Goal: Task Accomplishment & Management: Manage account settings

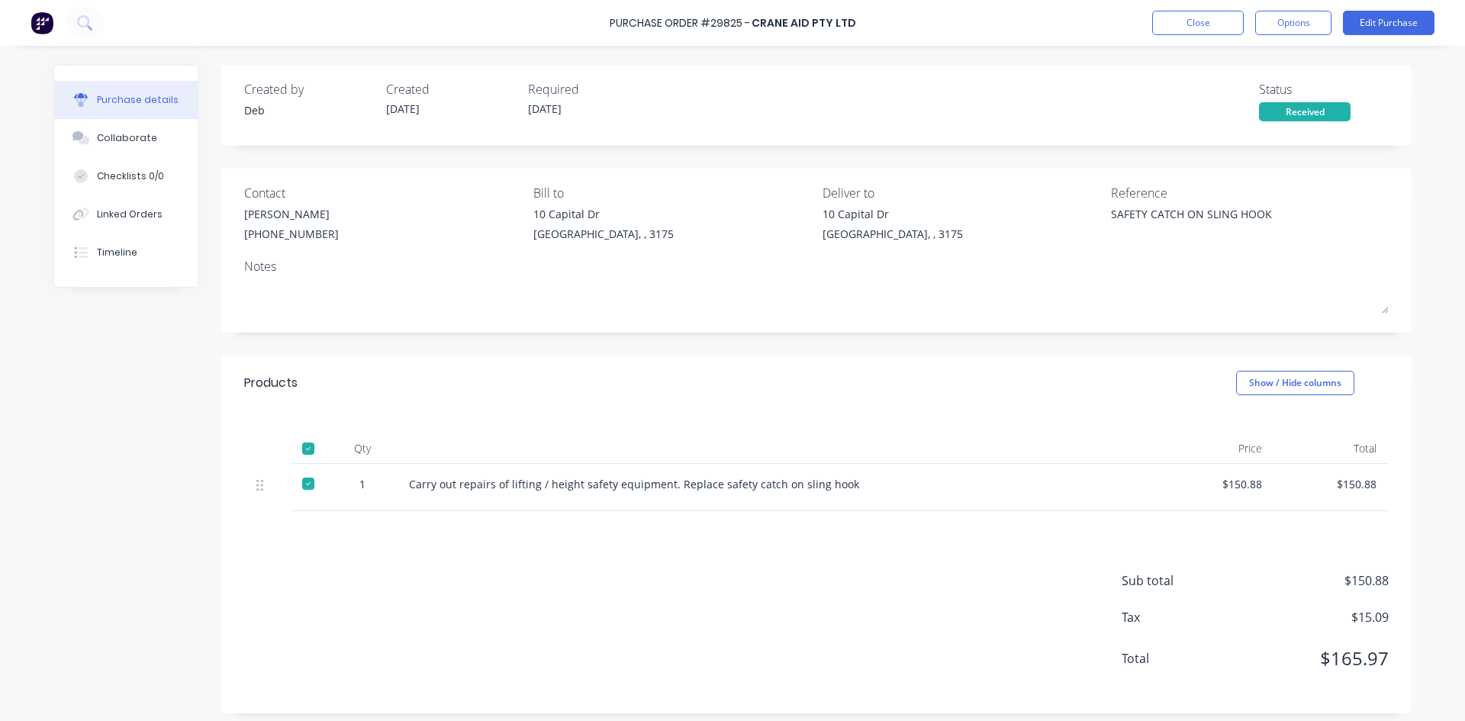
type textarea "x"
click at [1206, 20] on button "Close" at bounding box center [1198, 23] width 92 height 24
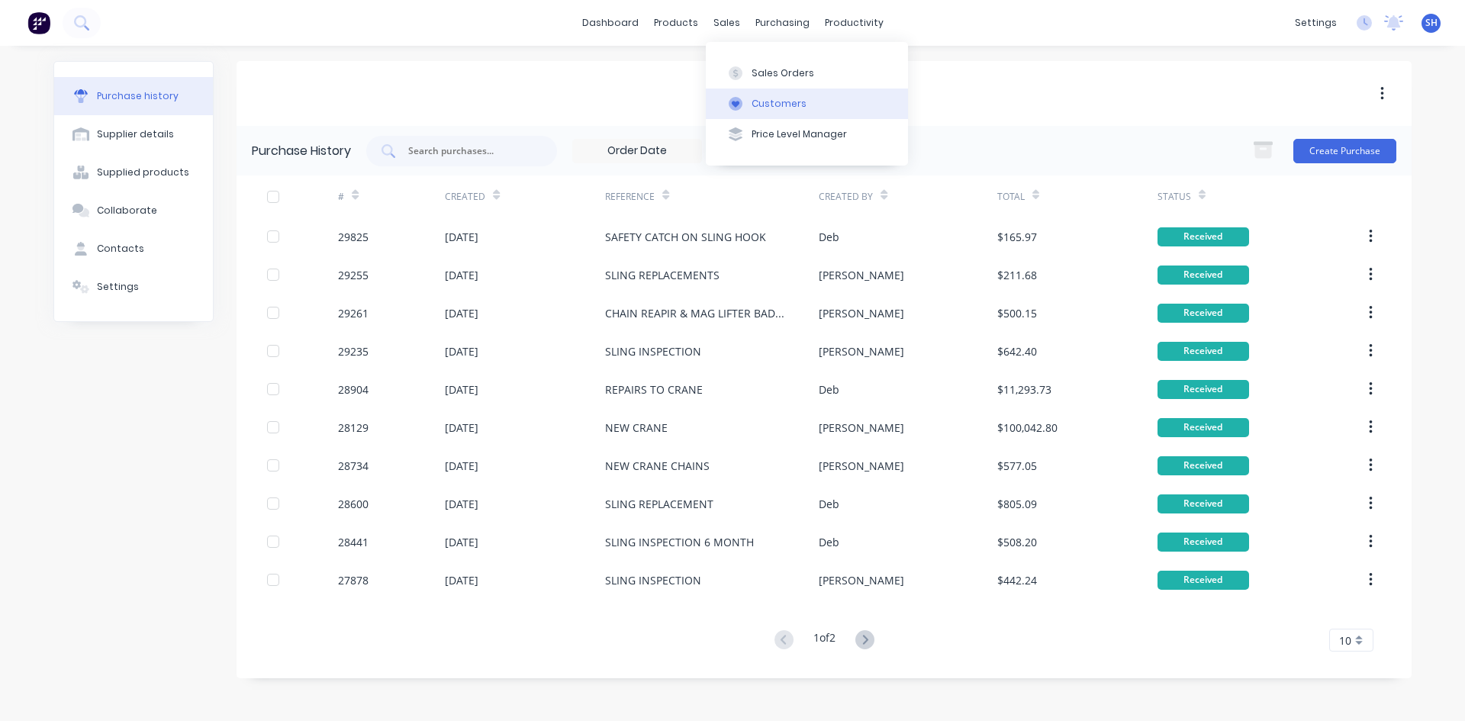
click at [760, 100] on div "Customers" at bounding box center [778, 104] width 55 height 14
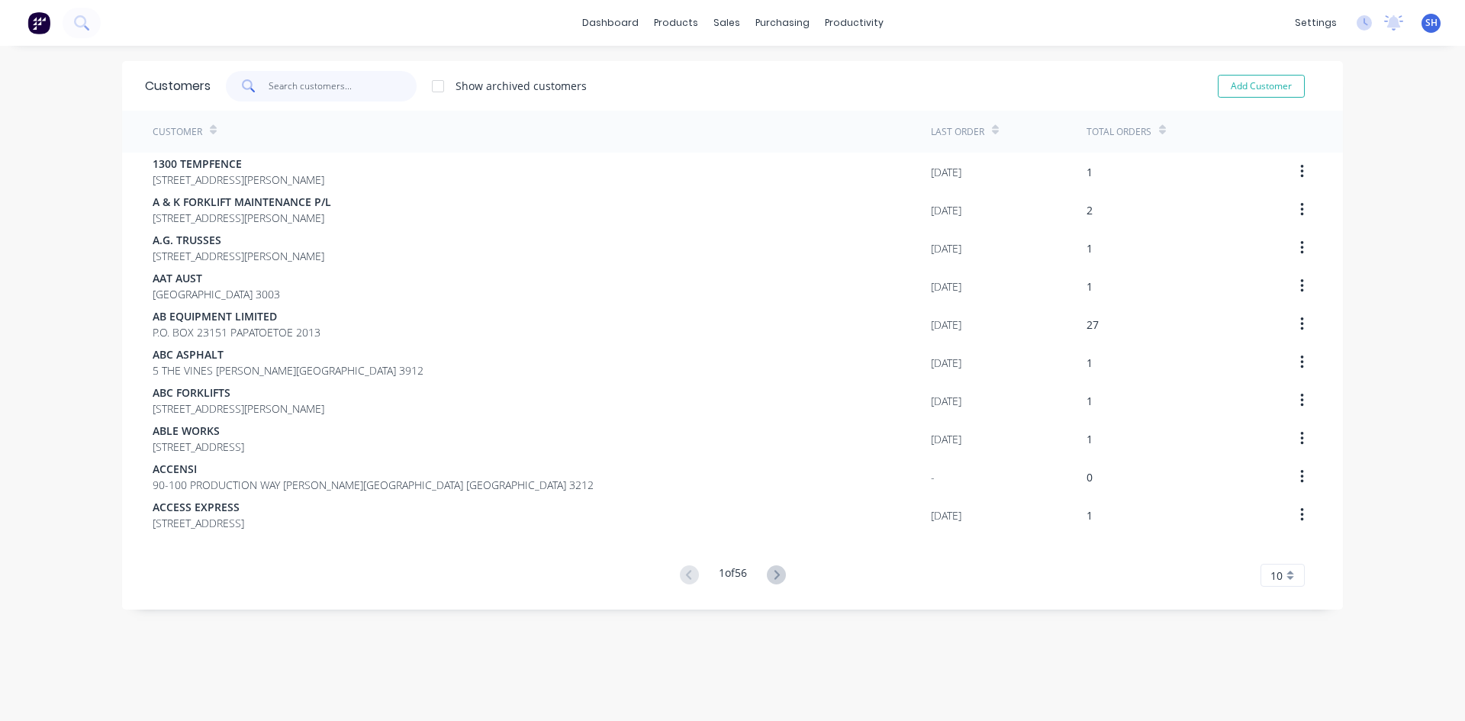
click at [329, 80] on input "text" at bounding box center [343, 86] width 149 height 31
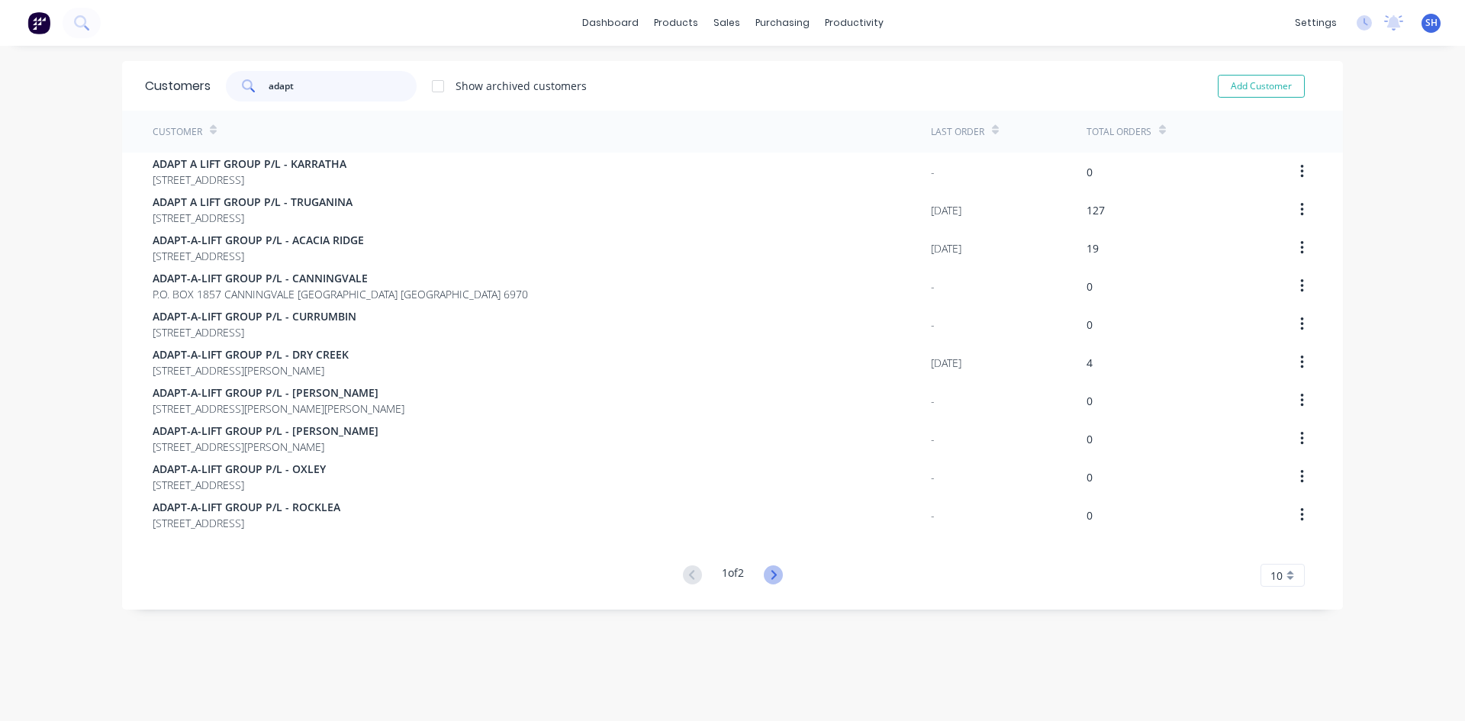
type input "adapt"
click at [771, 572] on icon at bounding box center [773, 574] width 19 height 19
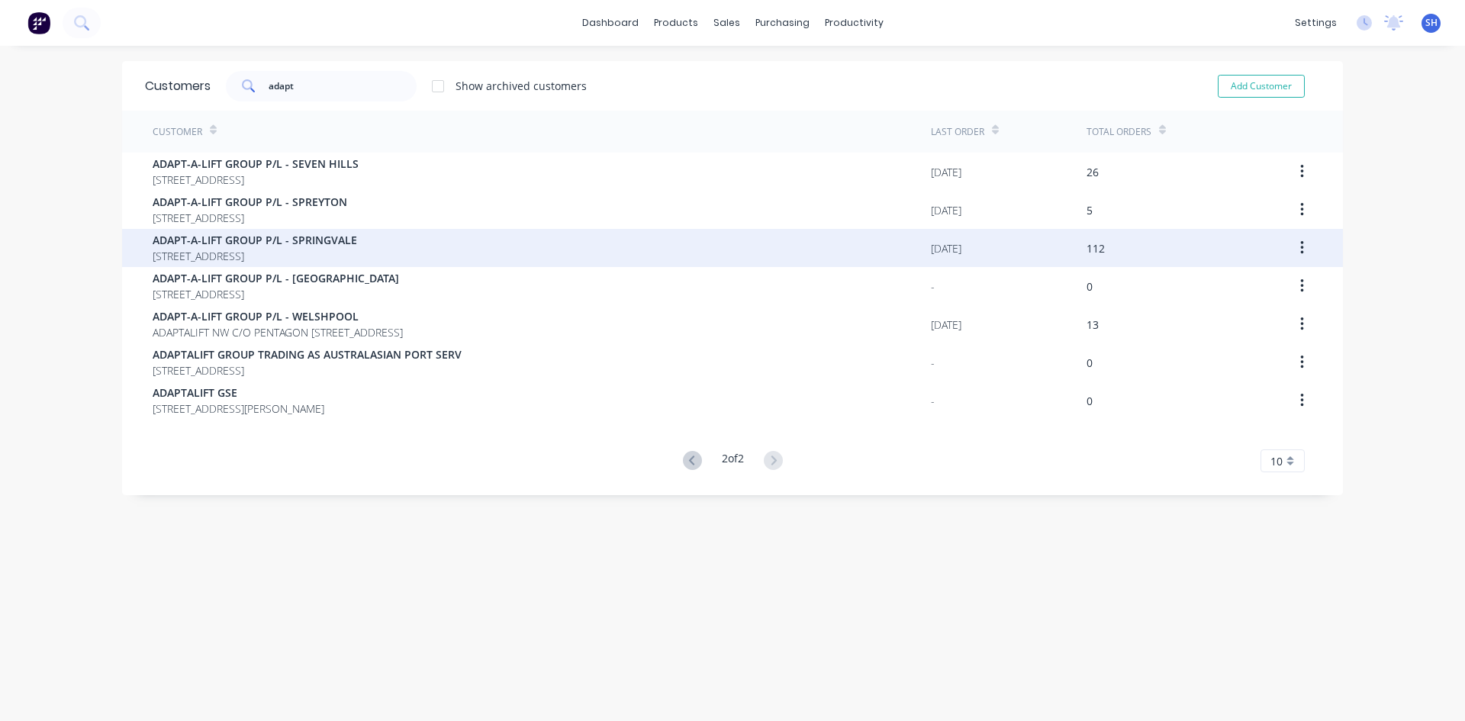
click at [357, 241] on span "ADAPT-A-LIFT GROUP P/L - SPRINGVALE" at bounding box center [255, 240] width 204 height 16
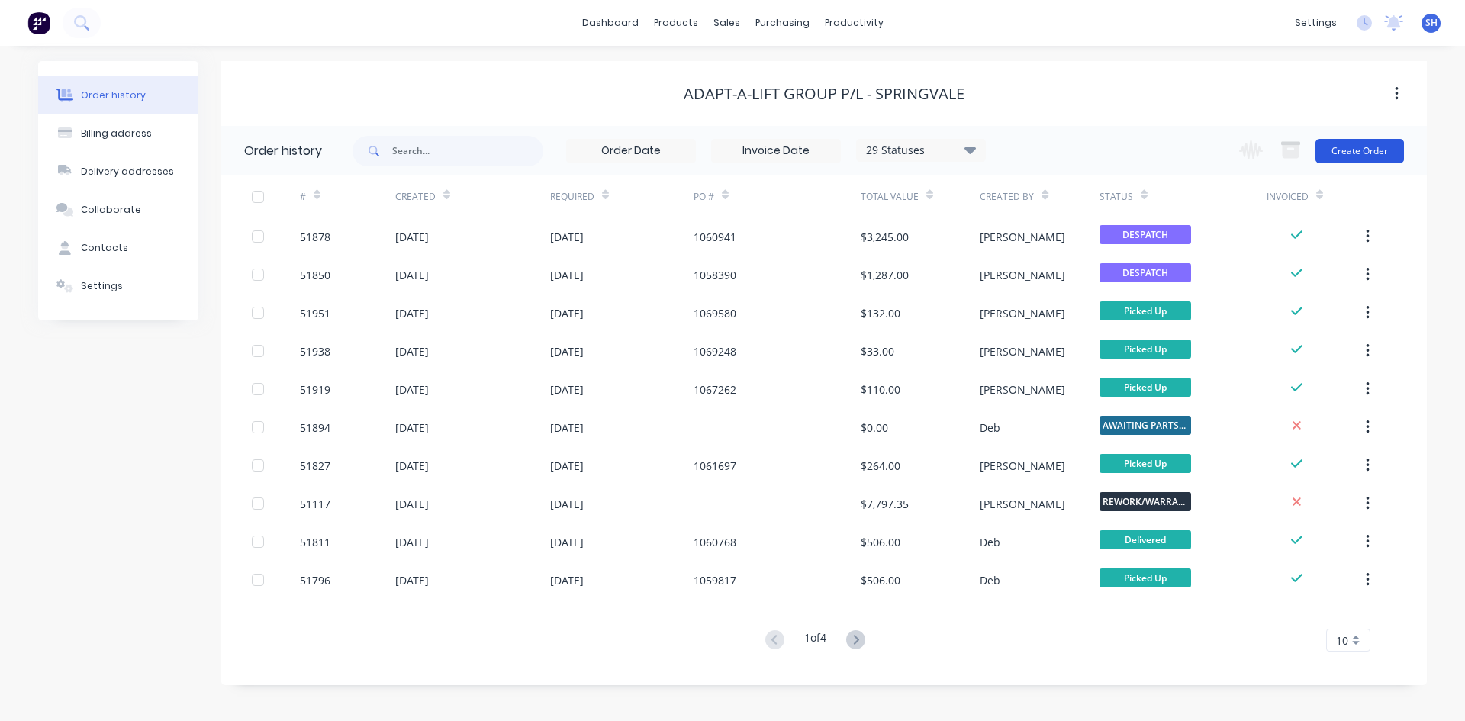
click at [1348, 146] on button "Create Order" at bounding box center [1359, 151] width 89 height 24
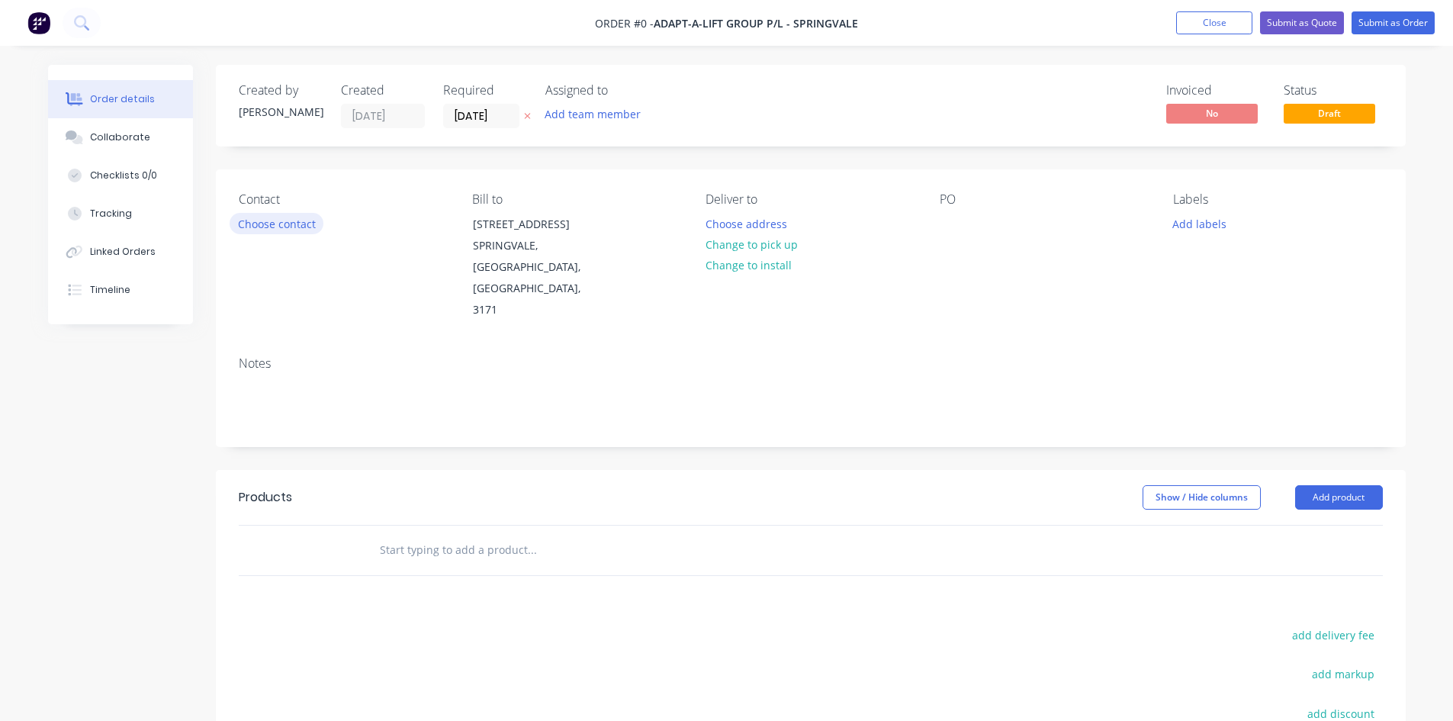
click at [285, 221] on button "Choose contact" at bounding box center [277, 223] width 94 height 21
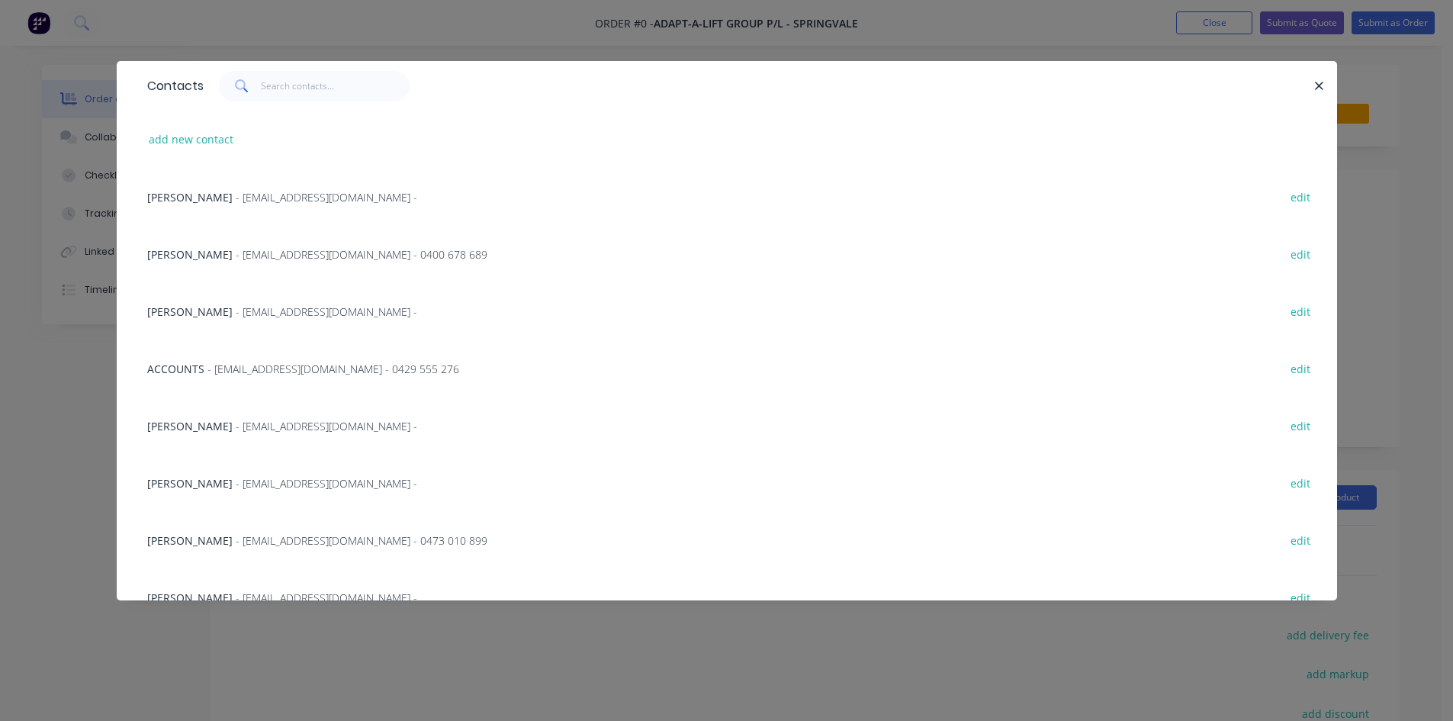
click at [284, 311] on span "- [EMAIL_ADDRESS][DOMAIN_NAME] -" at bounding box center [327, 311] width 182 height 14
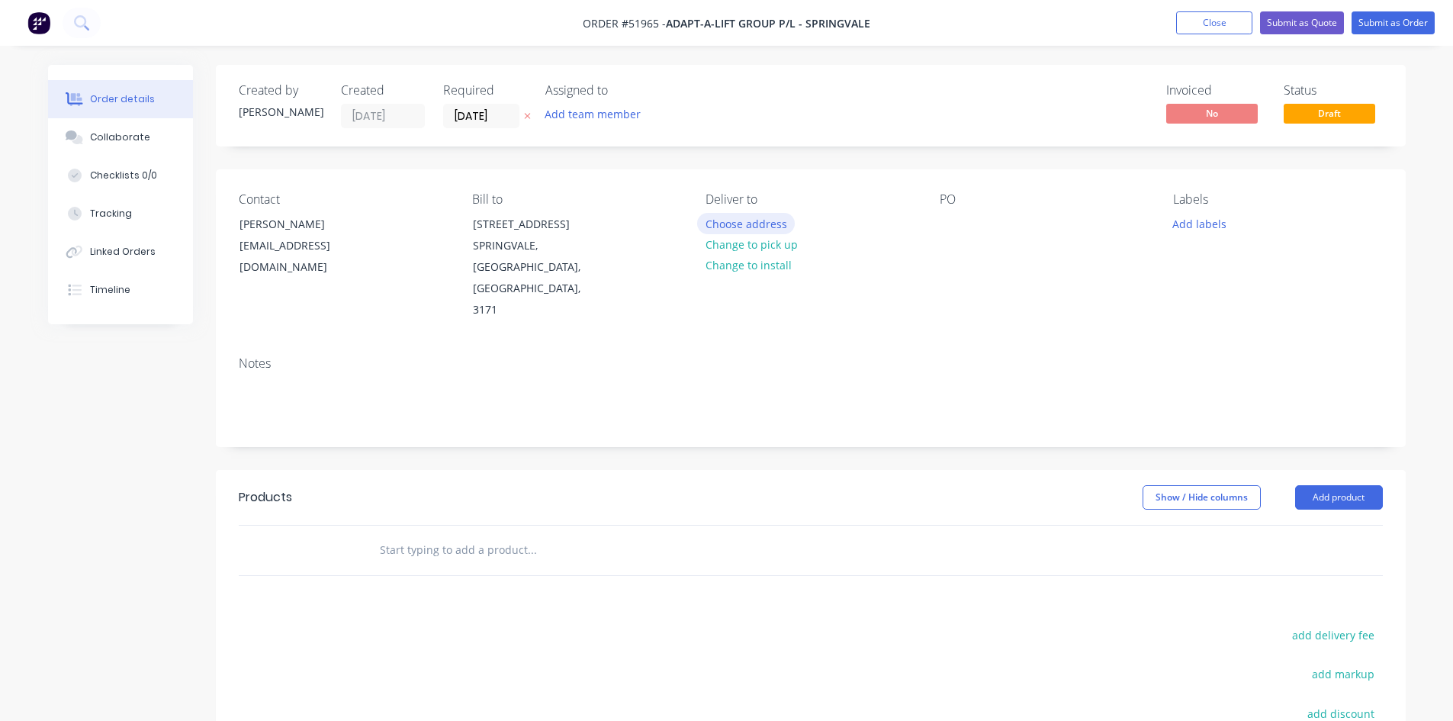
click at [741, 224] on button "Choose address" at bounding box center [746, 223] width 98 height 21
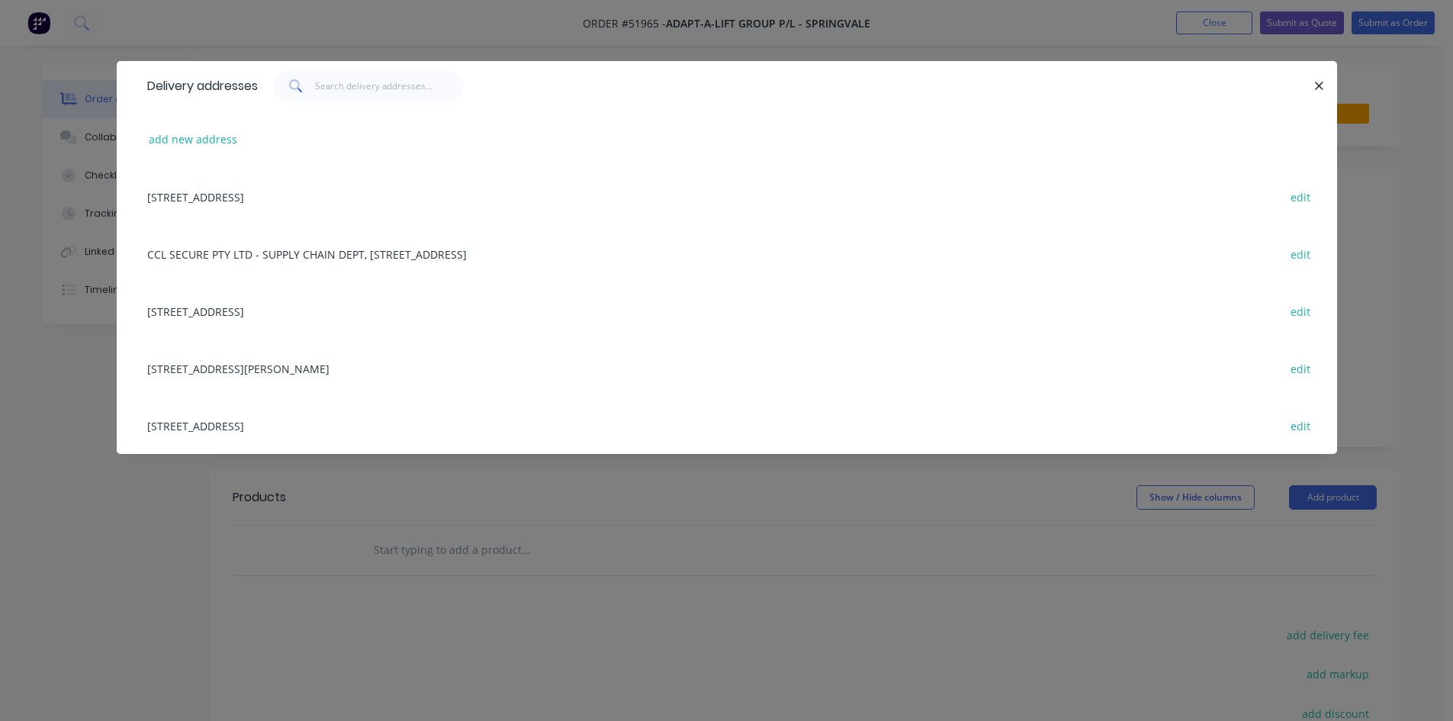
click at [1367, 251] on div "Delivery addresses add new address [STREET_ADDRESS] edit CCL SECURE PTY LTD - S…" at bounding box center [726, 360] width 1453 height 721
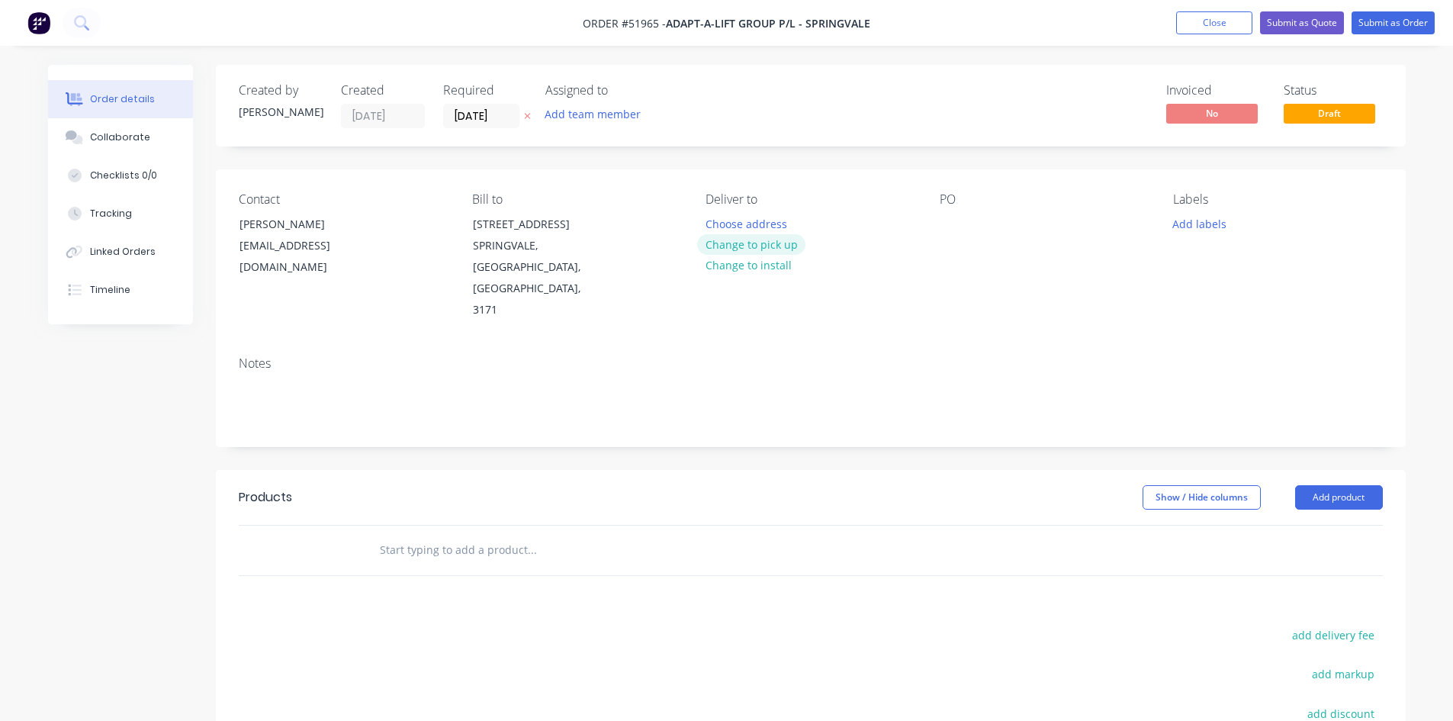
click at [764, 243] on button "Change to pick up" at bounding box center [751, 244] width 108 height 21
click at [944, 220] on div at bounding box center [952, 224] width 24 height 22
click at [1339, 485] on button "Add product" at bounding box center [1339, 497] width 88 height 24
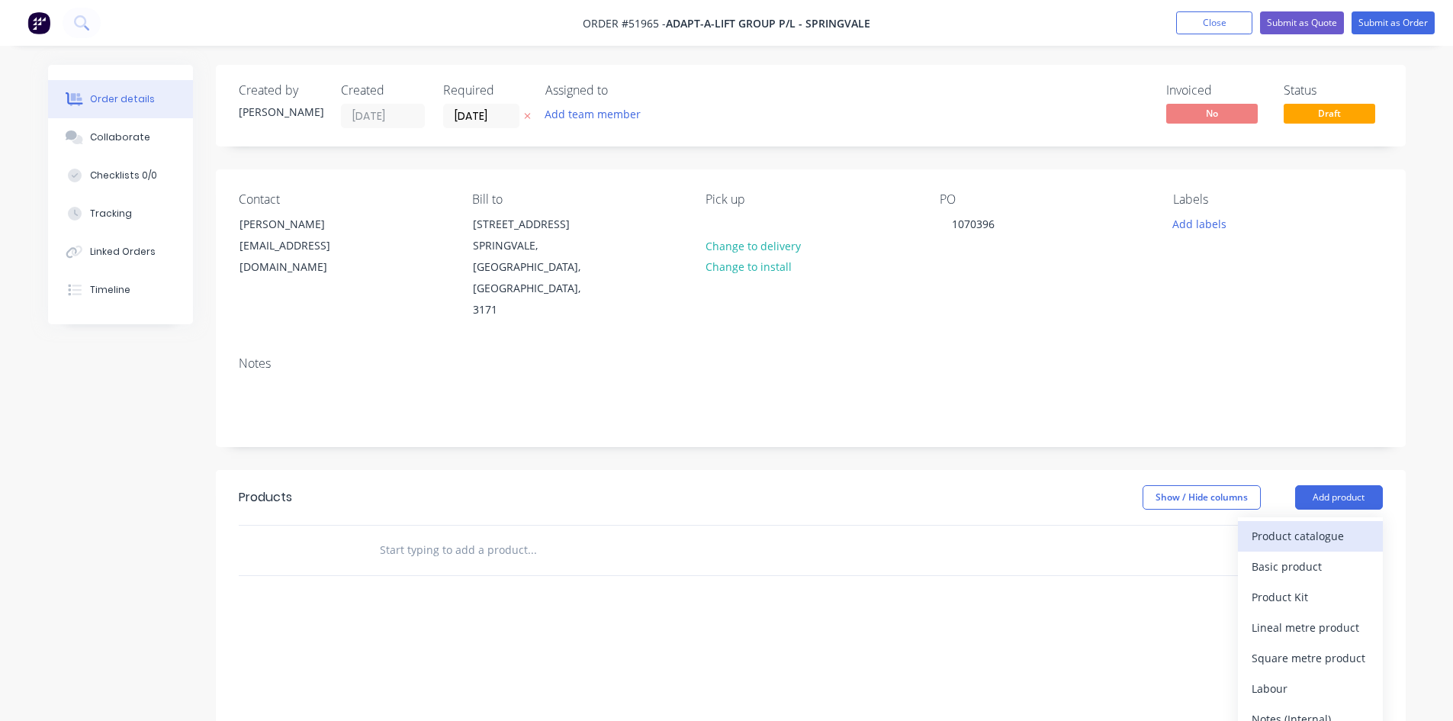
click at [1333, 525] on div "Product catalogue" at bounding box center [1310, 536] width 117 height 22
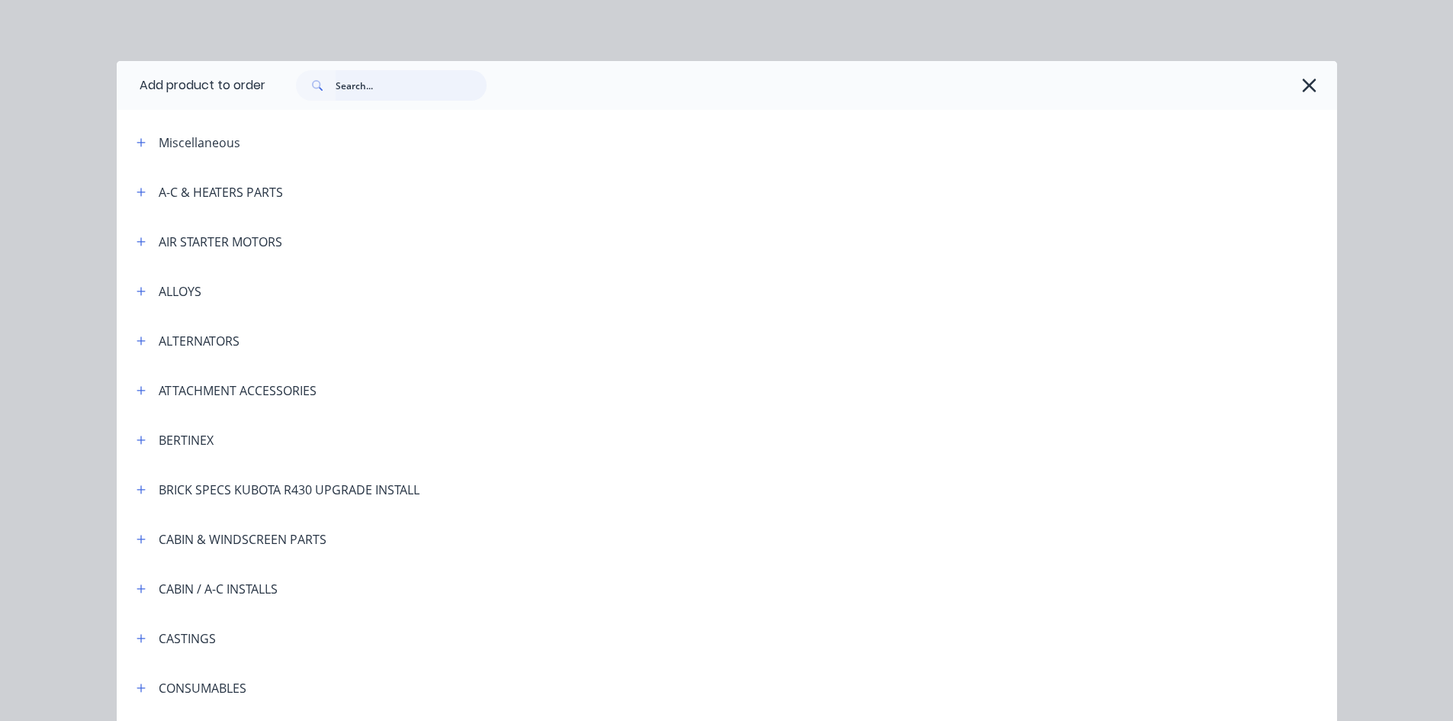
click at [354, 82] on input "text" at bounding box center [411, 85] width 151 height 31
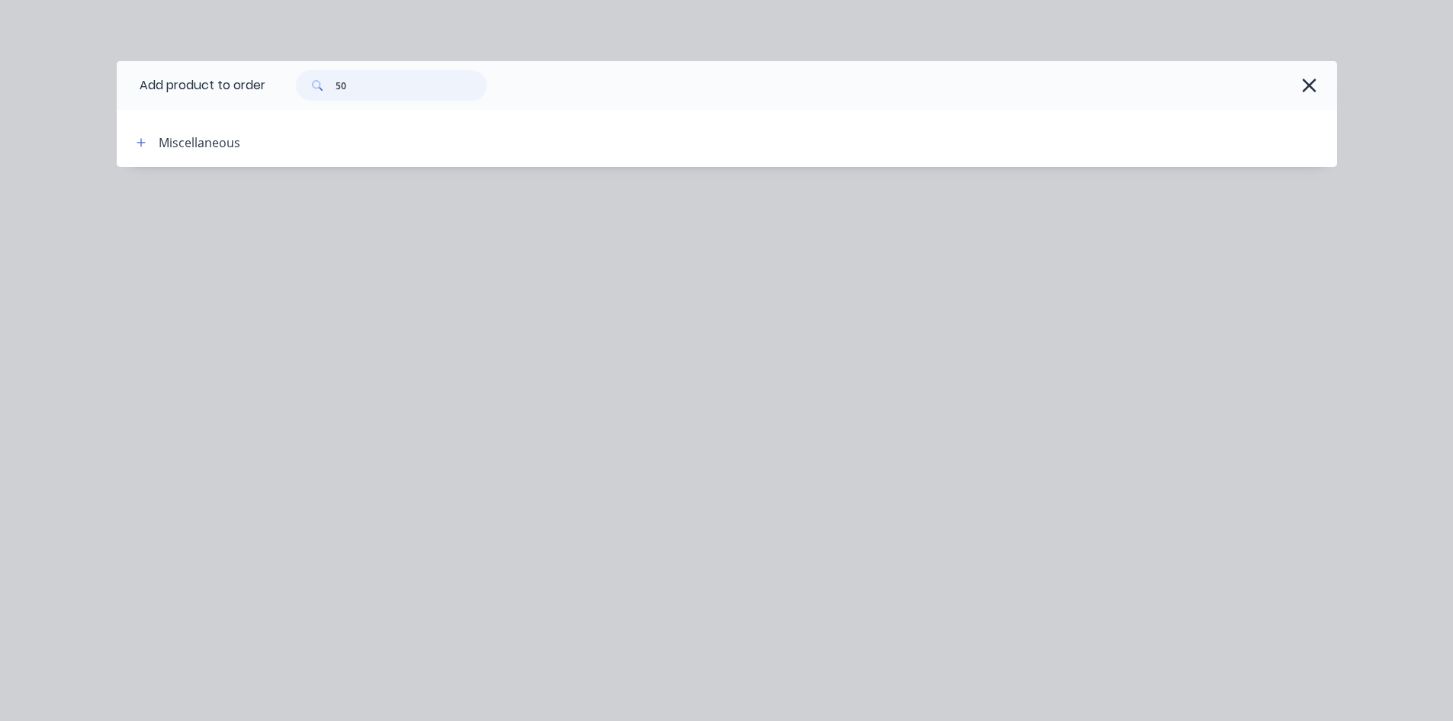
type input "5"
type input "m"
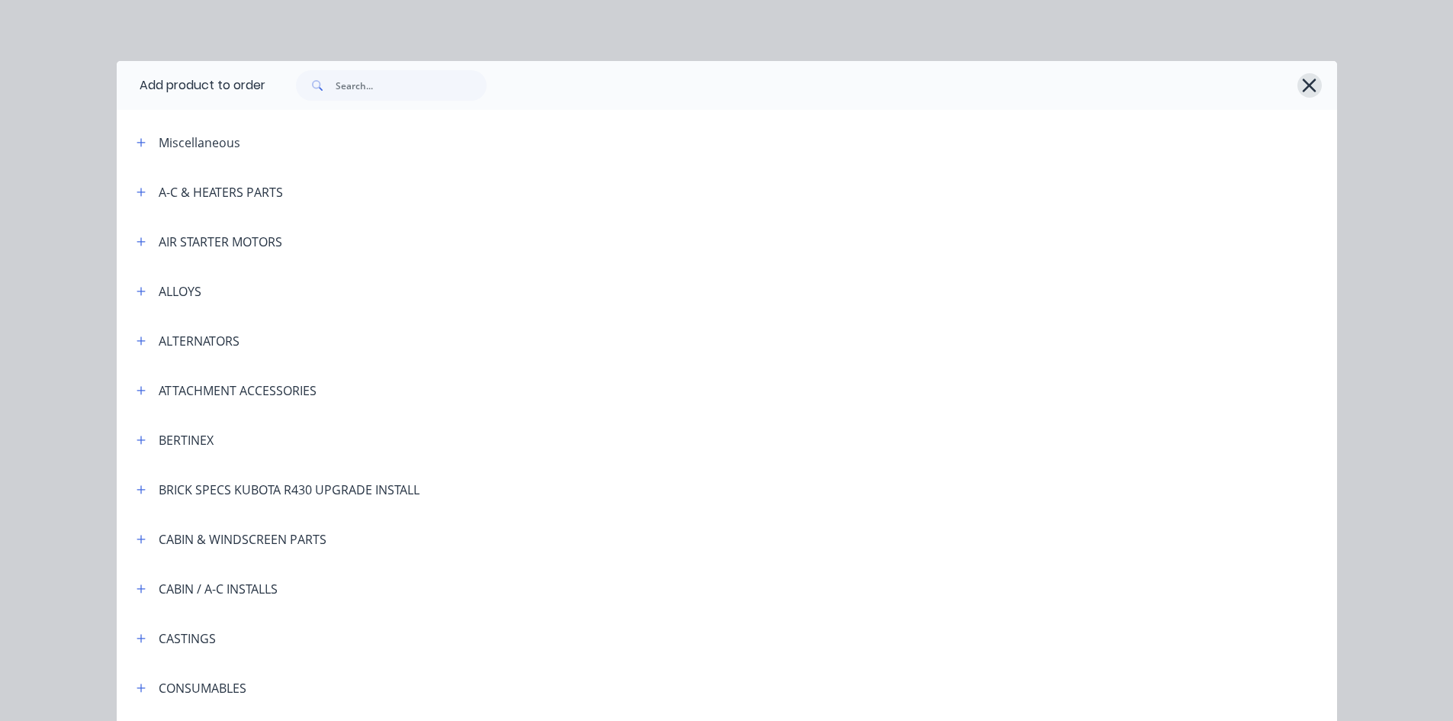
click at [1302, 84] on icon "button" at bounding box center [1310, 85] width 16 height 21
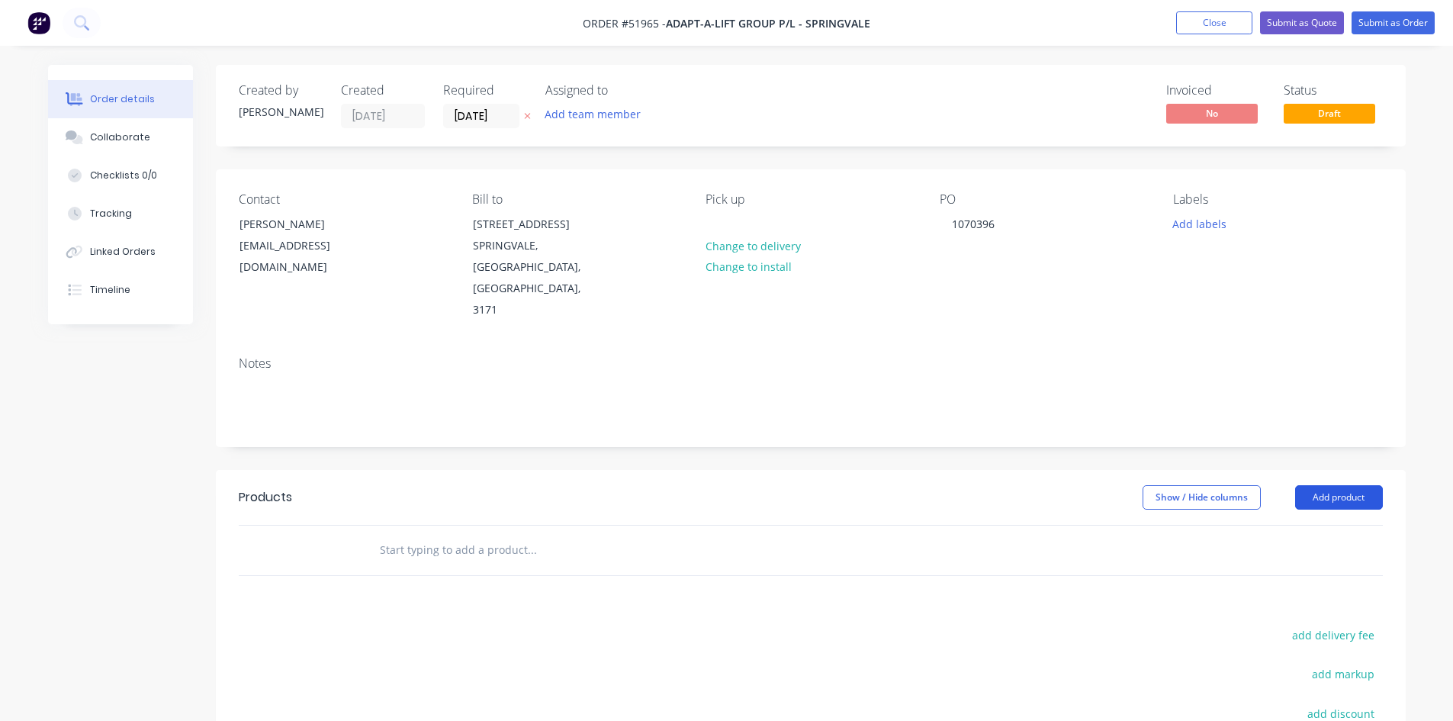
click at [1321, 485] on button "Add product" at bounding box center [1339, 497] width 88 height 24
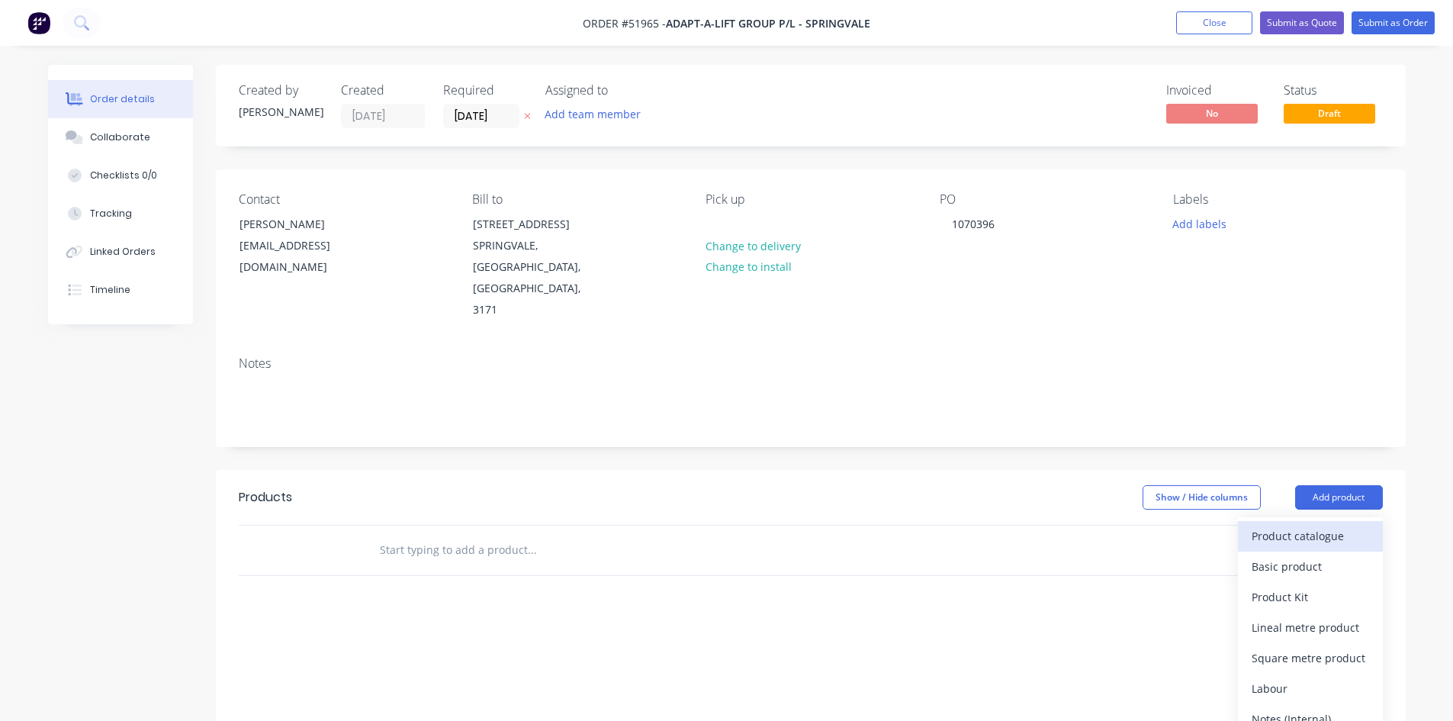
click at [1319, 525] on div "Product catalogue" at bounding box center [1310, 536] width 117 height 22
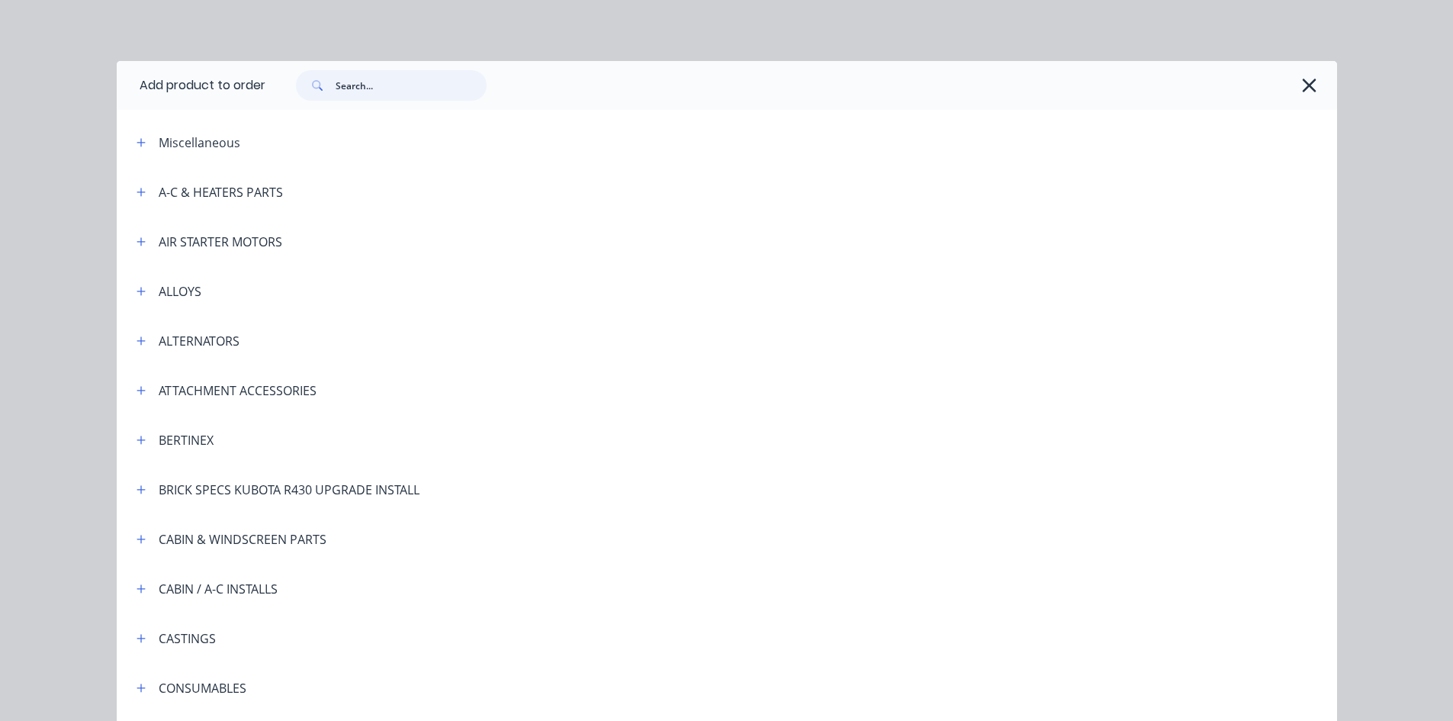
click at [375, 89] on input "text" at bounding box center [411, 85] width 151 height 31
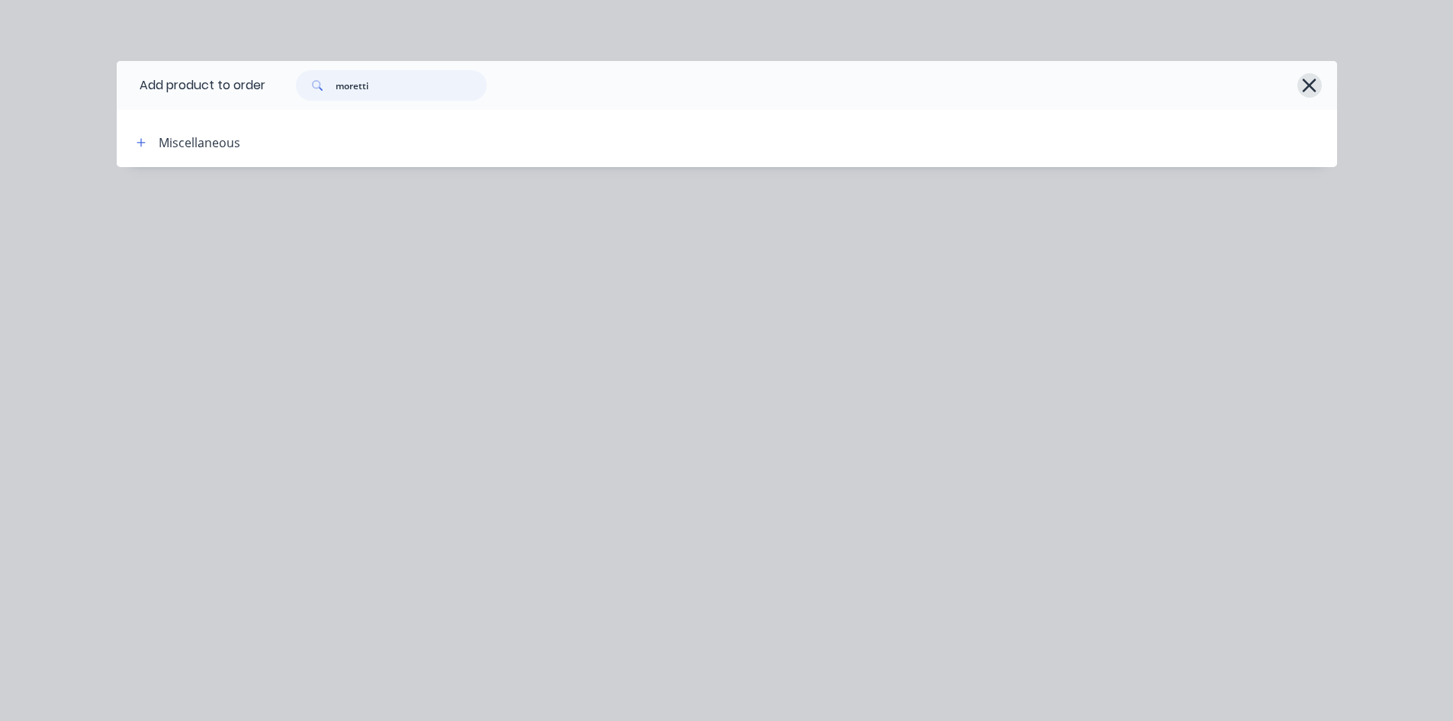
type input "moretti"
click at [1302, 82] on icon "button" at bounding box center [1310, 85] width 16 height 21
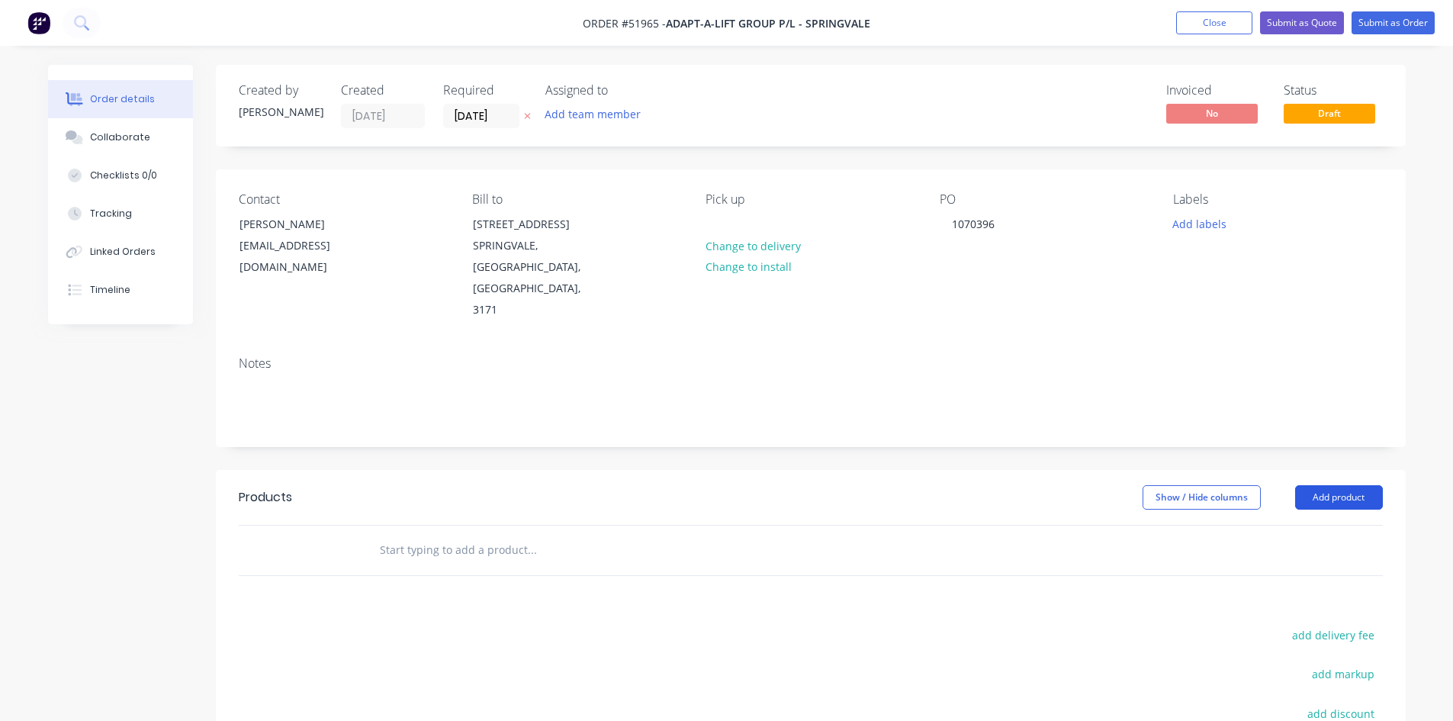
click at [1321, 485] on button "Add product" at bounding box center [1339, 497] width 88 height 24
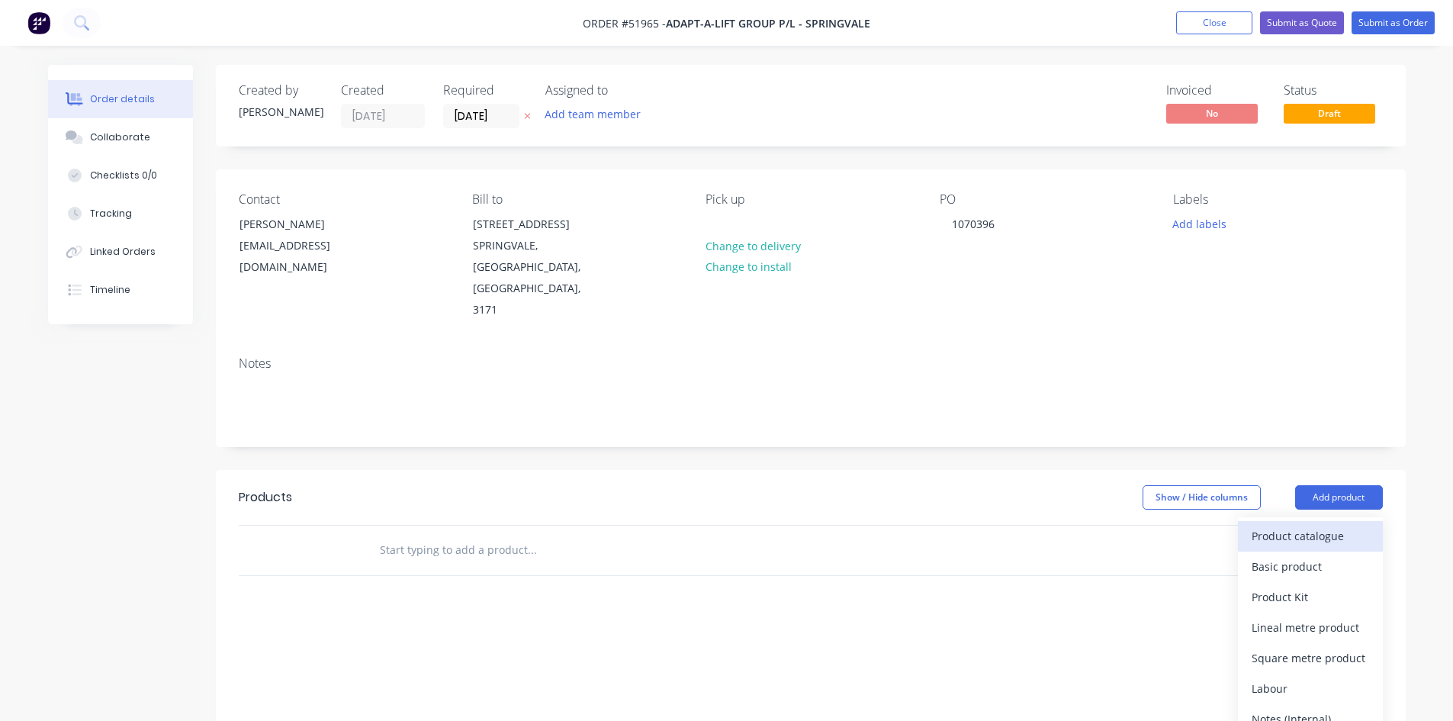
click at [1315, 525] on div "Product catalogue" at bounding box center [1310, 536] width 117 height 22
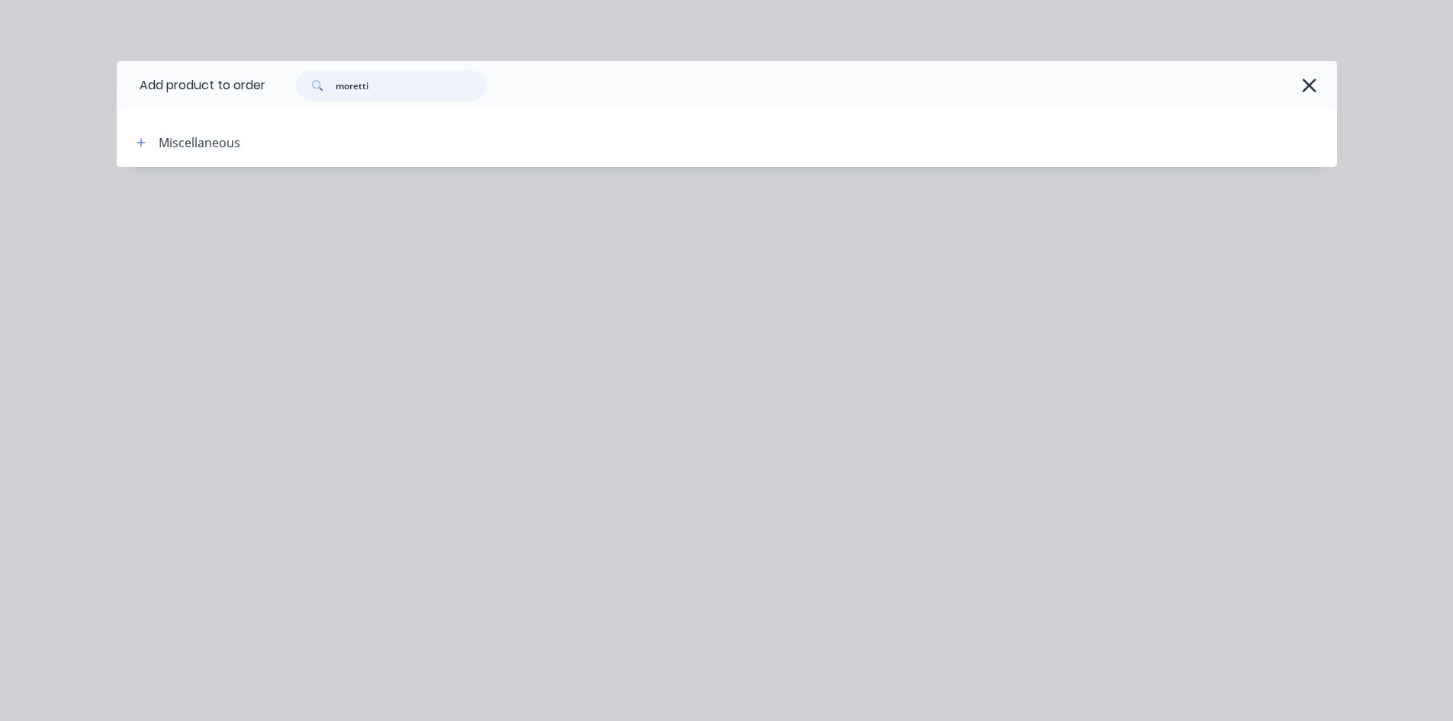
drag, startPoint x: 389, startPoint y: 87, endPoint x: 304, endPoint y: 75, distance: 86.3
click at [304, 79] on div "moretti" at bounding box center [391, 85] width 191 height 31
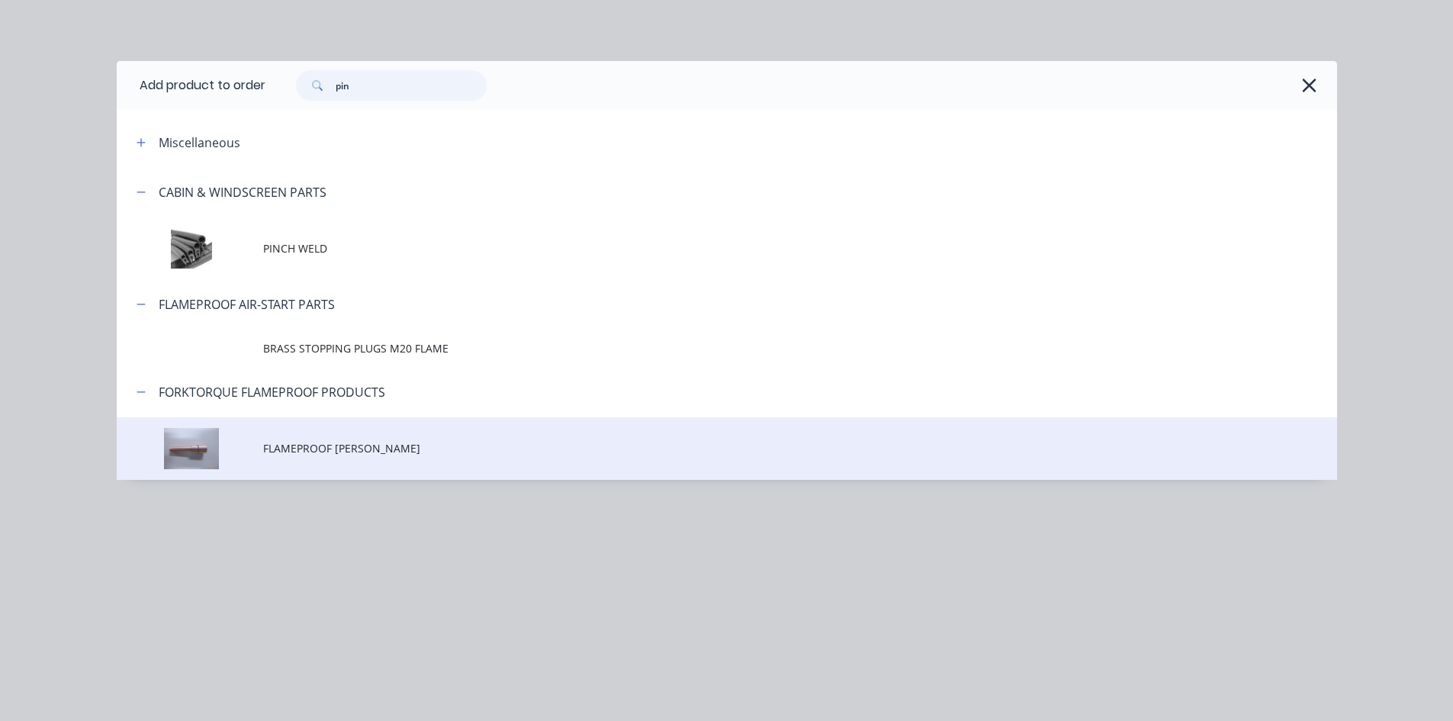
type input "pin"
click at [361, 447] on span "FLAMEPROOF [PERSON_NAME]" at bounding box center [692, 448] width 859 height 16
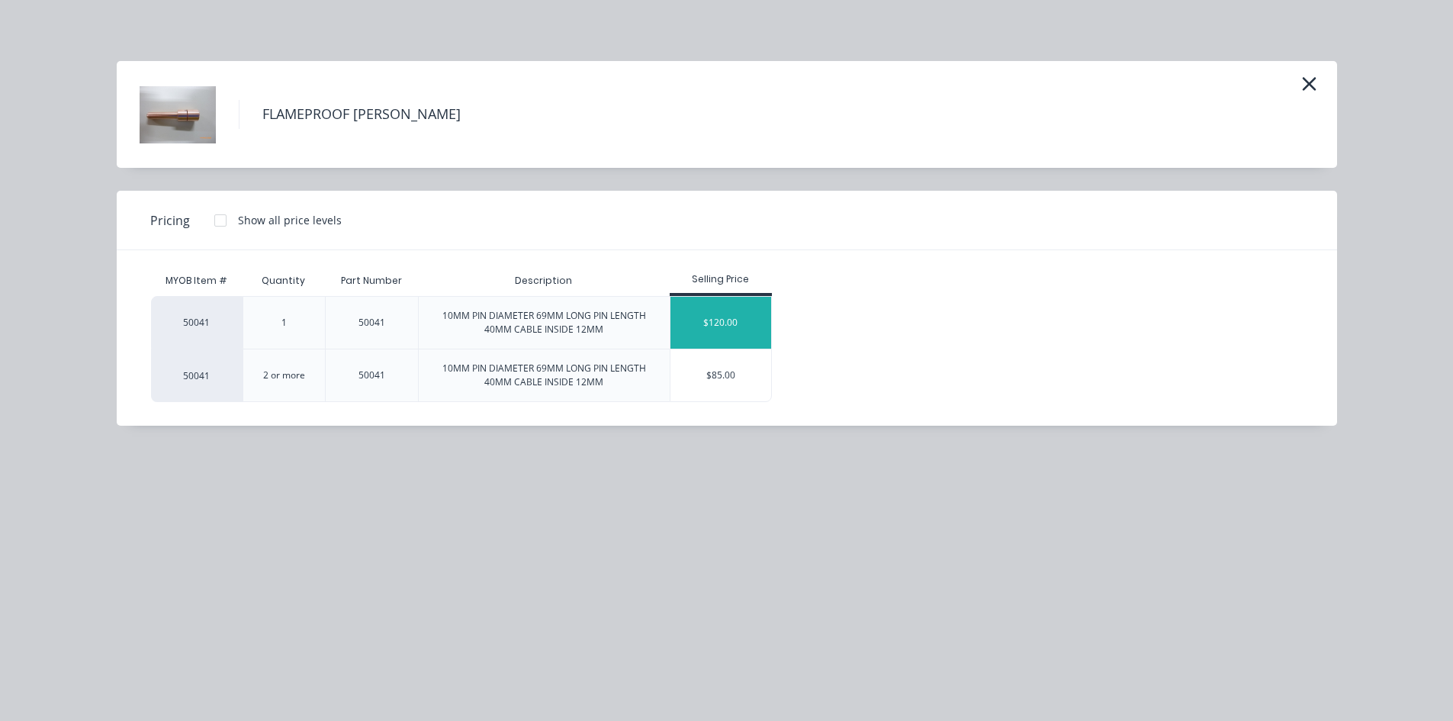
click at [710, 319] on div "$120.00" at bounding box center [721, 323] width 101 height 52
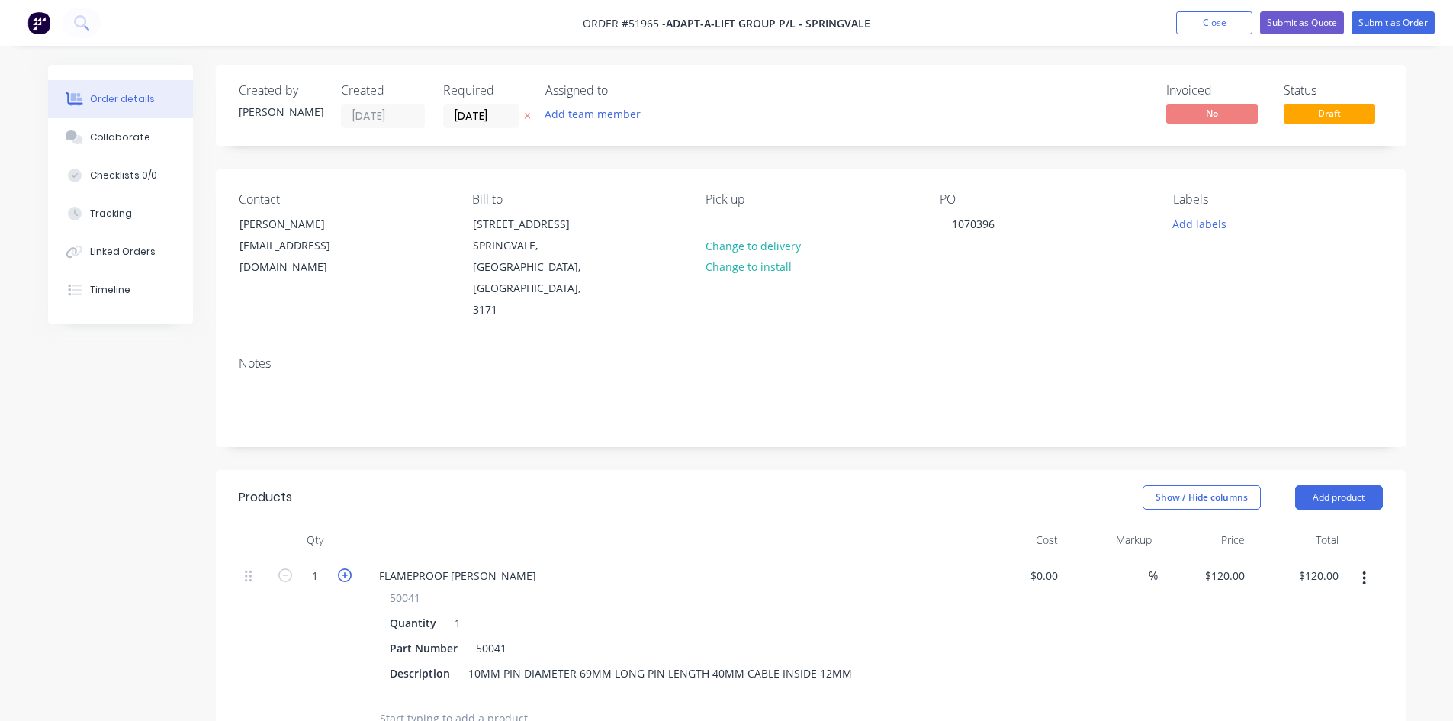
click at [344, 568] on icon "button" at bounding box center [345, 575] width 14 height 14
type input "2"
type input "$240.00"
click at [1364, 571] on icon "button" at bounding box center [1364, 578] width 3 height 14
click at [1298, 638] on div "Duplicate" at bounding box center [1310, 649] width 117 height 22
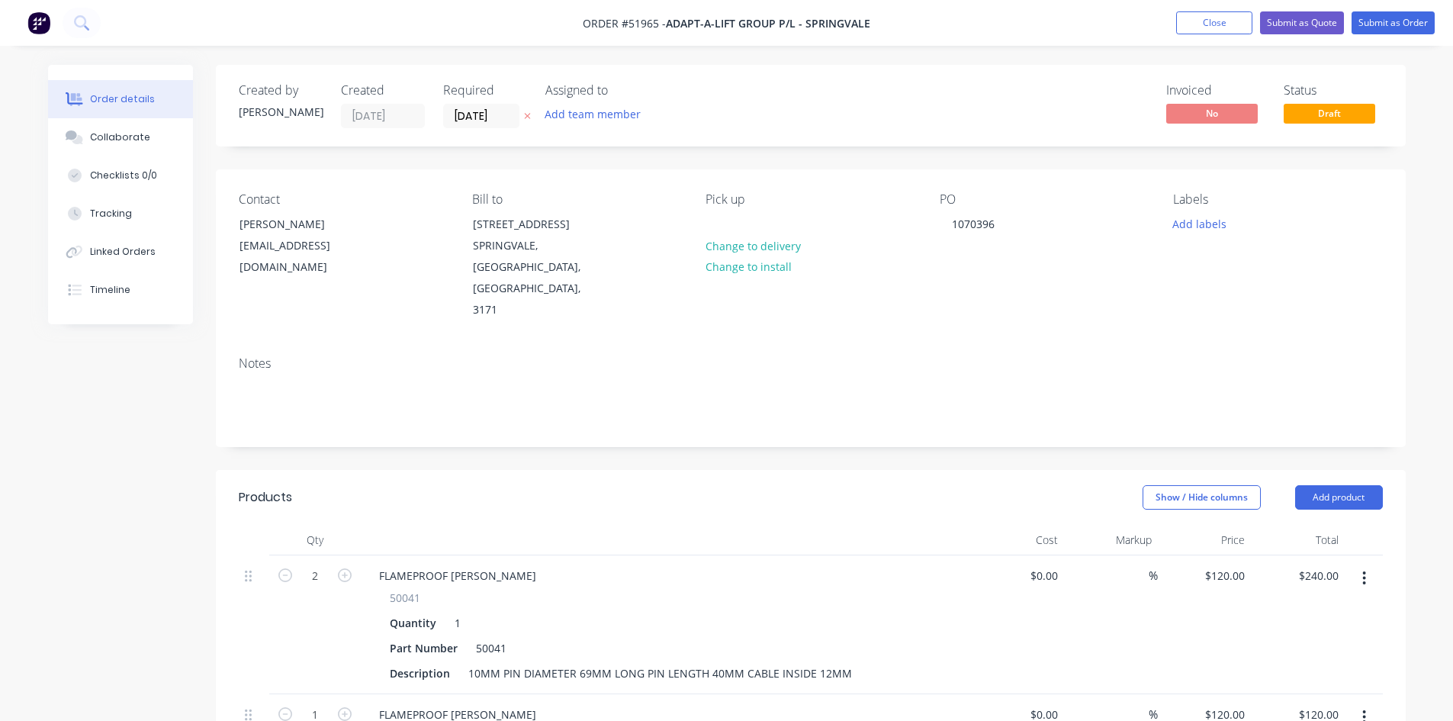
click at [1367, 565] on button "button" at bounding box center [1365, 578] width 36 height 27
click at [1309, 699] on div "Delete" at bounding box center [1310, 710] width 117 height 22
click at [1365, 570] on icon "button" at bounding box center [1365, 578] width 4 height 17
click at [1318, 699] on div "Delete" at bounding box center [1310, 710] width 117 height 22
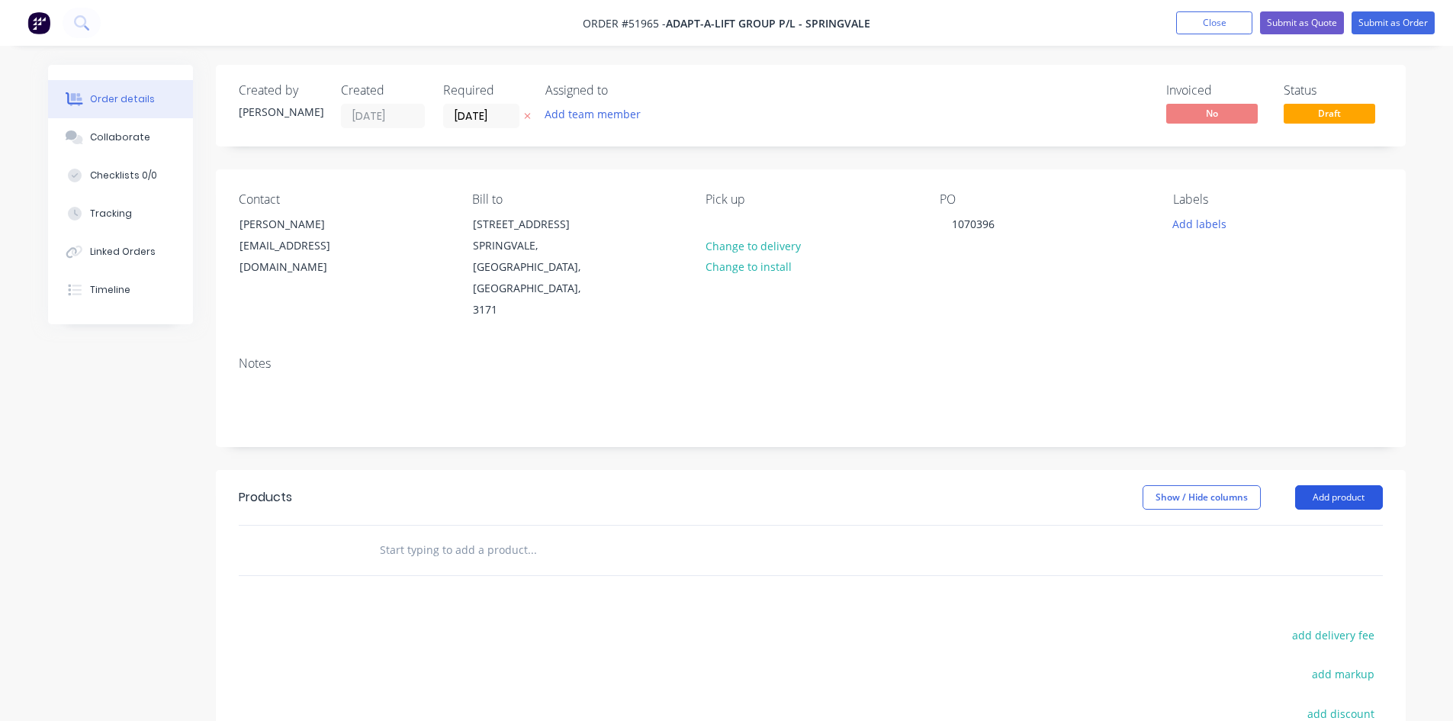
click at [1321, 485] on button "Add product" at bounding box center [1339, 497] width 88 height 24
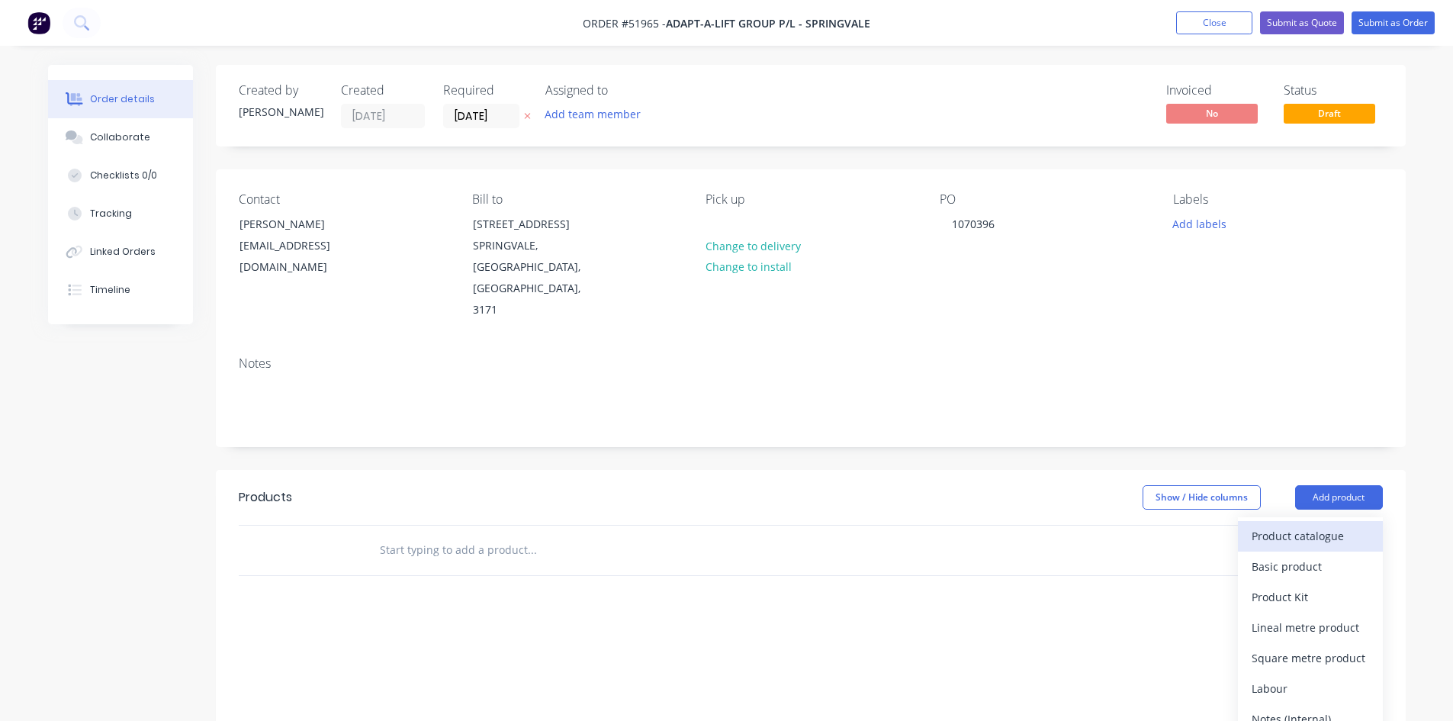
click at [1319, 525] on div "Product catalogue" at bounding box center [1310, 536] width 117 height 22
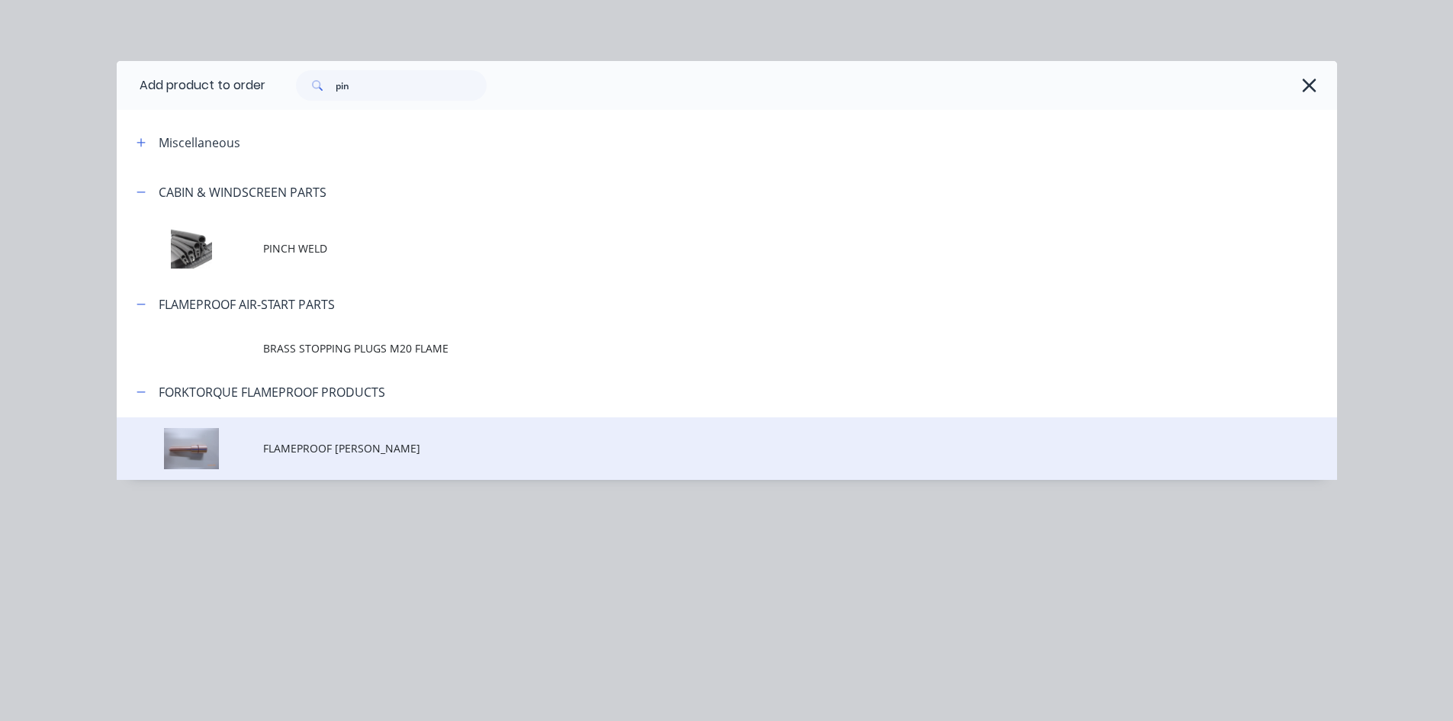
click at [391, 452] on span "FLAMEPROOF [PERSON_NAME]" at bounding box center [692, 448] width 859 height 16
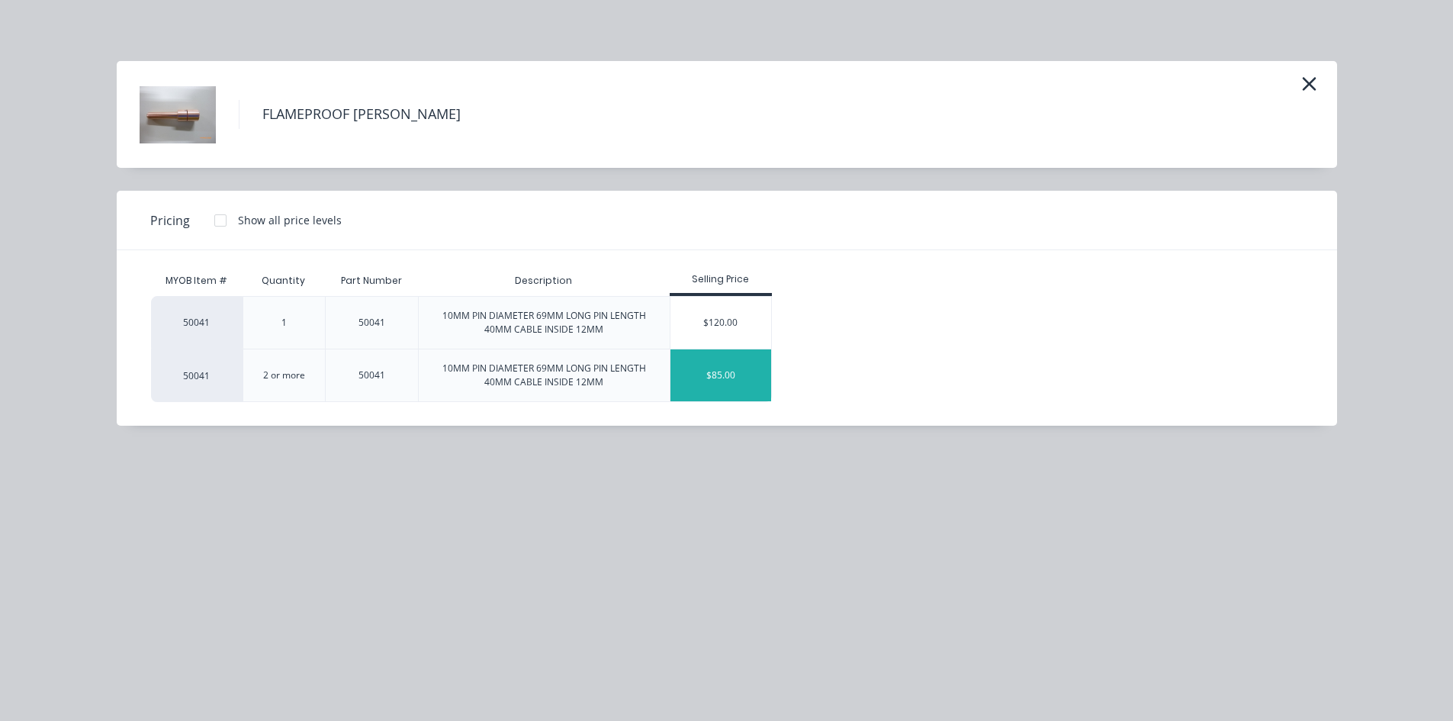
click at [711, 372] on div "$85.00" at bounding box center [721, 375] width 101 height 52
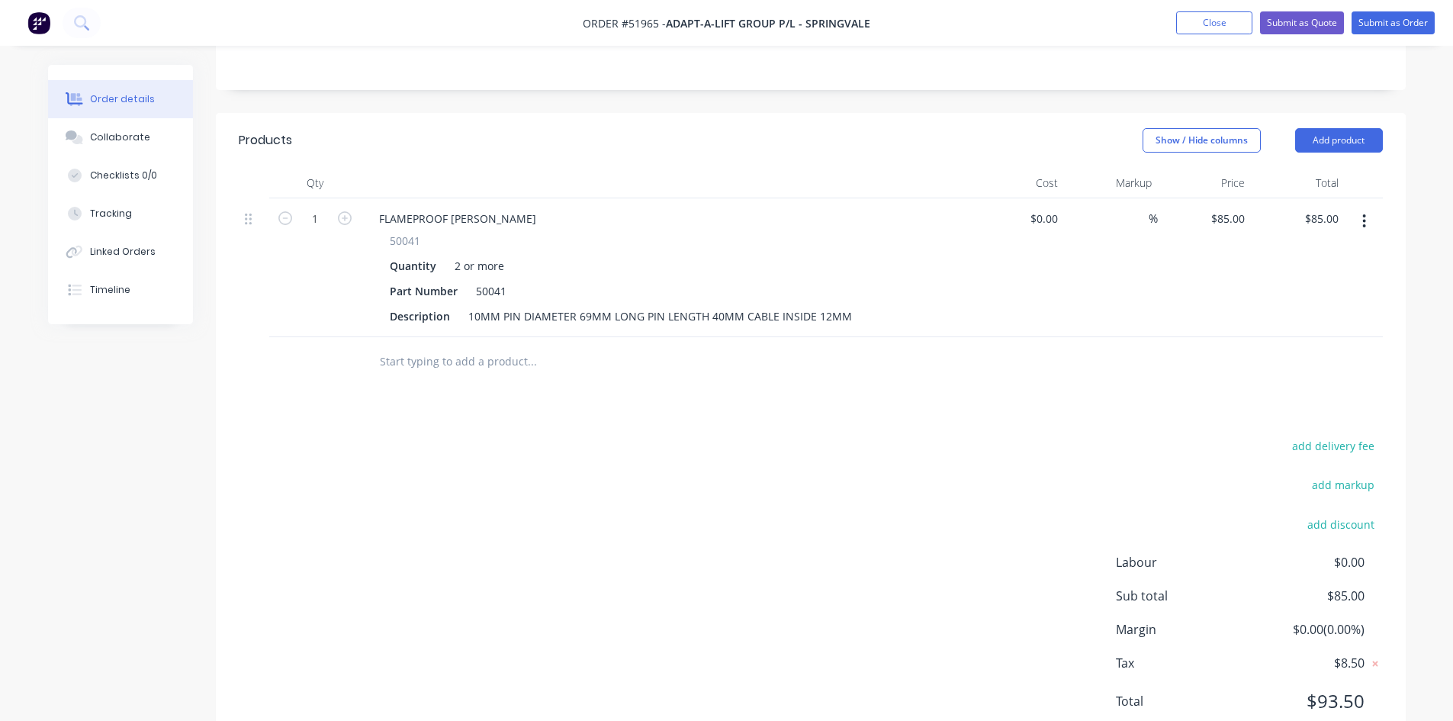
scroll to position [369, 0]
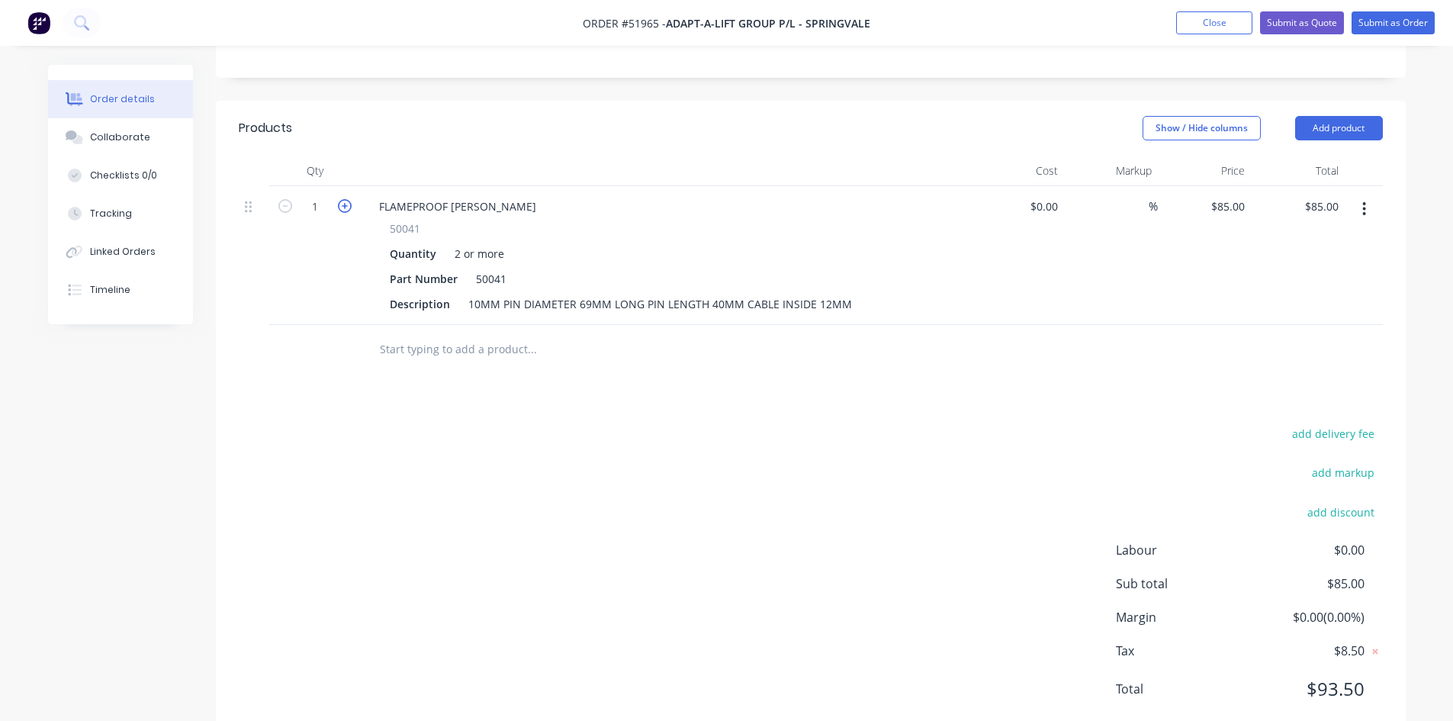
click at [346, 199] on icon "button" at bounding box center [345, 206] width 14 height 14
type input "2"
type input "$170.00"
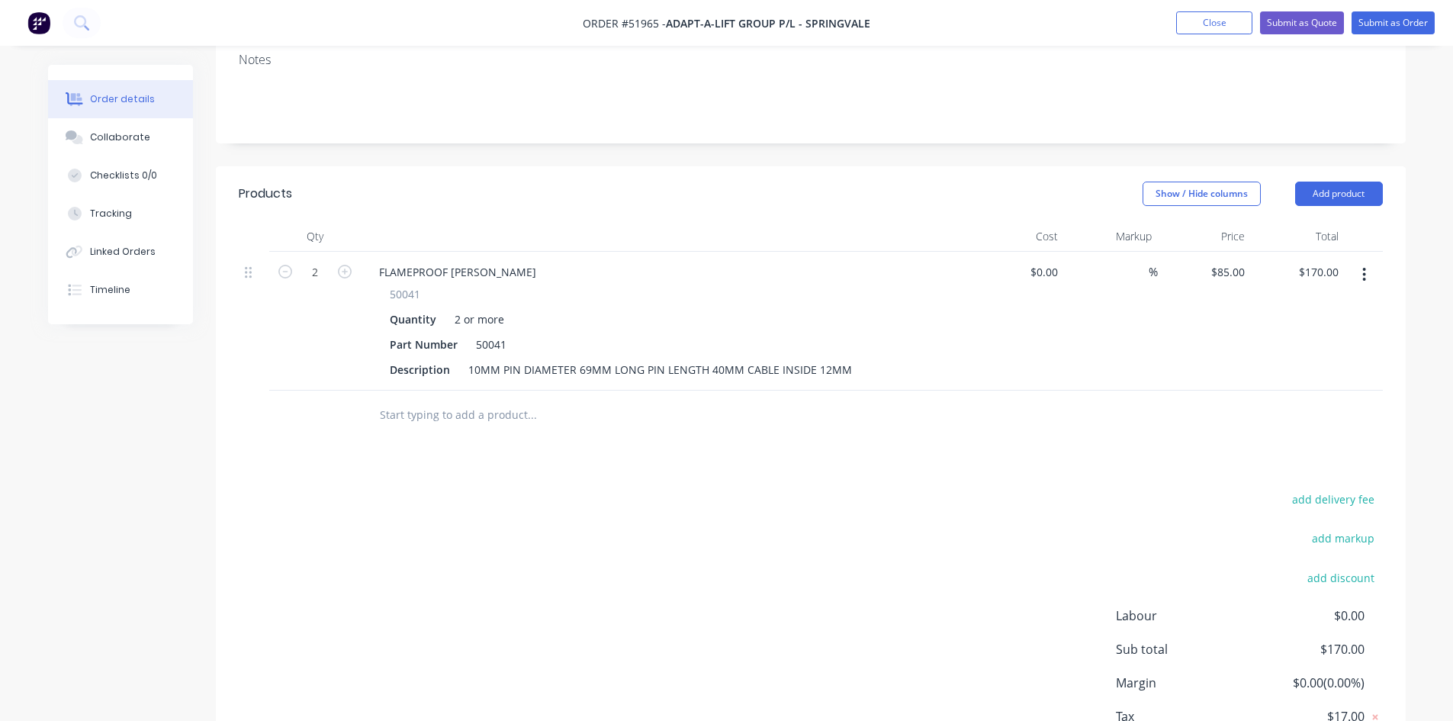
scroll to position [0, 0]
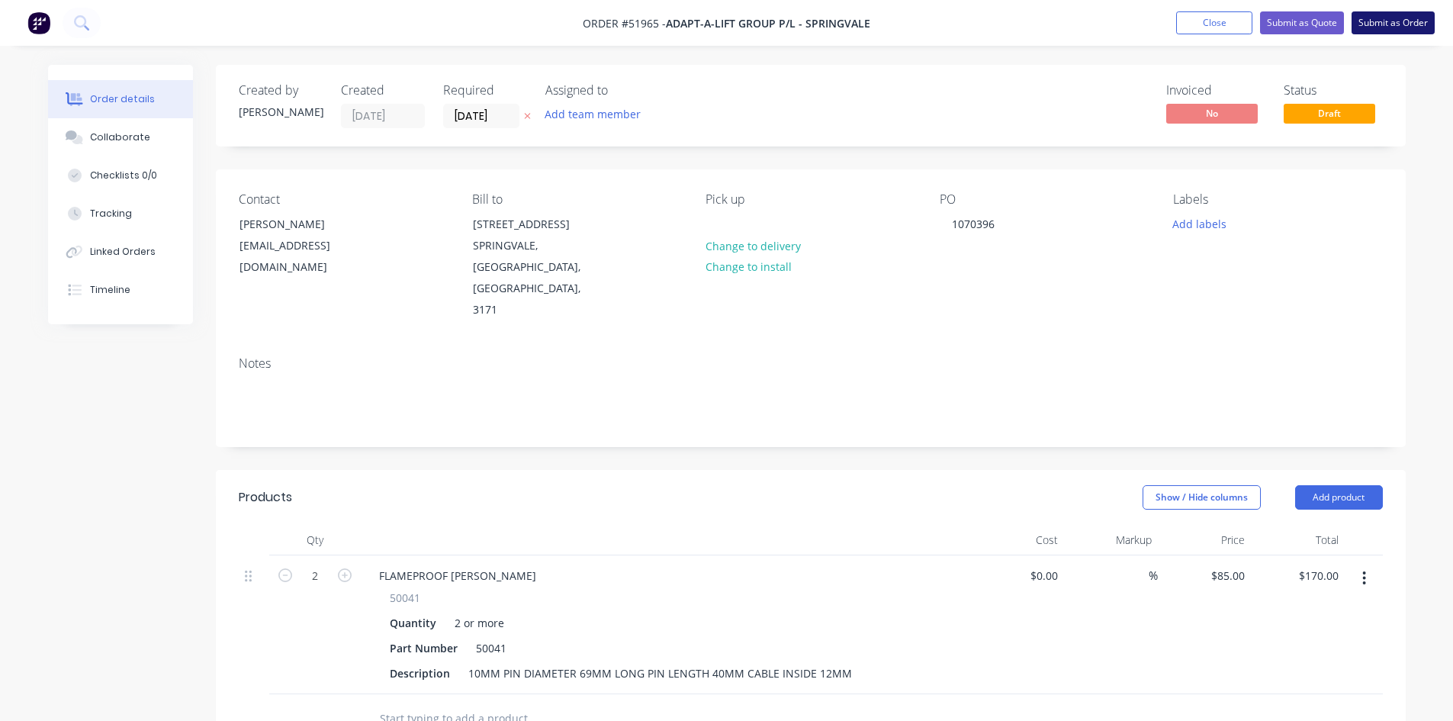
click at [1376, 17] on button "Submit as Order" at bounding box center [1393, 22] width 83 height 23
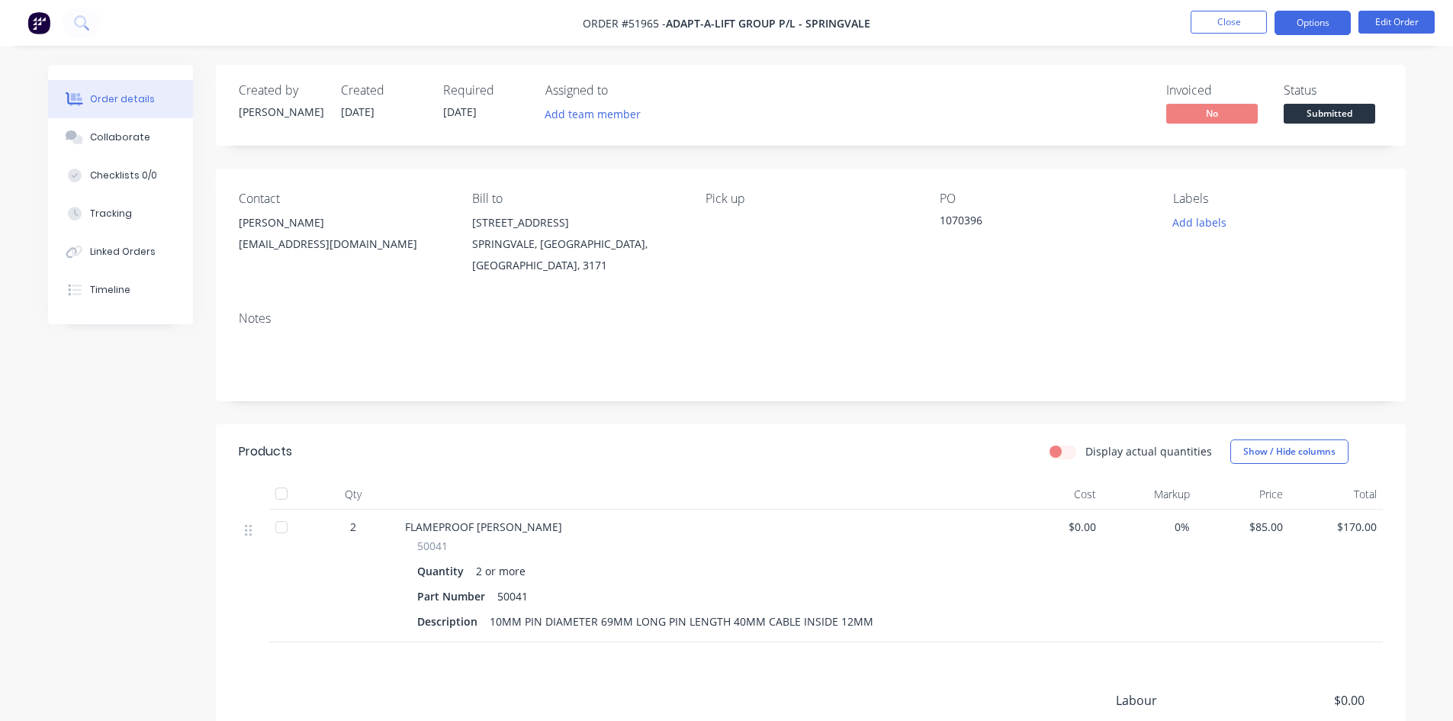
click at [1299, 20] on button "Options" at bounding box center [1313, 23] width 76 height 24
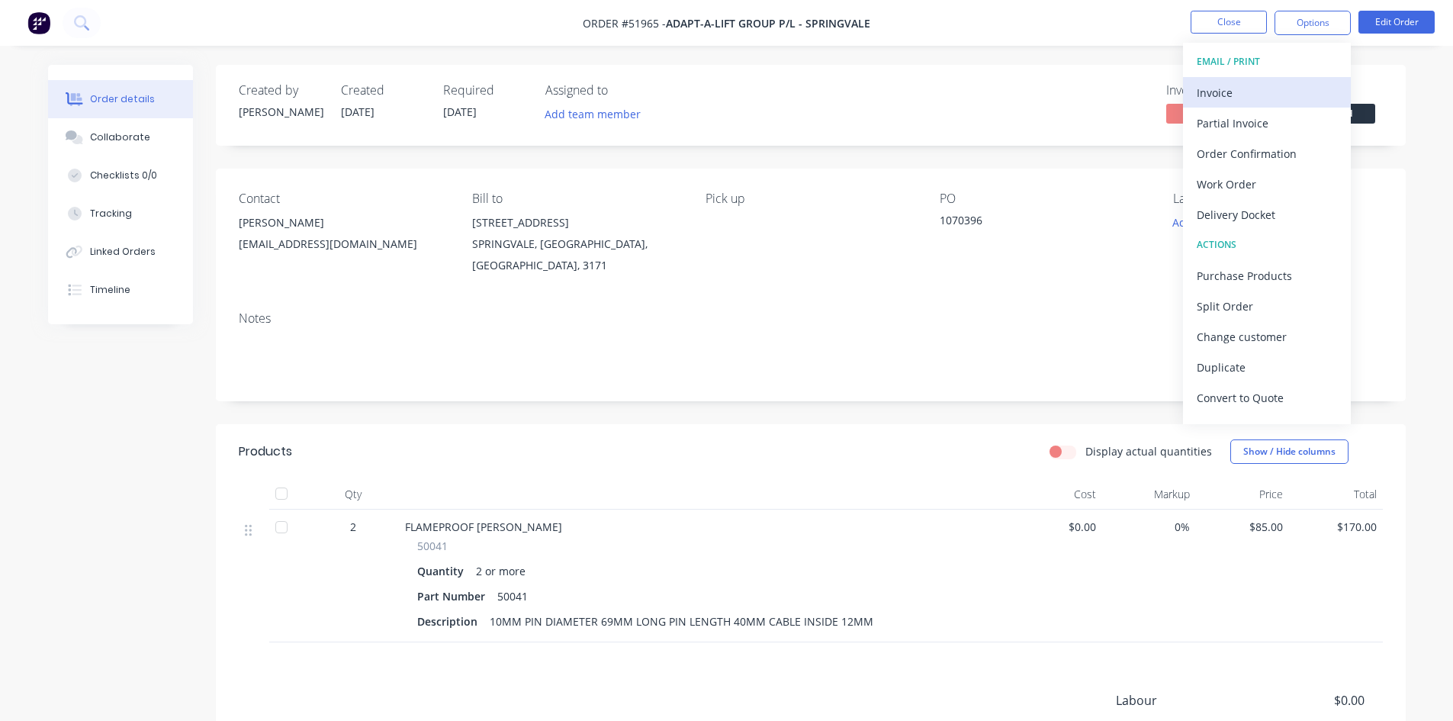
click at [1243, 88] on div "Invoice" at bounding box center [1267, 93] width 140 height 22
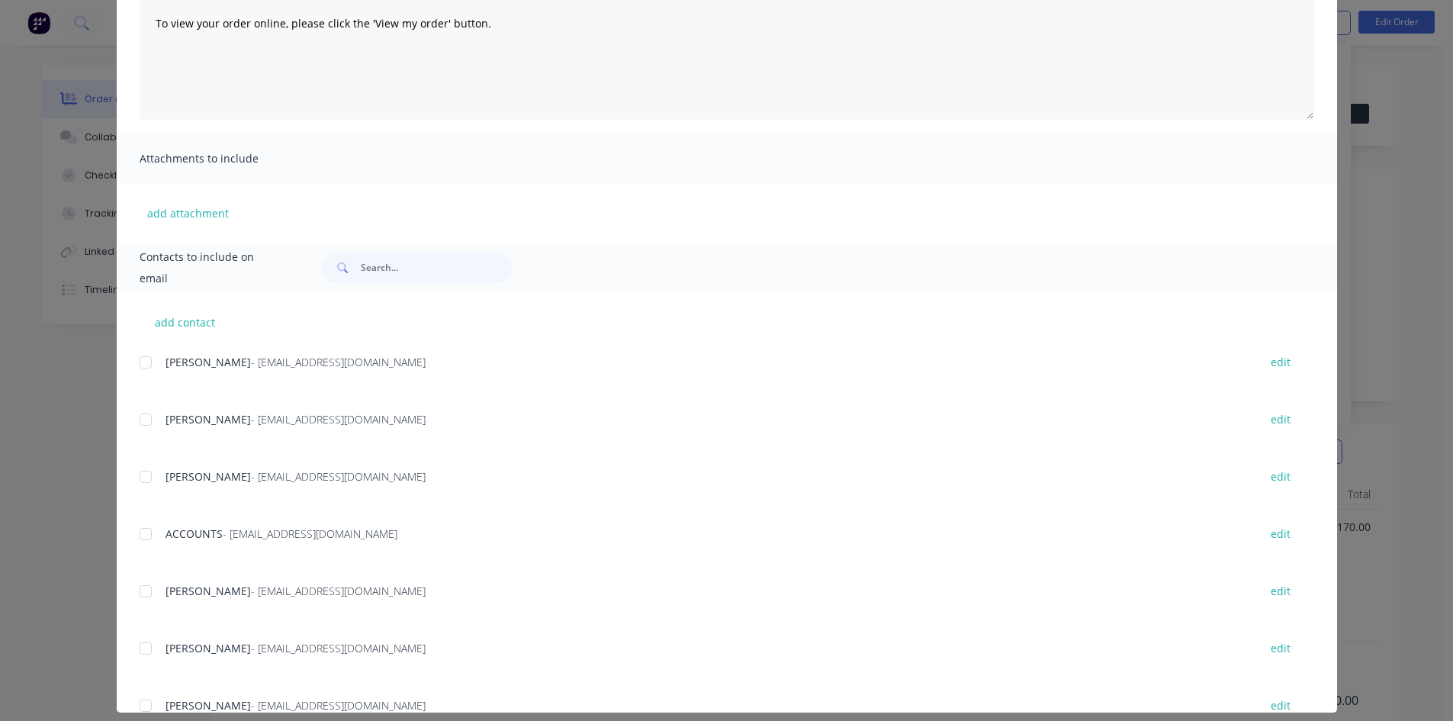
scroll to position [220, 0]
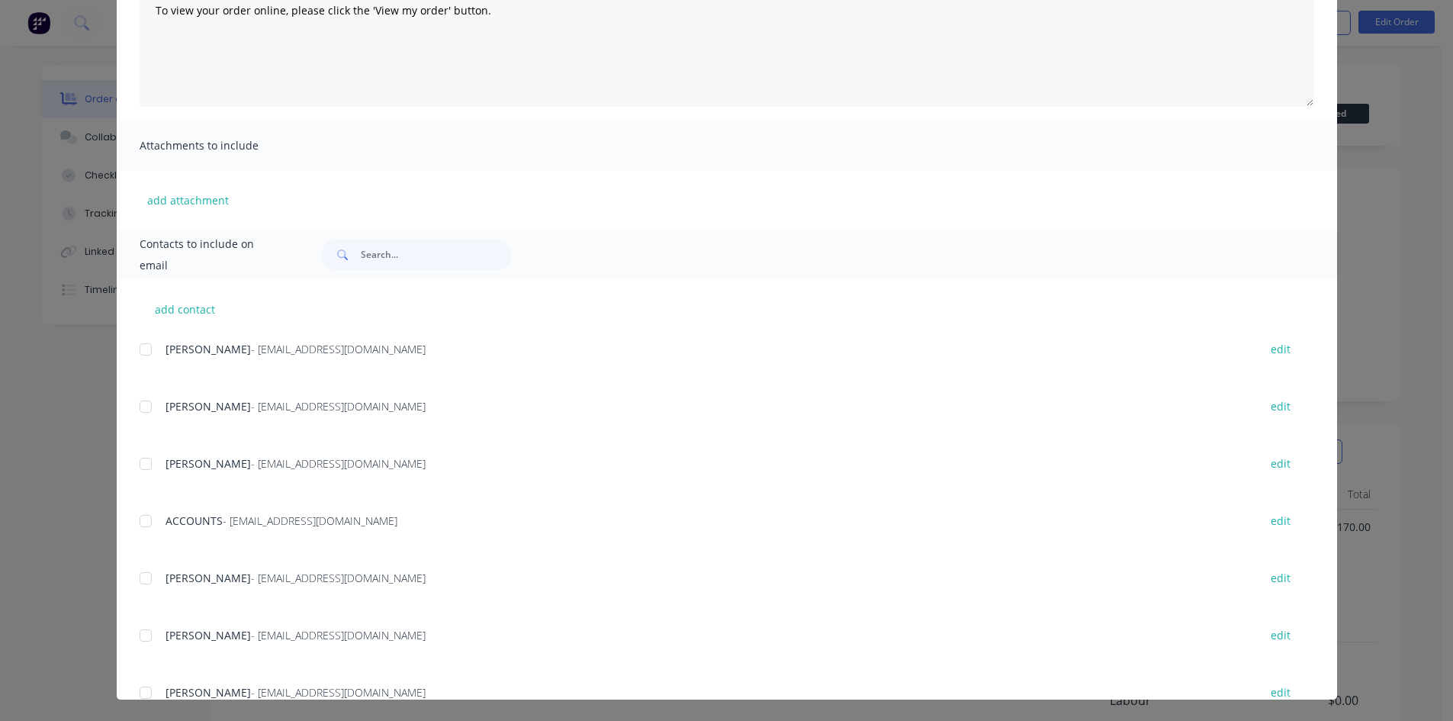
click at [131, 459] on div "add contact [PERSON_NAME] - [EMAIL_ADDRESS][DOMAIN_NAME] edit [PERSON_NAME] - […" at bounding box center [727, 489] width 1221 height 420
click at [137, 460] on div at bounding box center [145, 464] width 31 height 31
click at [137, 521] on div at bounding box center [145, 521] width 31 height 31
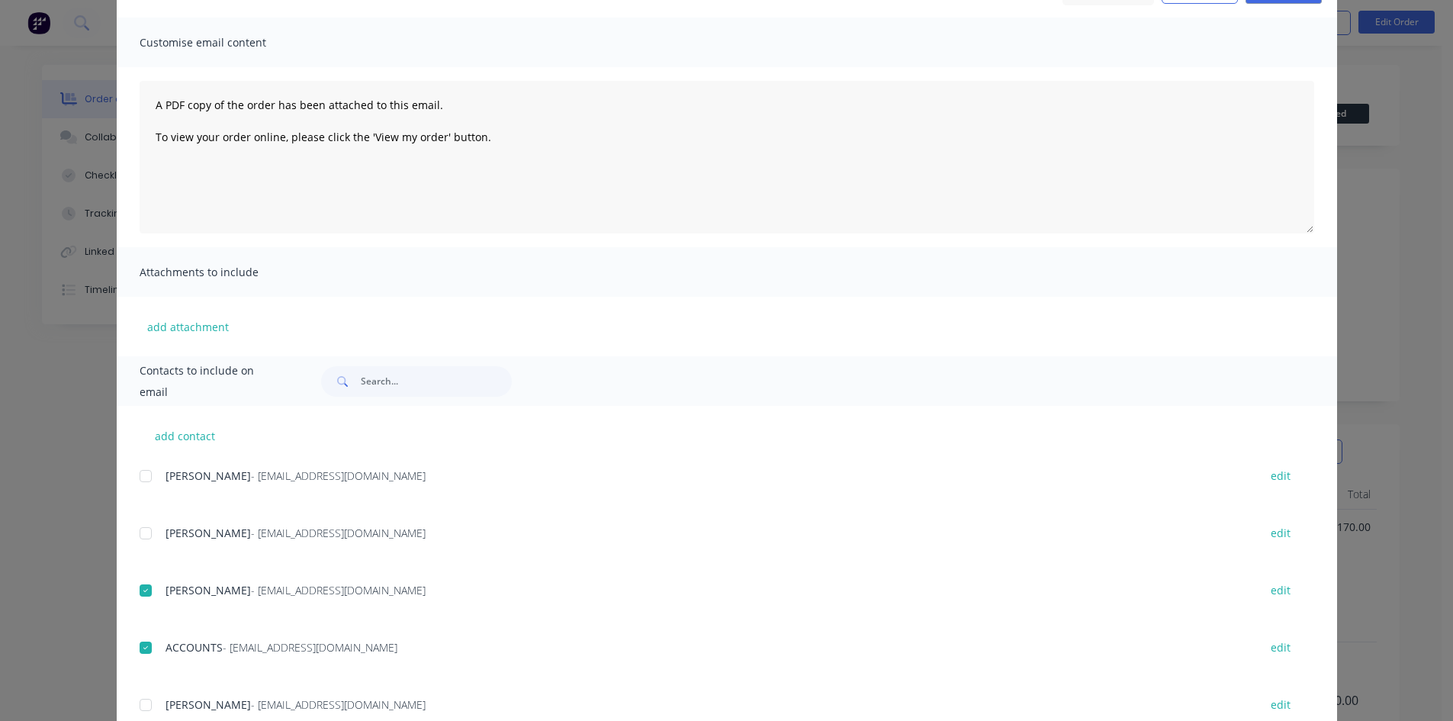
scroll to position [0, 0]
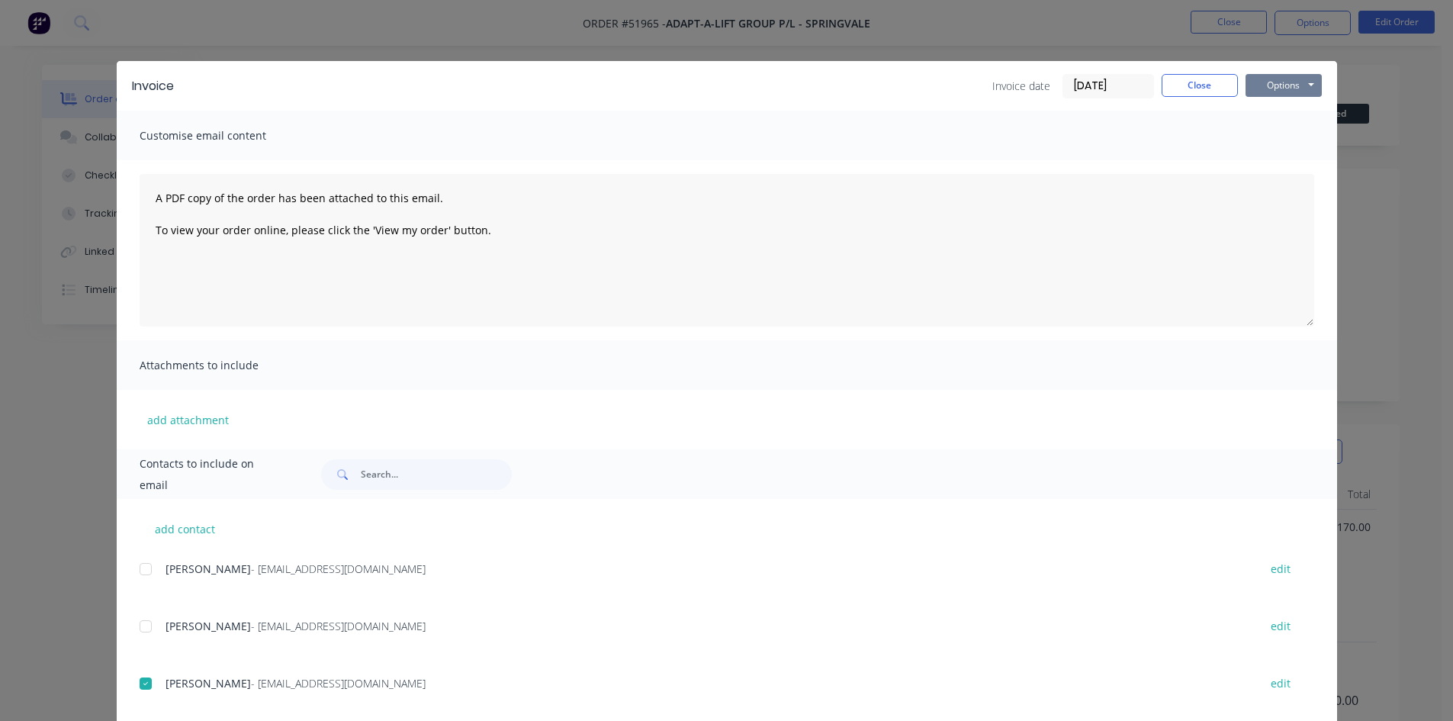
click at [1263, 81] on button "Options" at bounding box center [1284, 85] width 76 height 23
click at [1274, 162] on button "Email" at bounding box center [1295, 162] width 98 height 25
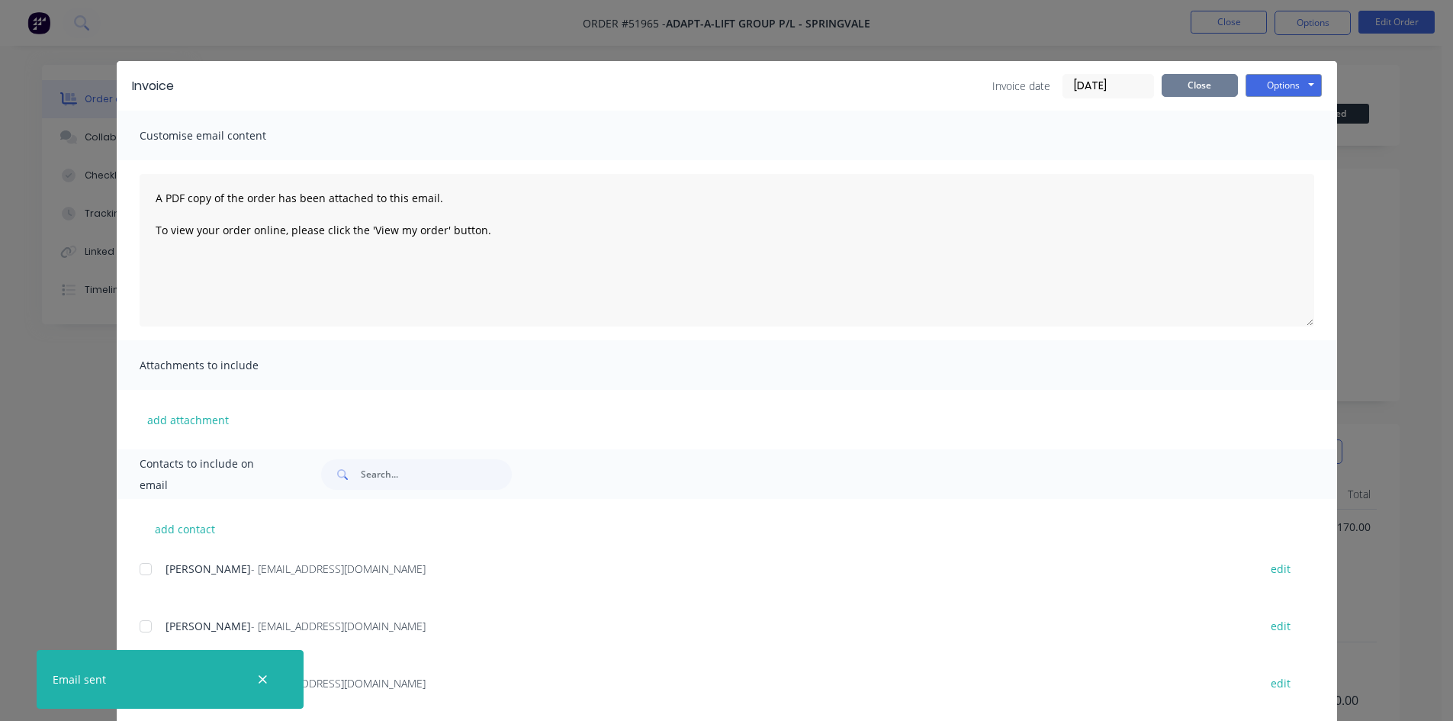
click at [1200, 89] on button "Close" at bounding box center [1200, 85] width 76 height 23
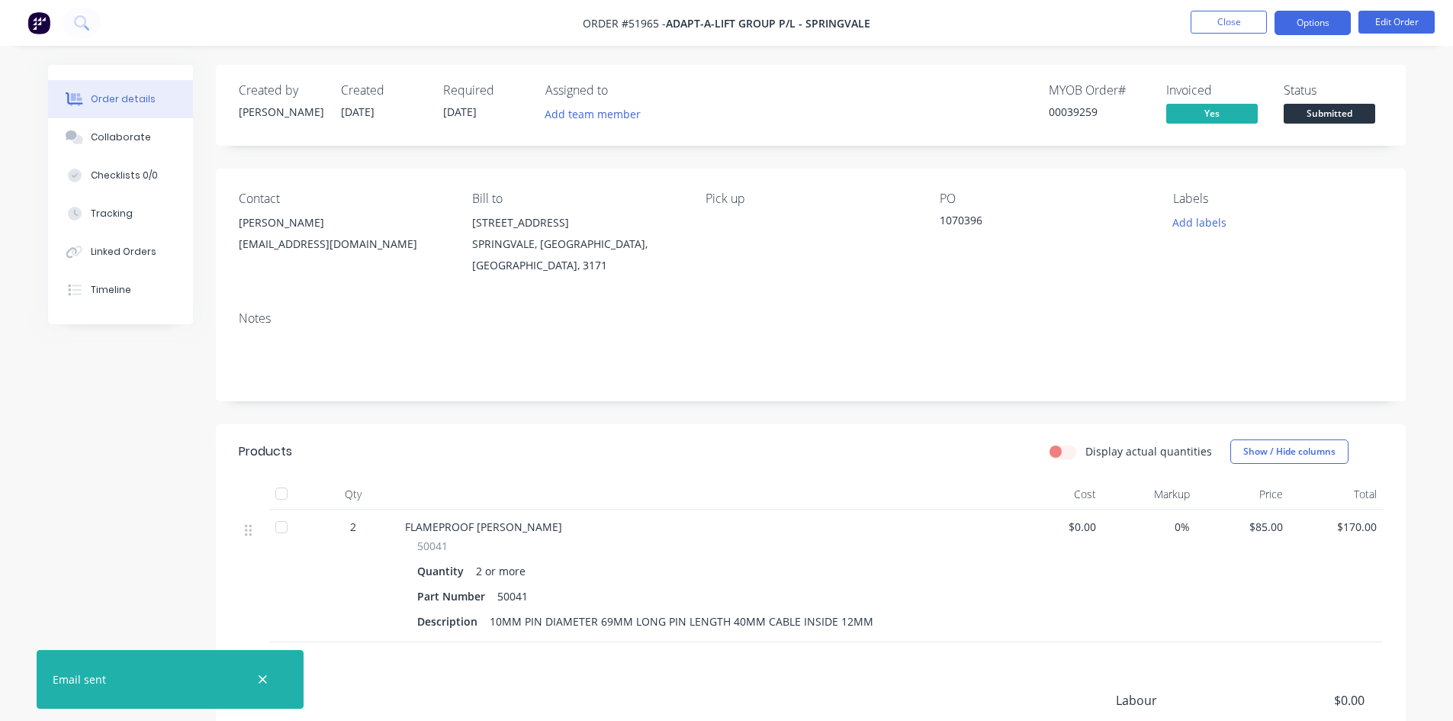
click at [1315, 22] on button "Options" at bounding box center [1313, 23] width 76 height 24
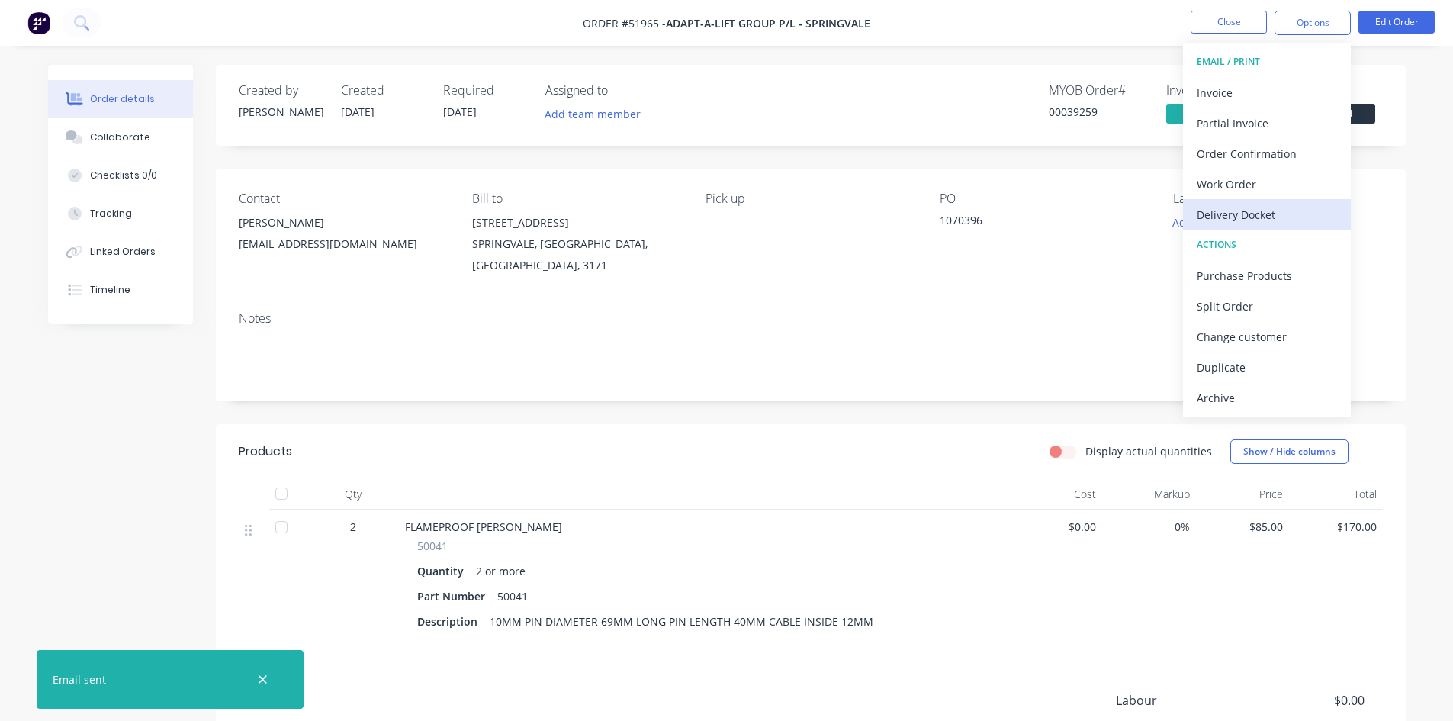
click at [1265, 211] on div "Delivery Docket" at bounding box center [1267, 215] width 140 height 22
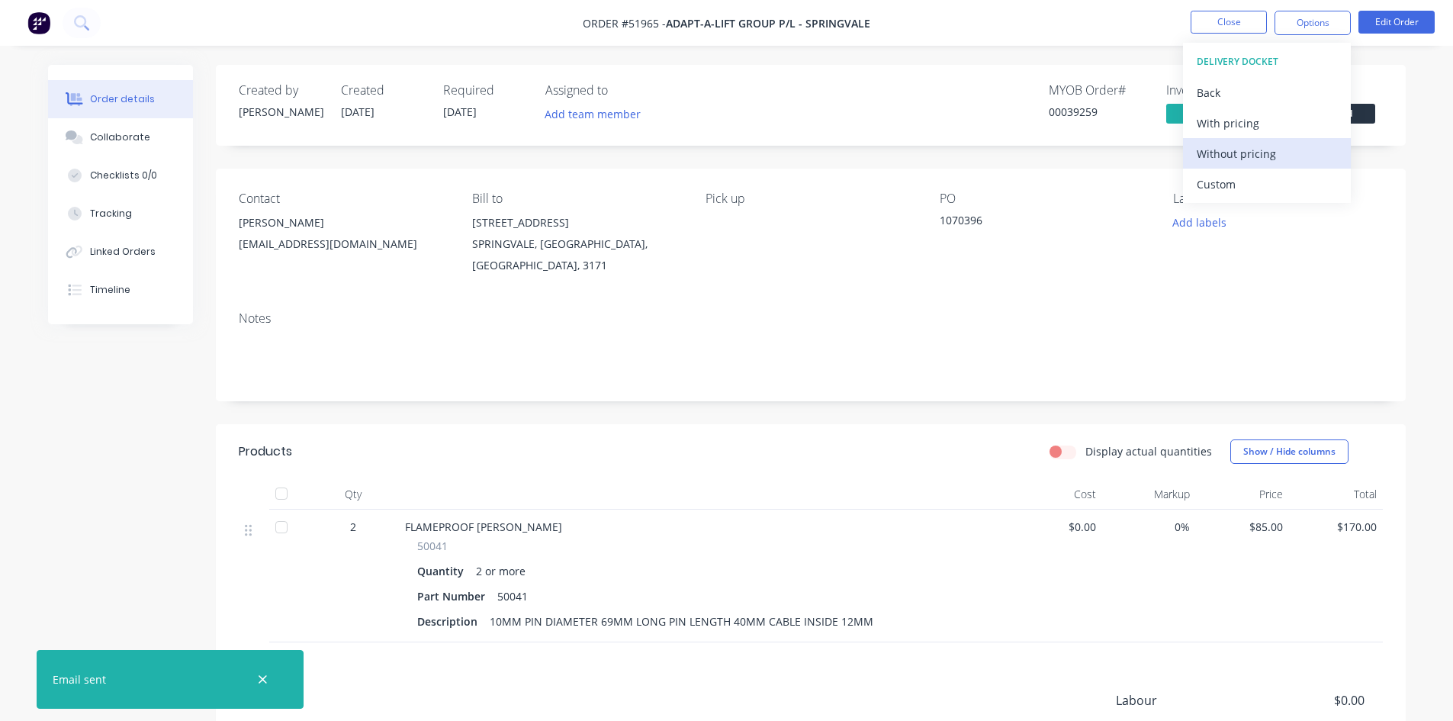
click at [1250, 154] on div "Without pricing" at bounding box center [1267, 154] width 140 height 22
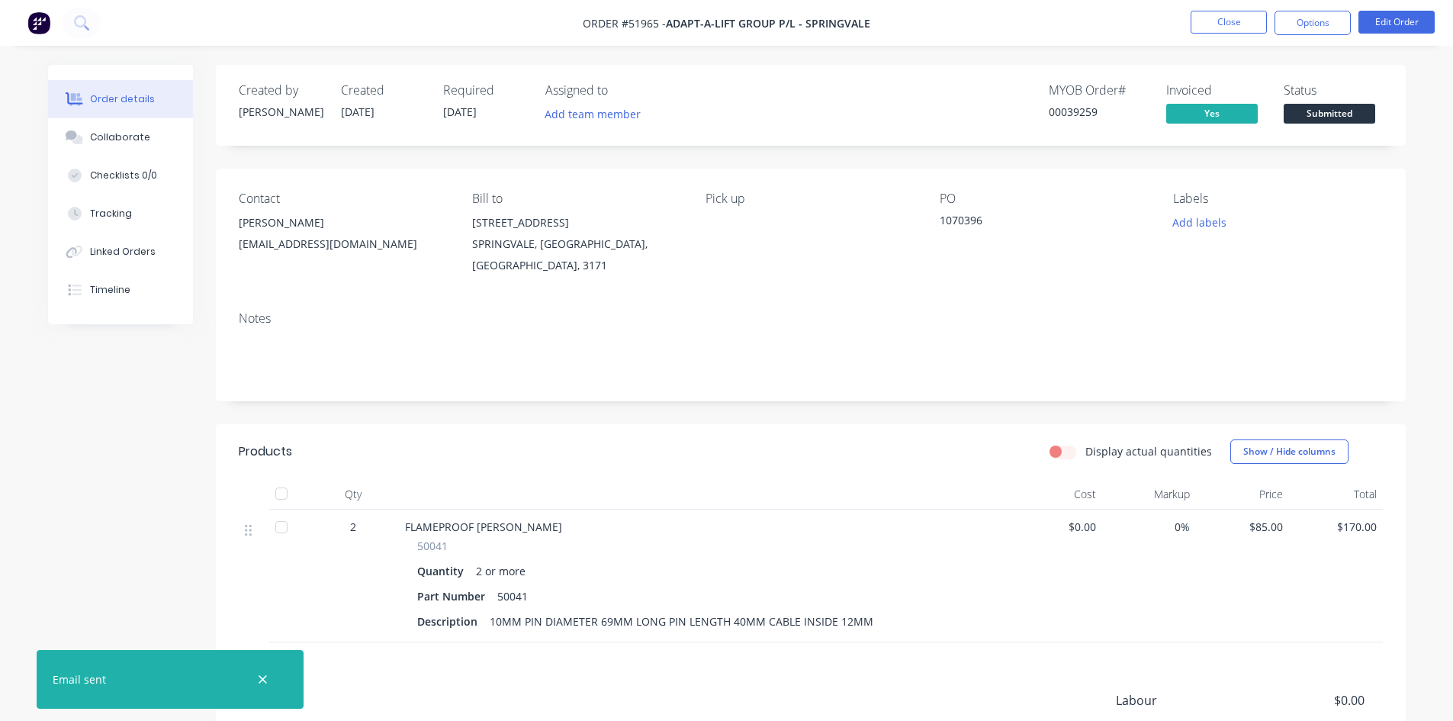
click at [1132, 120] on div "00039259" at bounding box center [1098, 112] width 99 height 16
click at [1312, 111] on span "Submitted" at bounding box center [1330, 113] width 92 height 19
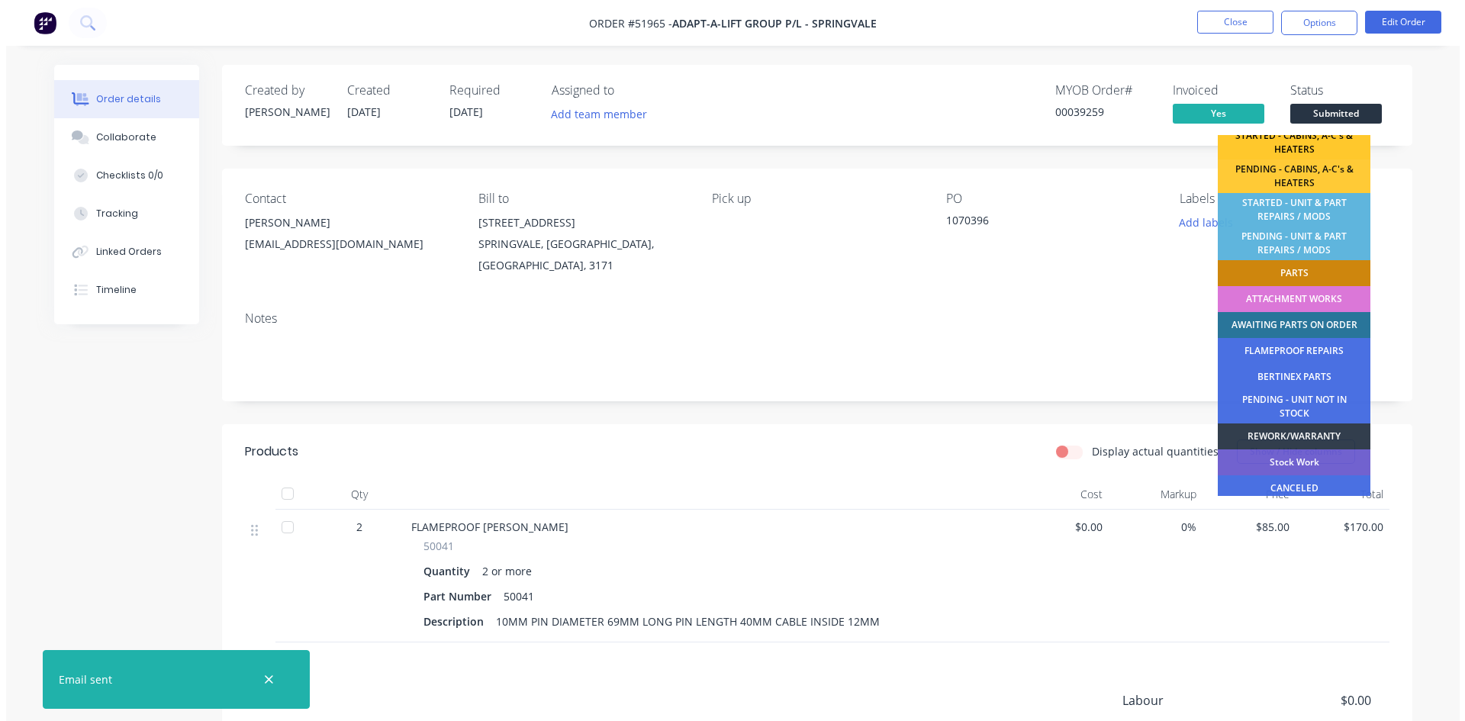
scroll to position [297, 0]
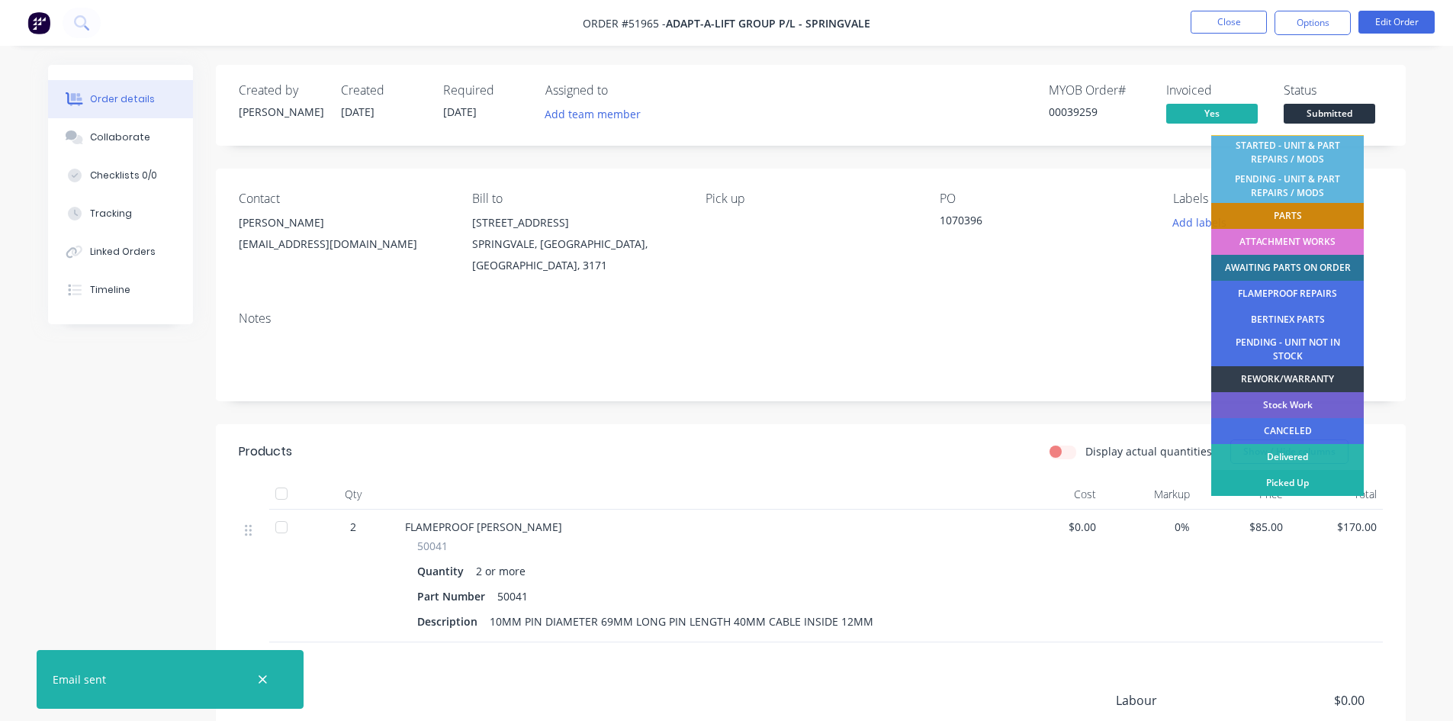
click at [1323, 484] on div "Picked Up" at bounding box center [1288, 483] width 153 height 26
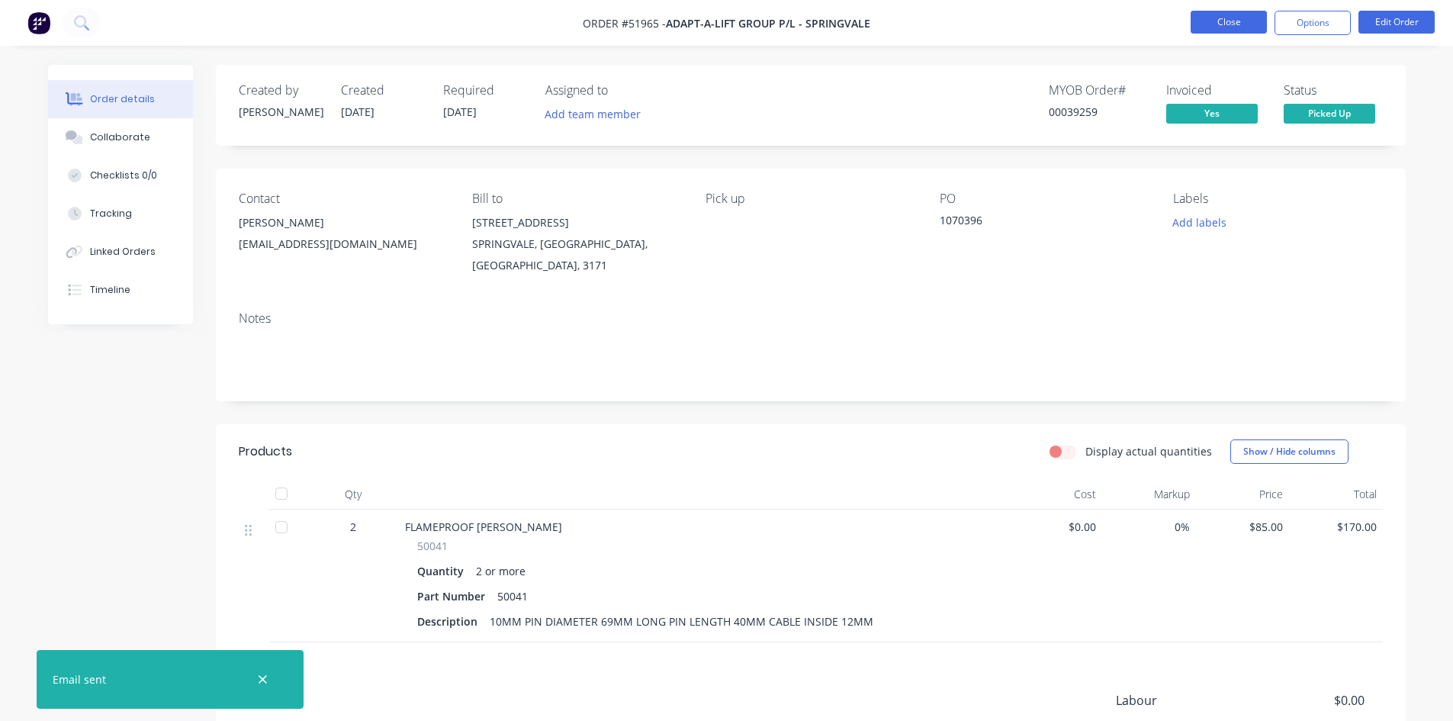
click at [1232, 14] on button "Close" at bounding box center [1229, 22] width 76 height 23
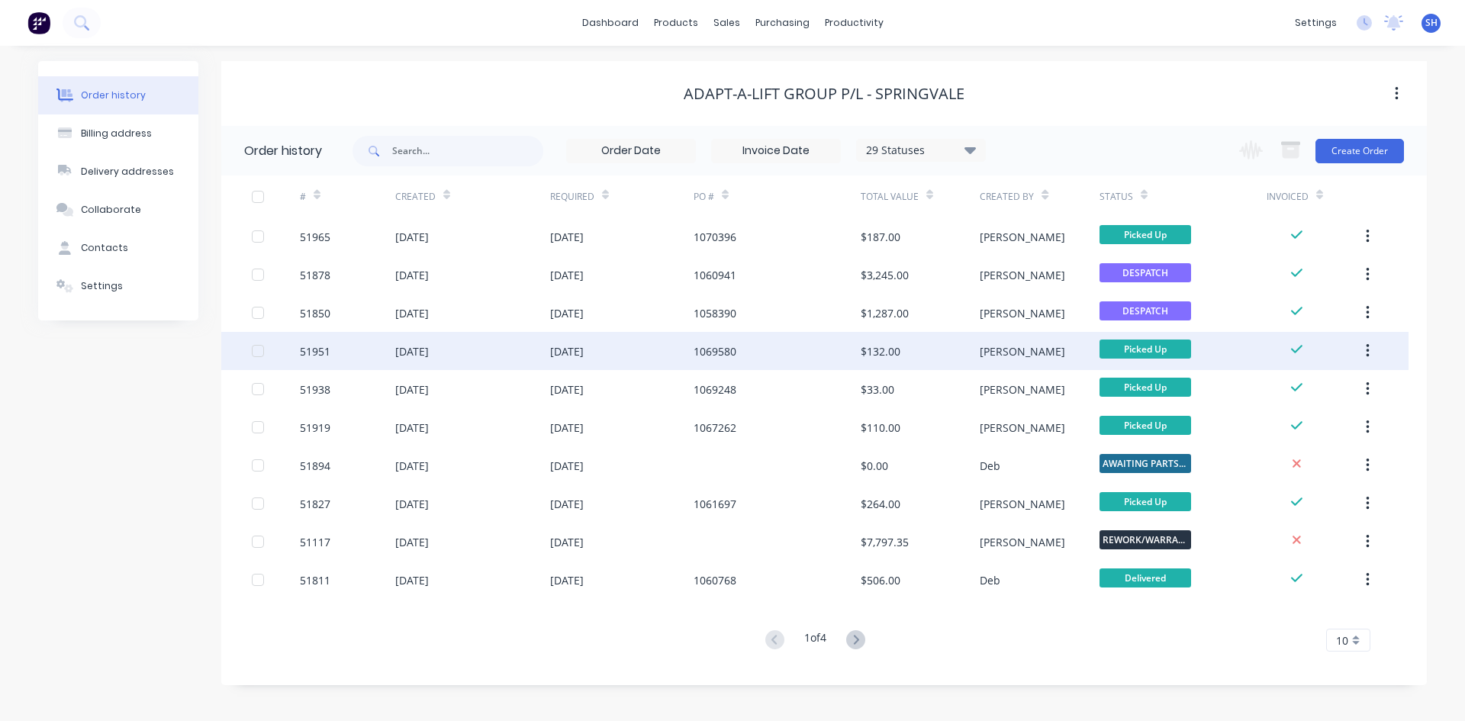
click at [897, 349] on div "$132.00" at bounding box center [881, 351] width 40 height 16
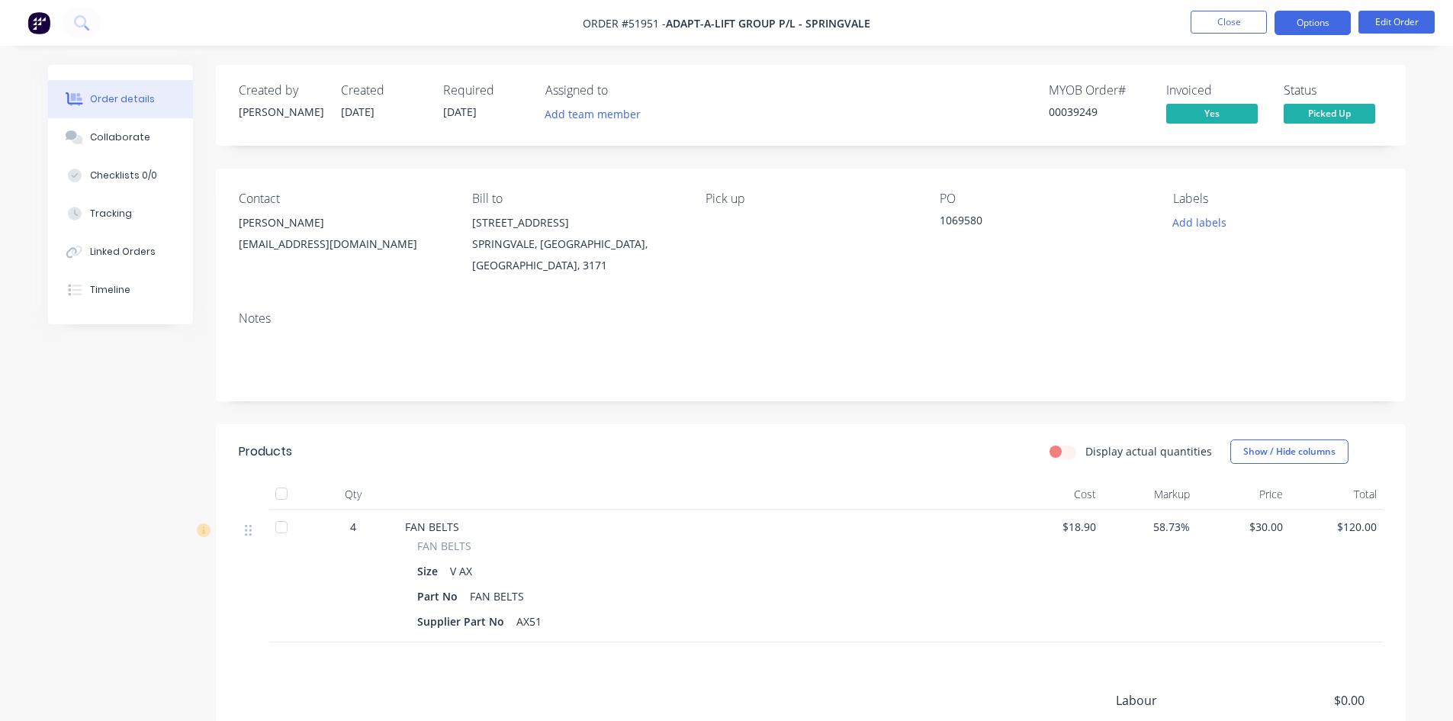
click at [1304, 19] on button "Options" at bounding box center [1313, 23] width 76 height 24
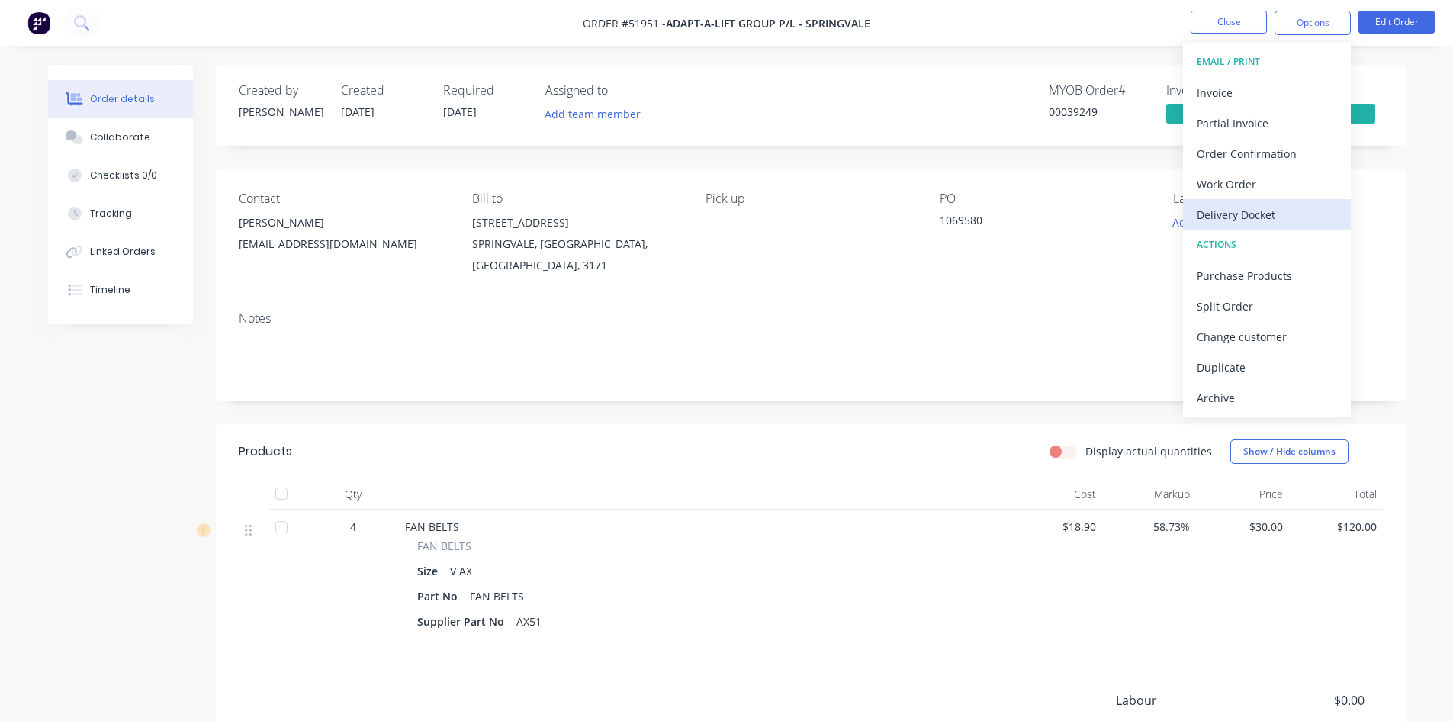
click at [1248, 214] on div "Delivery Docket" at bounding box center [1267, 215] width 140 height 22
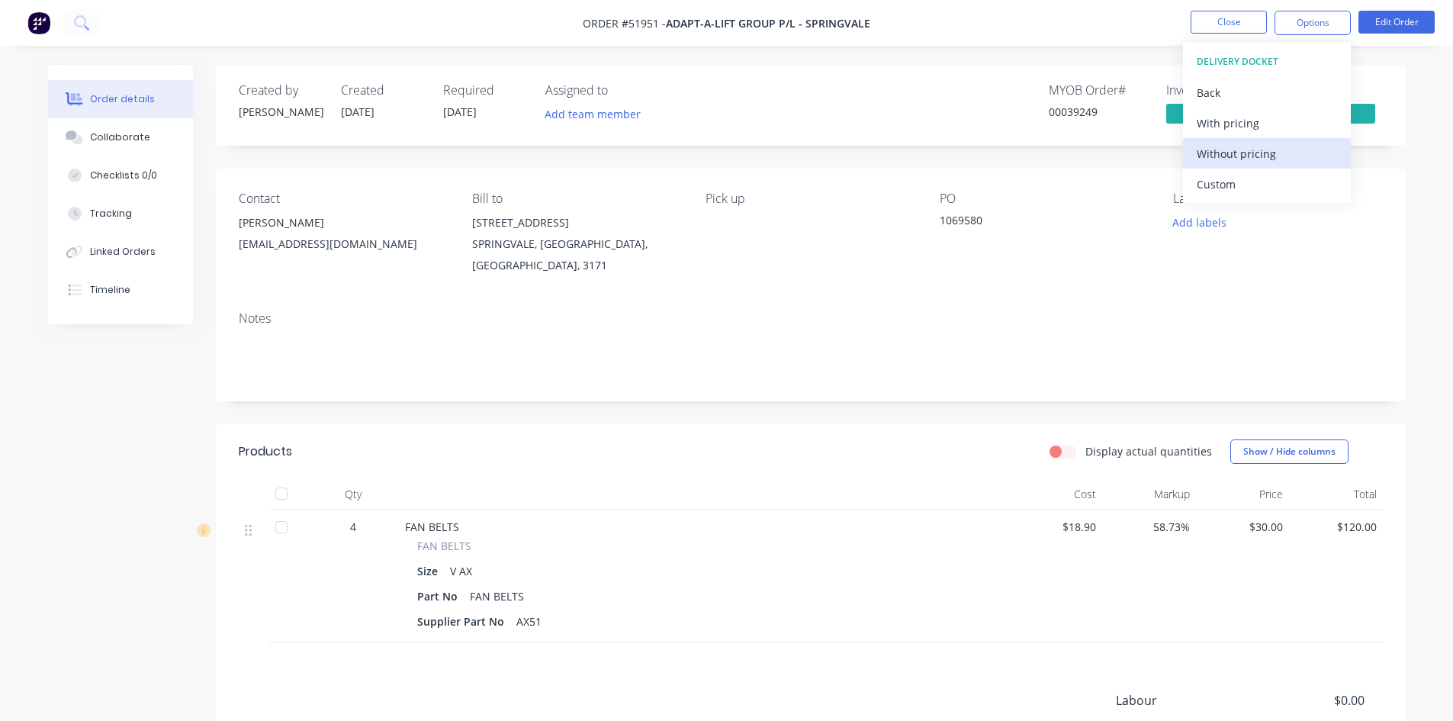
click at [1245, 150] on div "Without pricing" at bounding box center [1267, 154] width 140 height 22
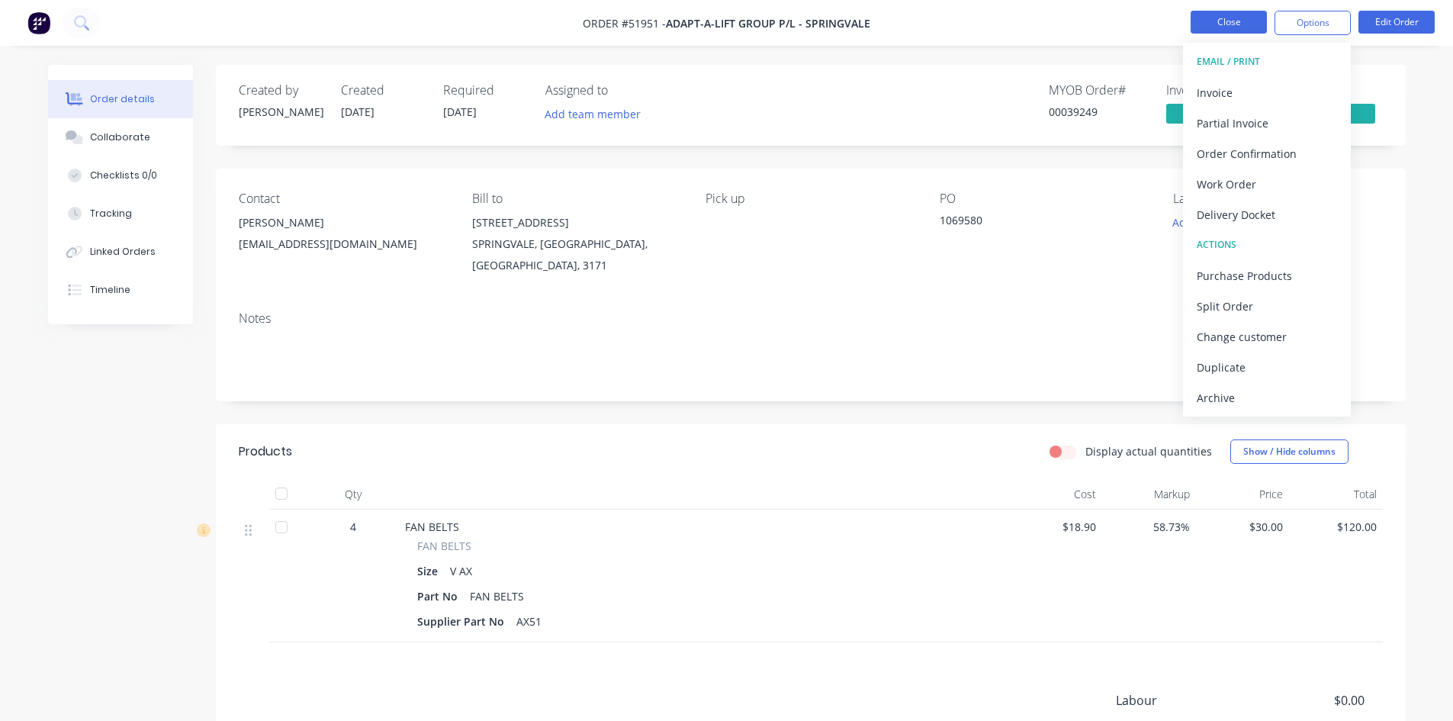
click at [1217, 17] on button "Close" at bounding box center [1229, 22] width 76 height 23
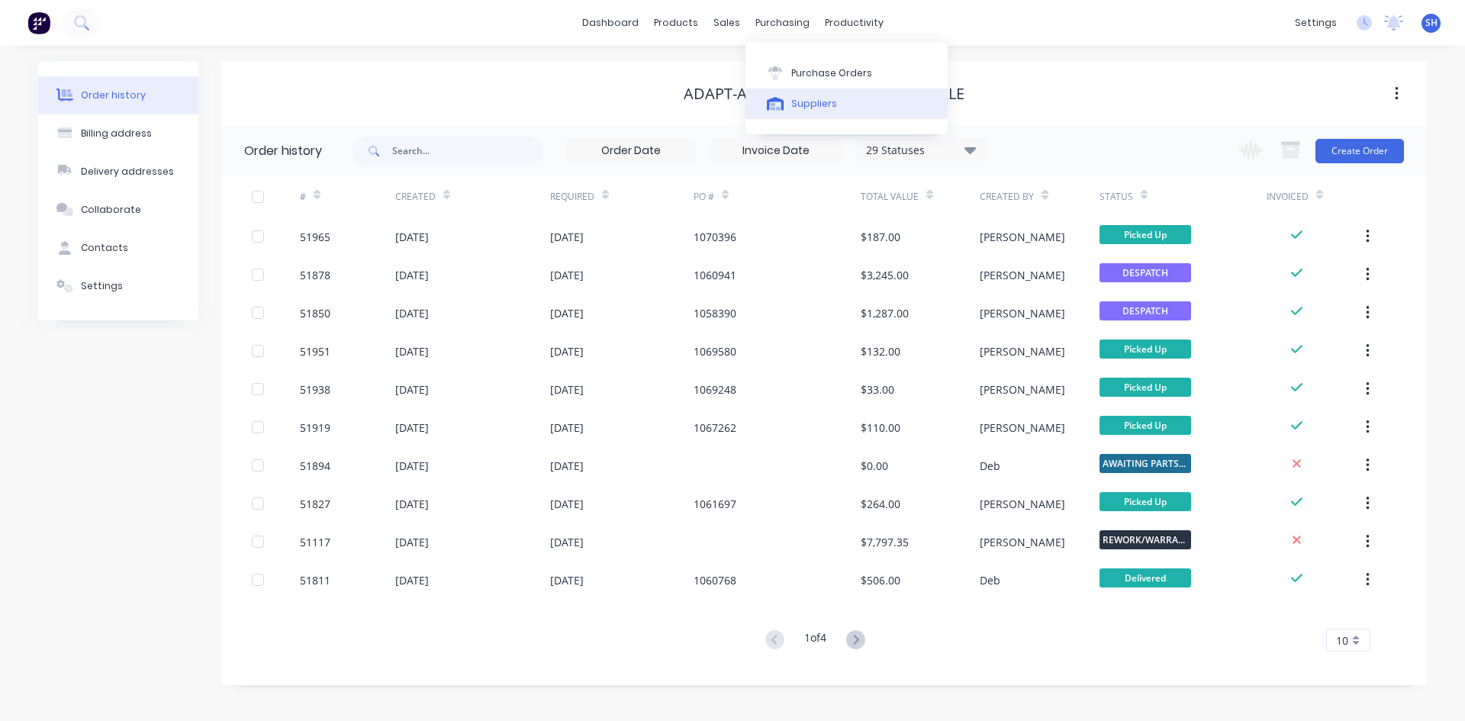
click at [802, 98] on div "Suppliers" at bounding box center [814, 104] width 46 height 14
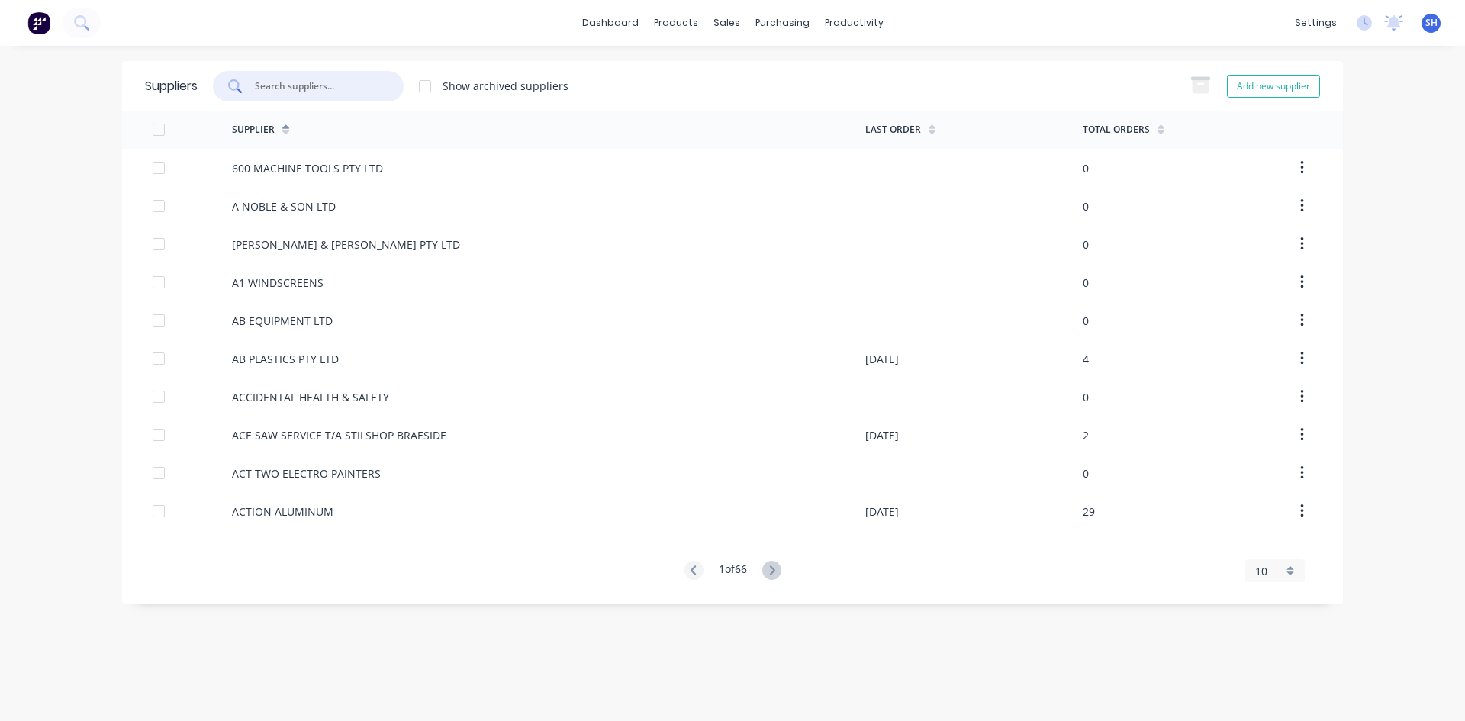
click at [330, 81] on input "text" at bounding box center [316, 86] width 127 height 15
type input "L"
click at [771, 571] on icon at bounding box center [771, 570] width 19 height 19
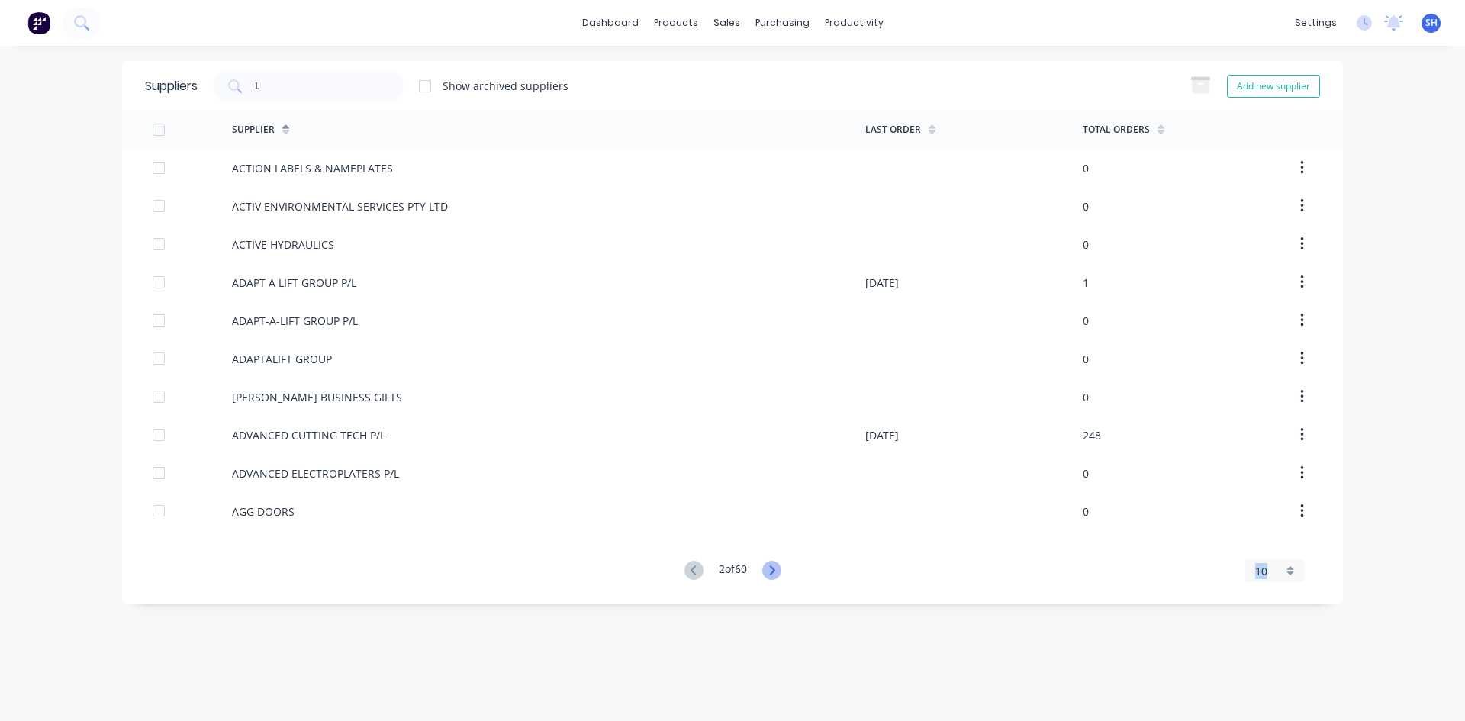
click at [771, 571] on icon at bounding box center [771, 570] width 19 height 19
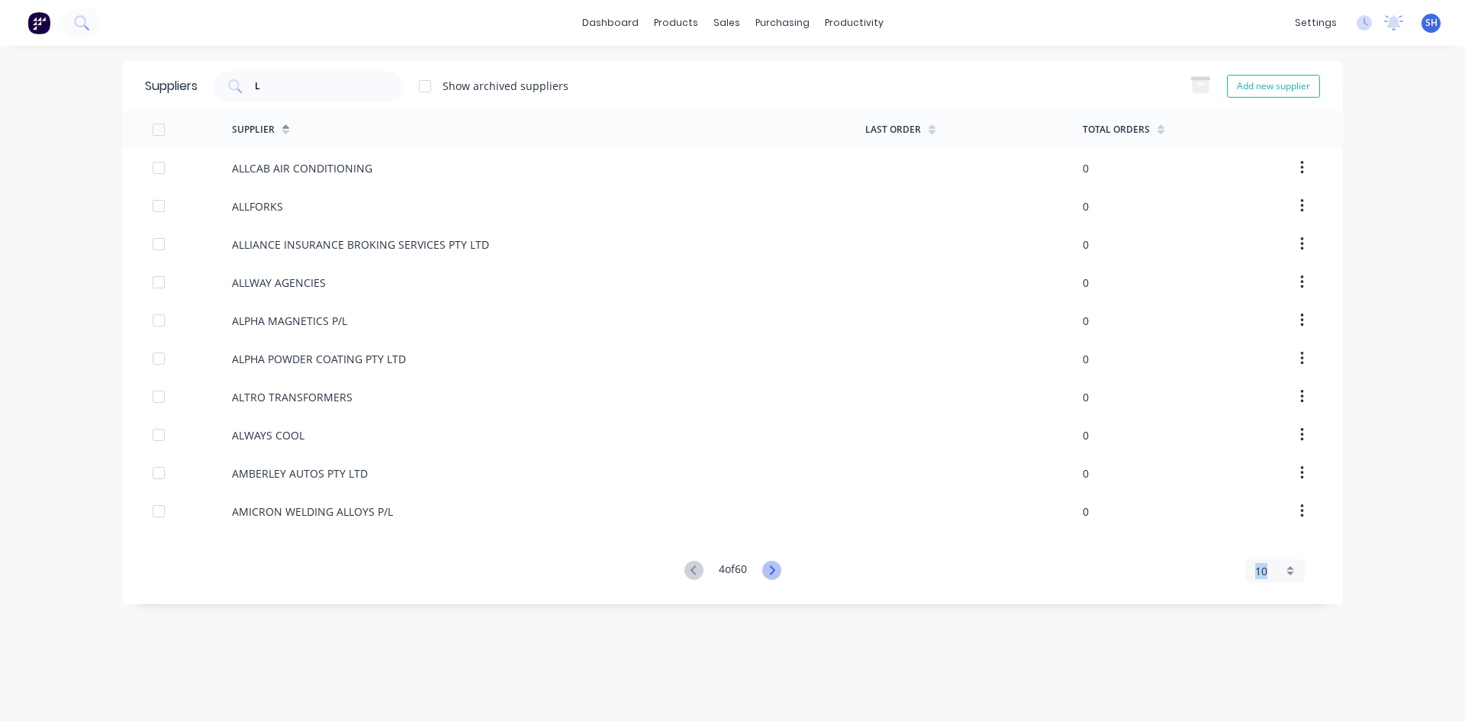
click at [771, 571] on icon at bounding box center [771, 570] width 19 height 19
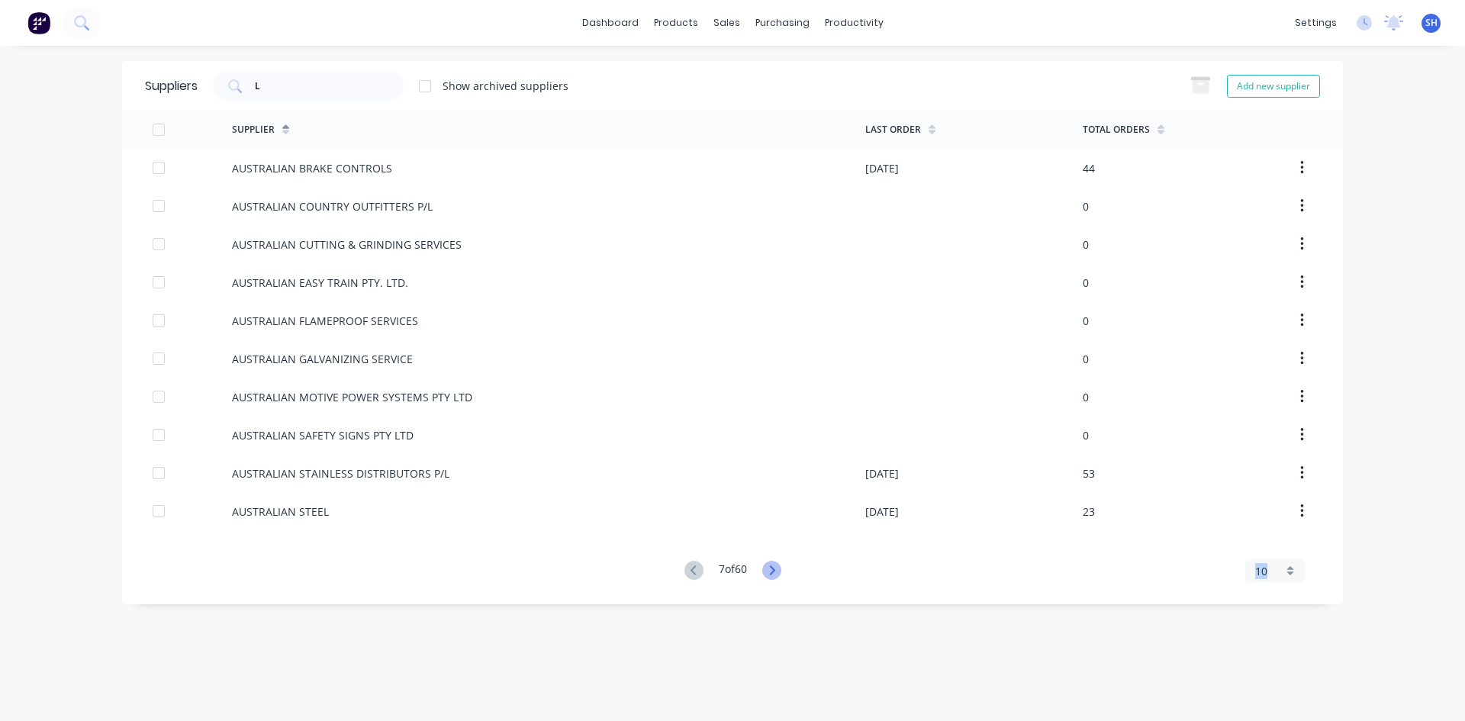
click at [771, 571] on icon at bounding box center [771, 570] width 19 height 19
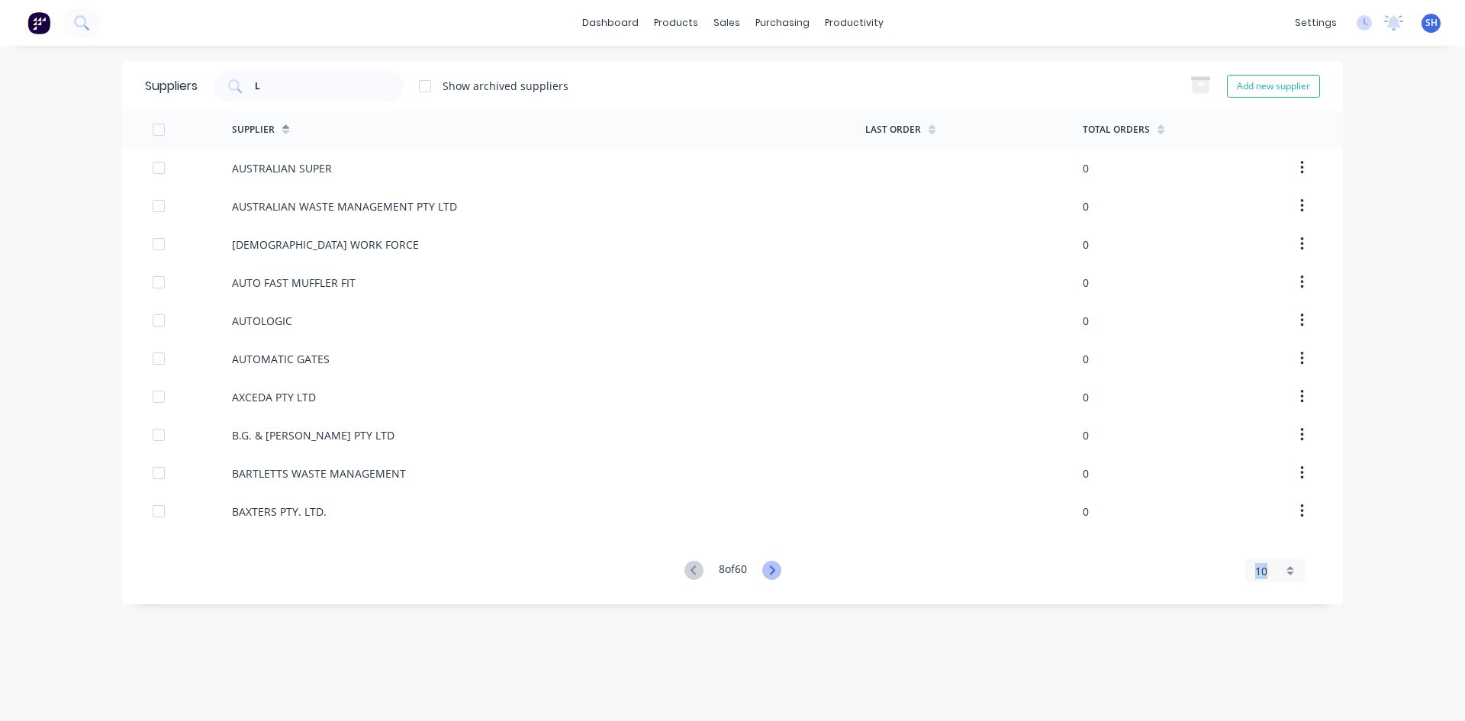
click at [771, 571] on icon at bounding box center [771, 570] width 19 height 19
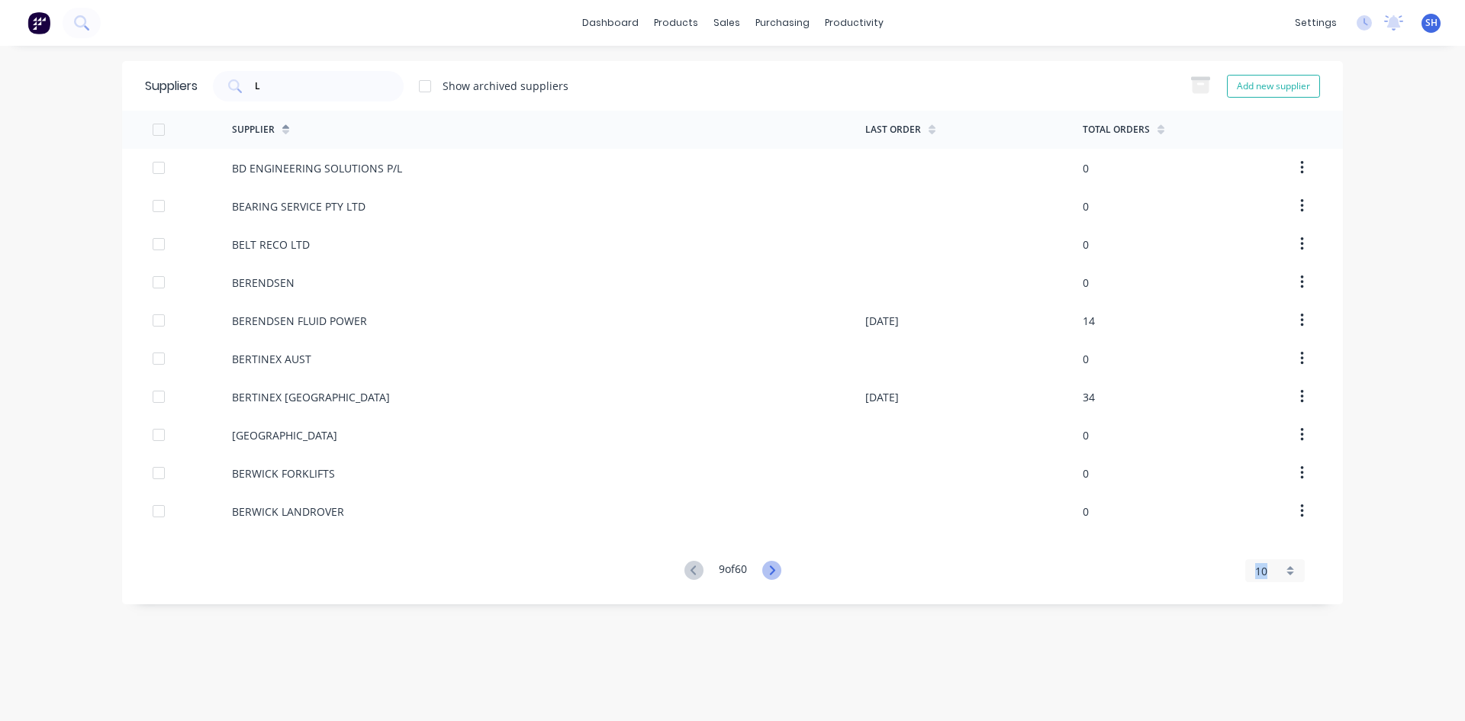
click at [771, 571] on icon at bounding box center [771, 570] width 19 height 19
click at [771, 571] on icon at bounding box center [774, 570] width 19 height 19
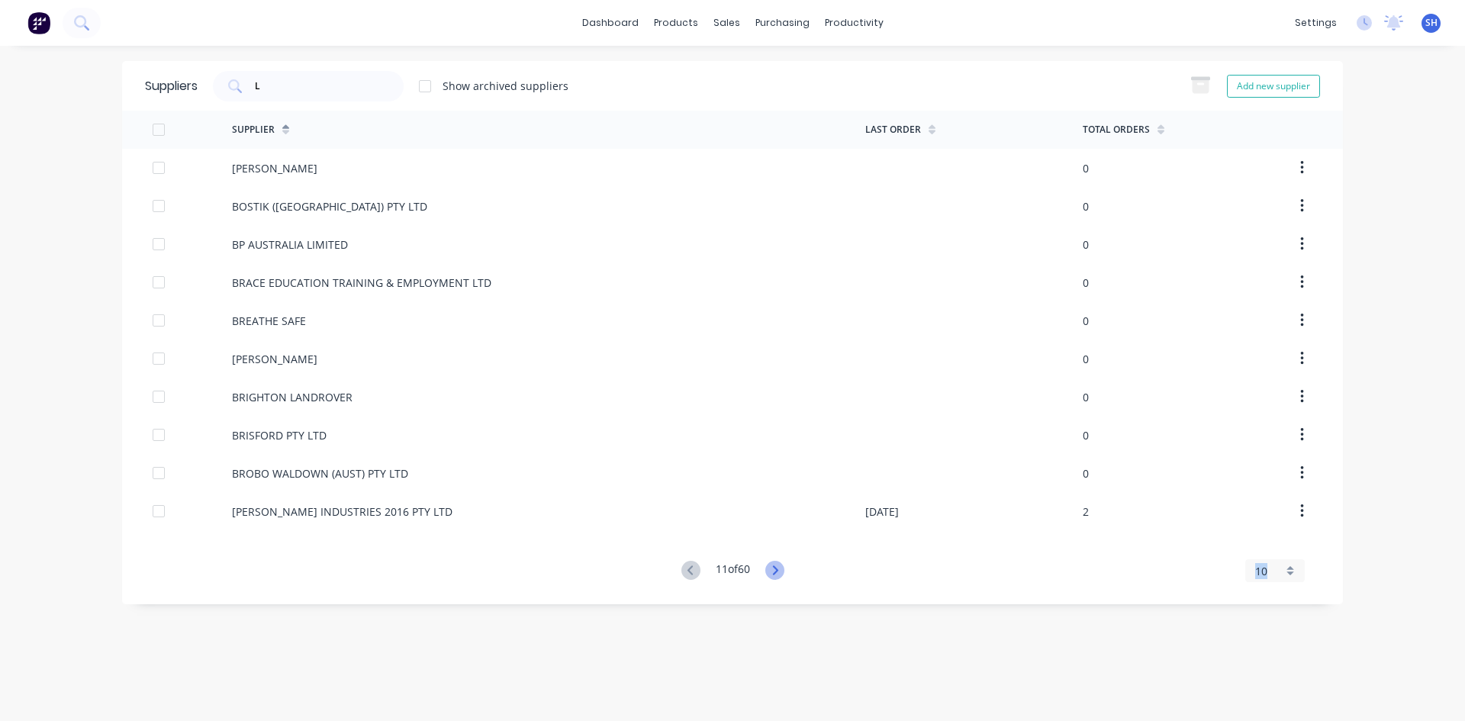
click at [771, 571] on icon at bounding box center [774, 570] width 19 height 19
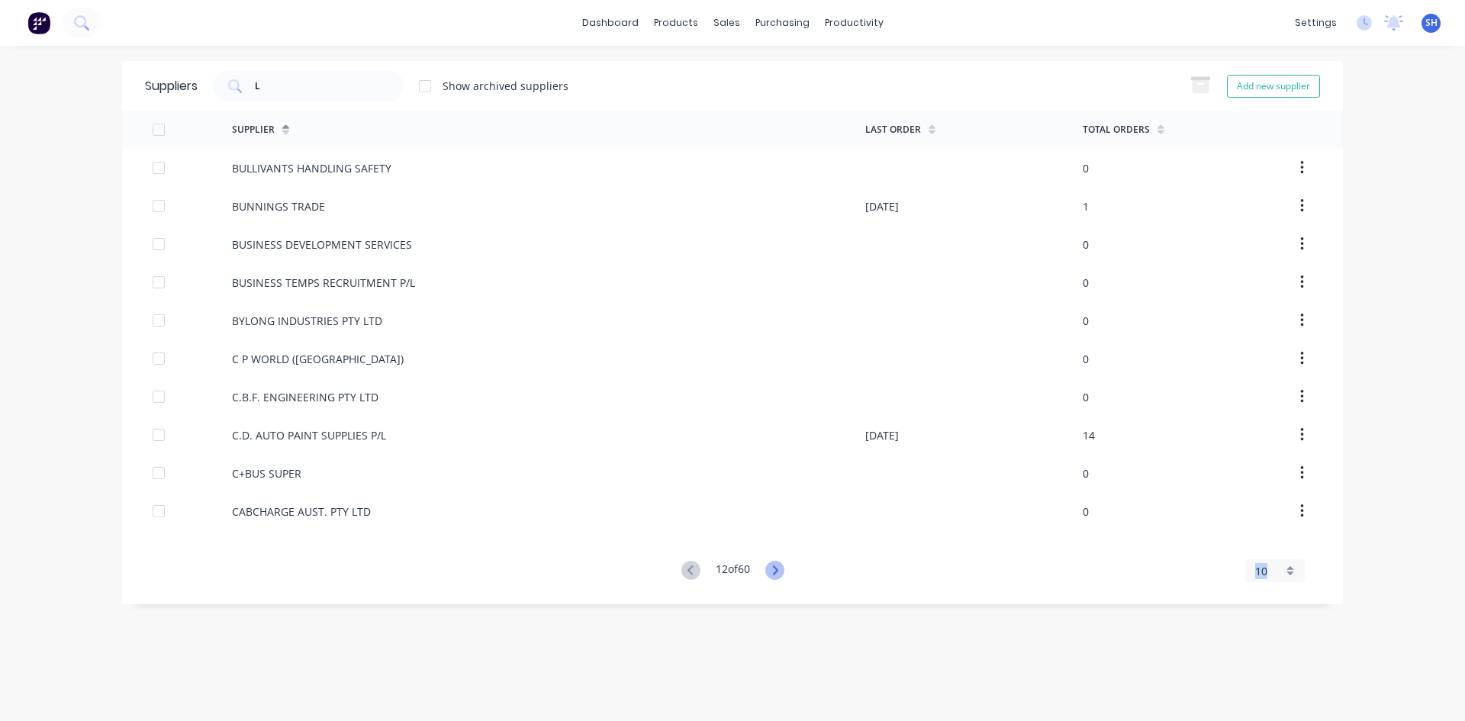
click at [771, 571] on icon at bounding box center [774, 570] width 19 height 19
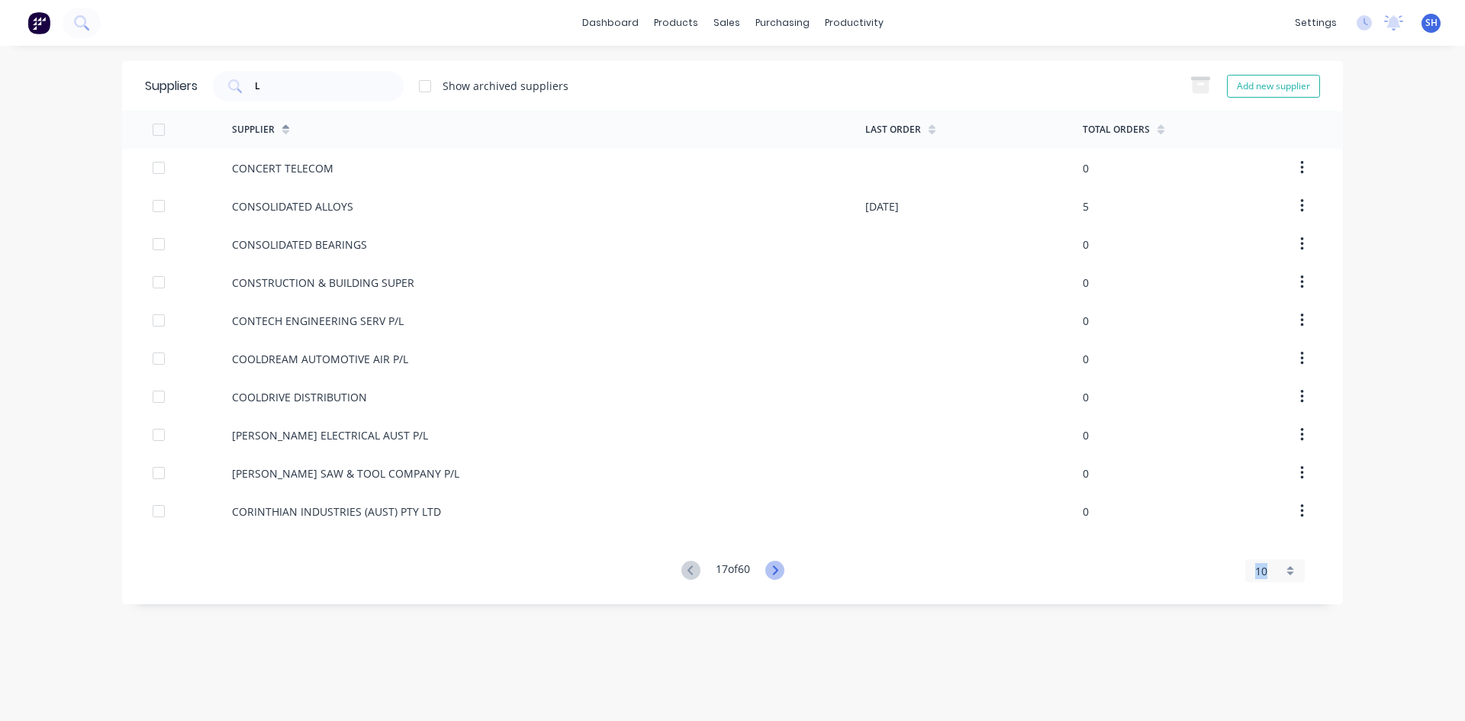
click at [771, 571] on icon at bounding box center [774, 570] width 19 height 19
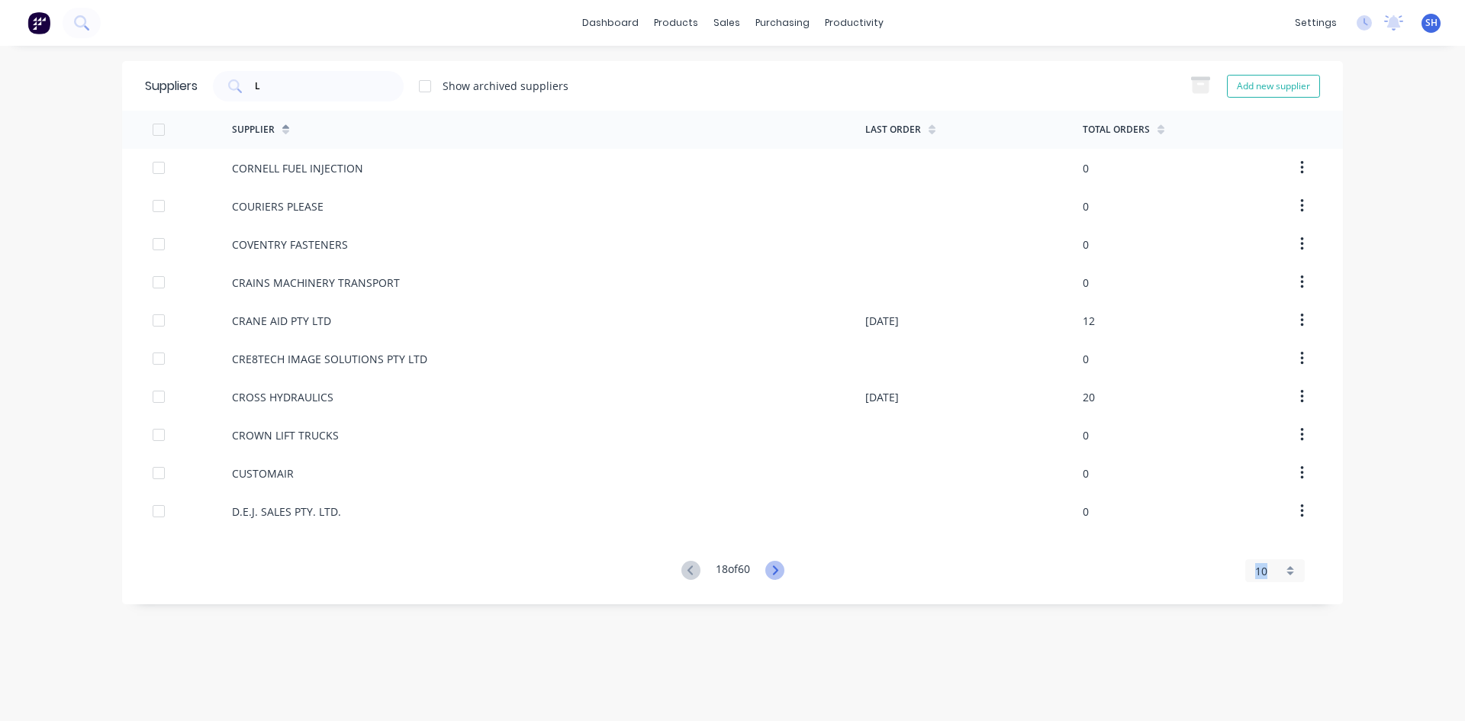
click at [771, 571] on icon at bounding box center [774, 570] width 19 height 19
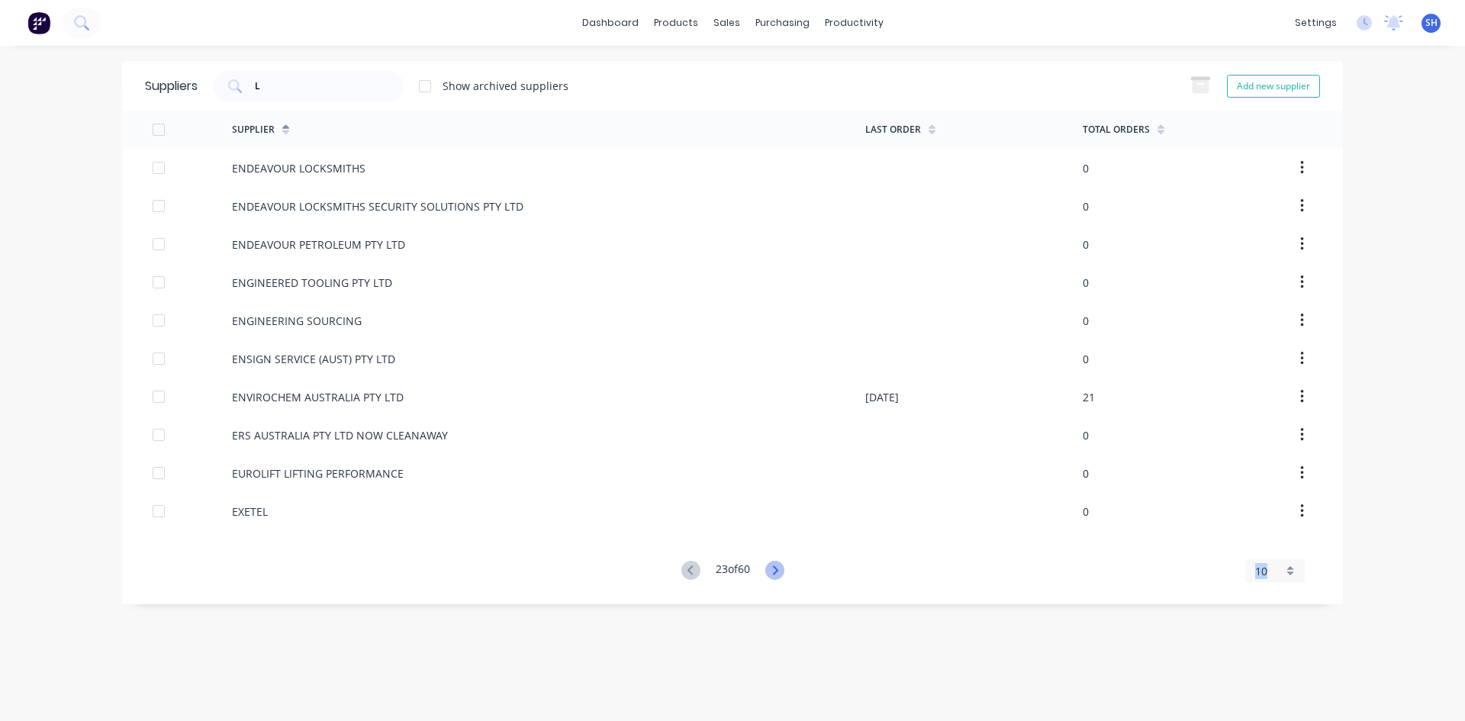
click at [771, 571] on icon at bounding box center [774, 570] width 19 height 19
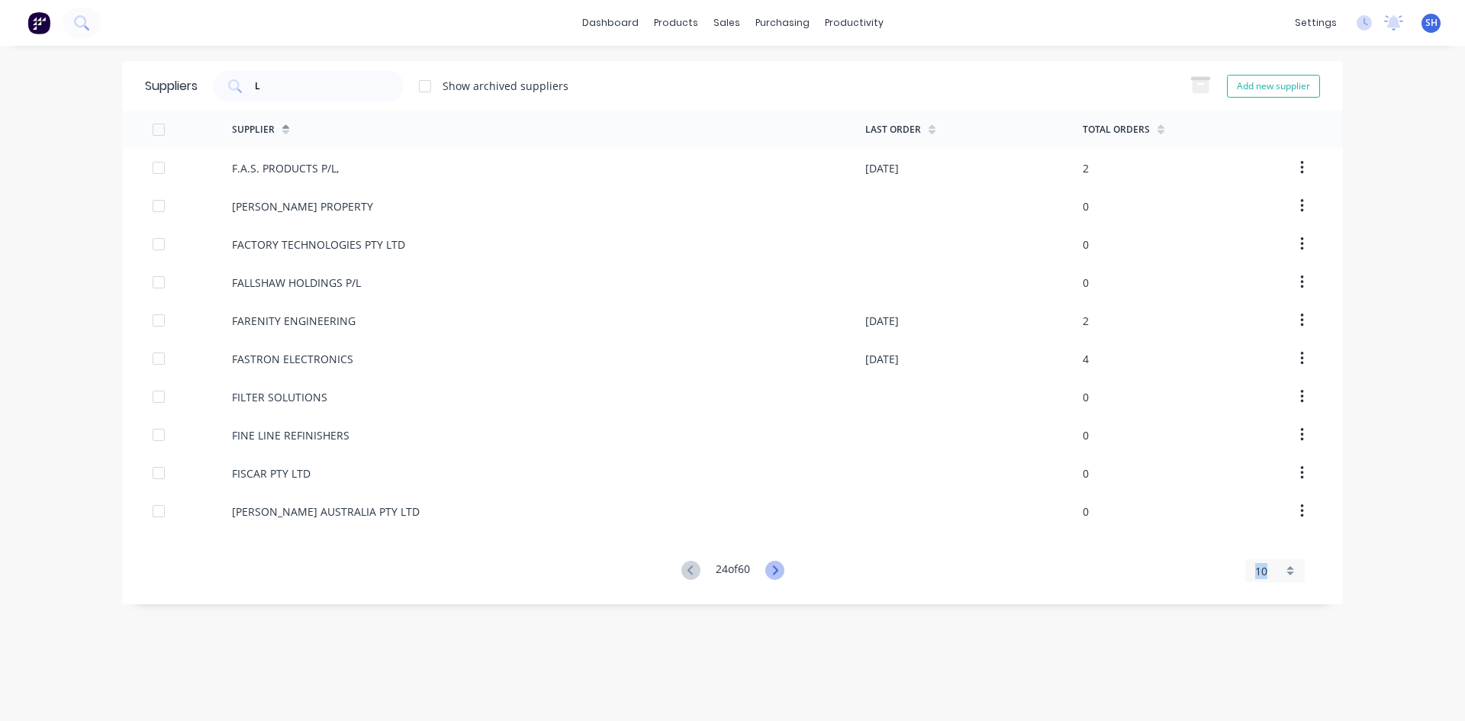
click at [771, 571] on icon at bounding box center [774, 570] width 19 height 19
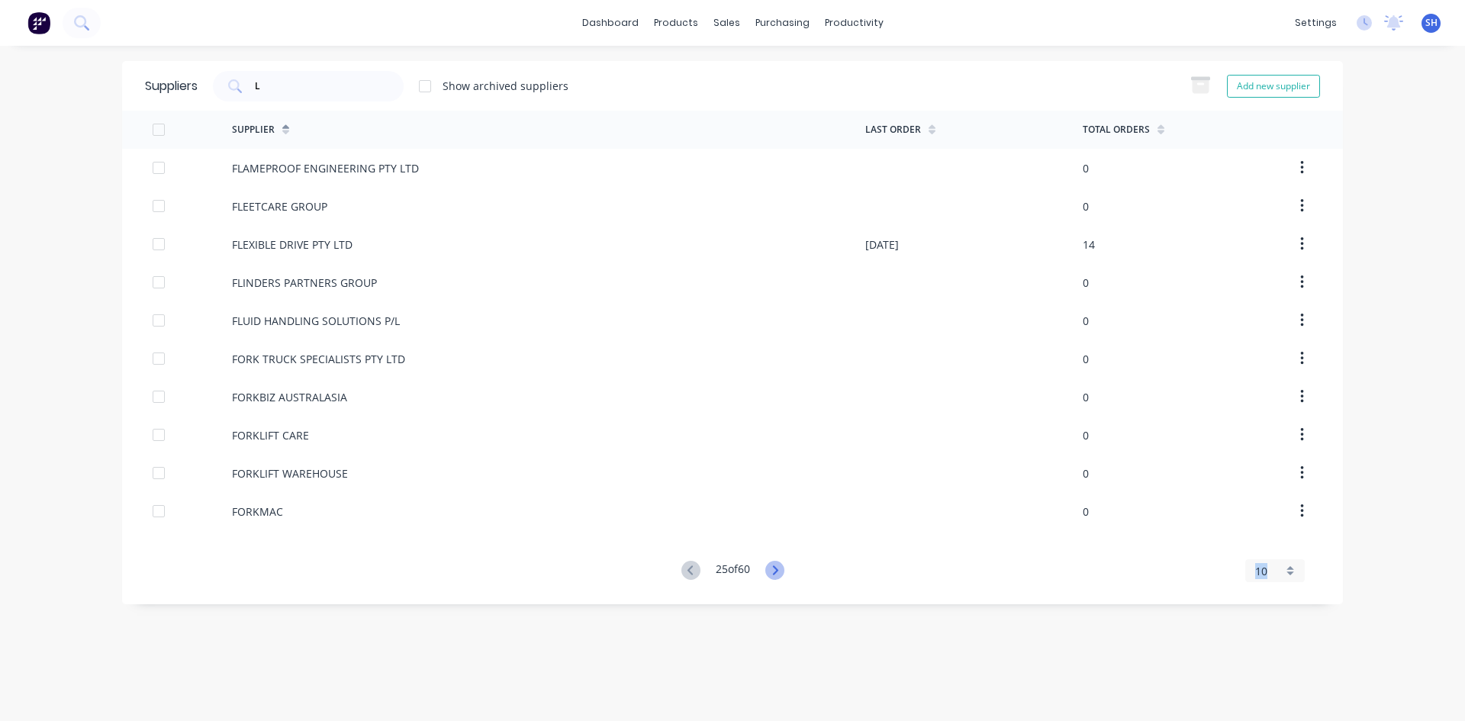
click at [771, 571] on icon at bounding box center [774, 570] width 19 height 19
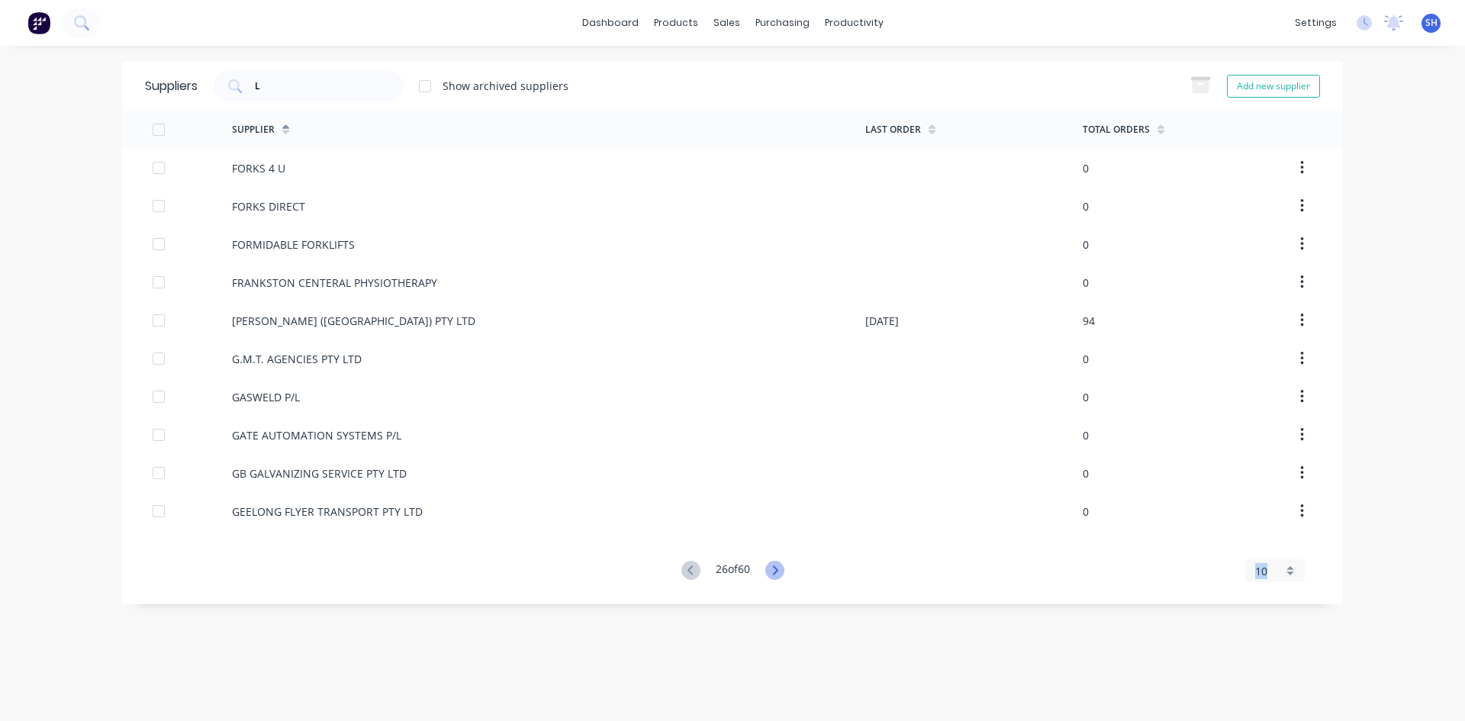
click at [771, 571] on icon at bounding box center [774, 570] width 19 height 19
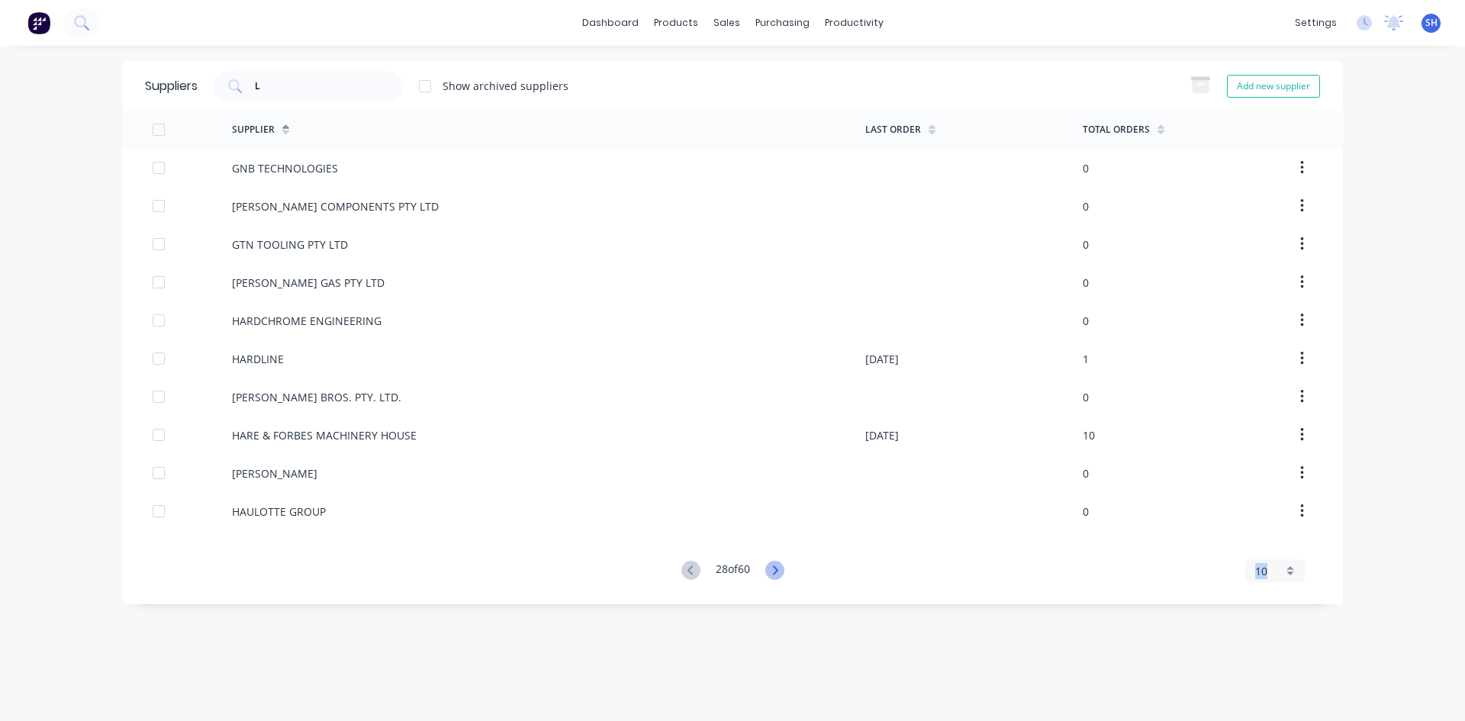
click at [771, 571] on icon at bounding box center [774, 570] width 19 height 19
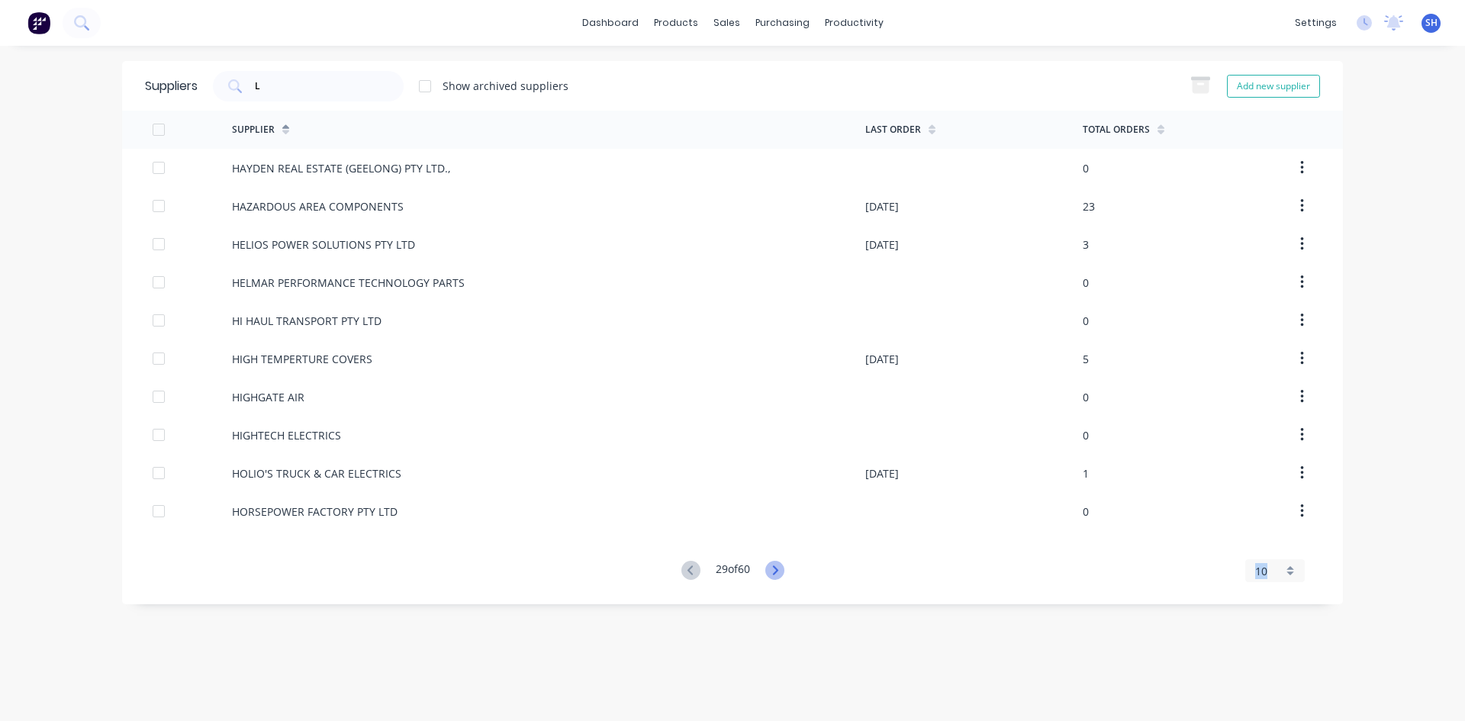
click at [771, 571] on icon at bounding box center [774, 570] width 19 height 19
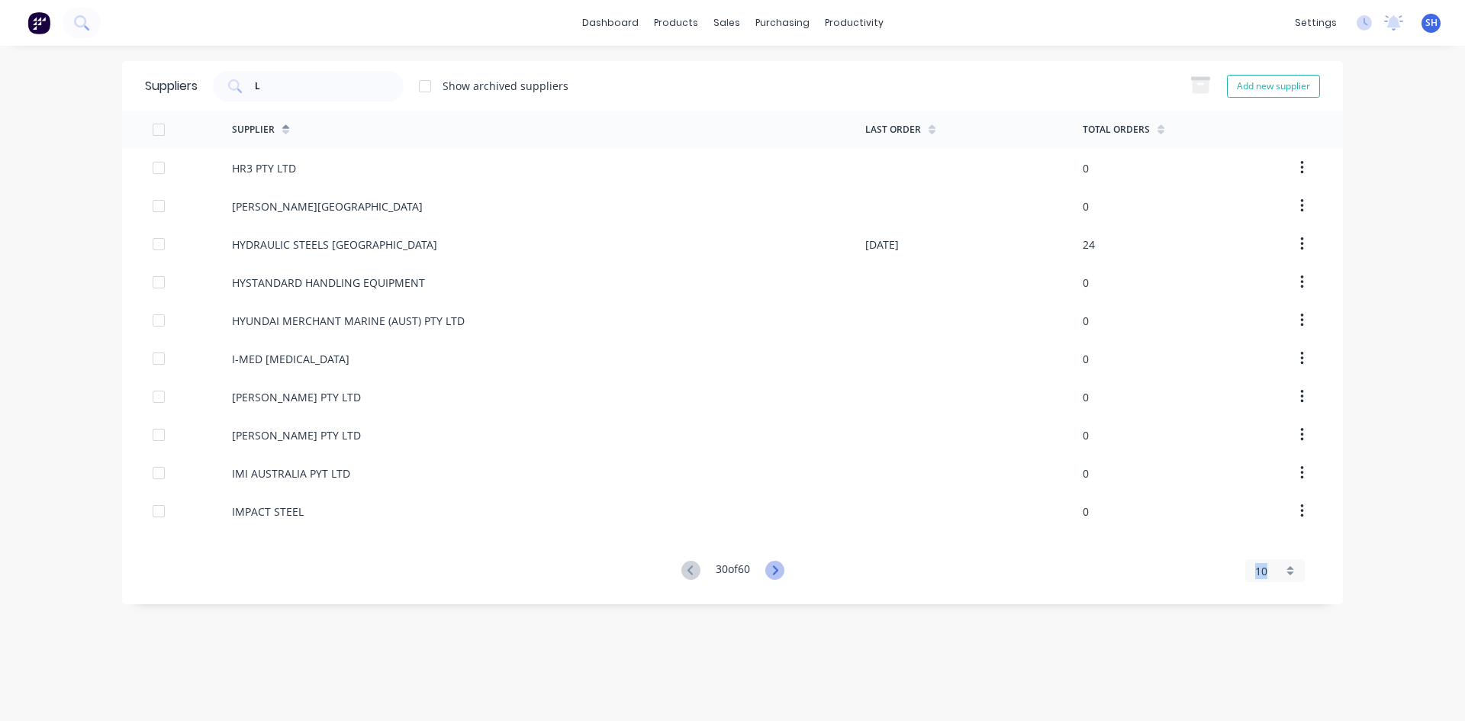
click at [771, 571] on icon at bounding box center [774, 570] width 19 height 19
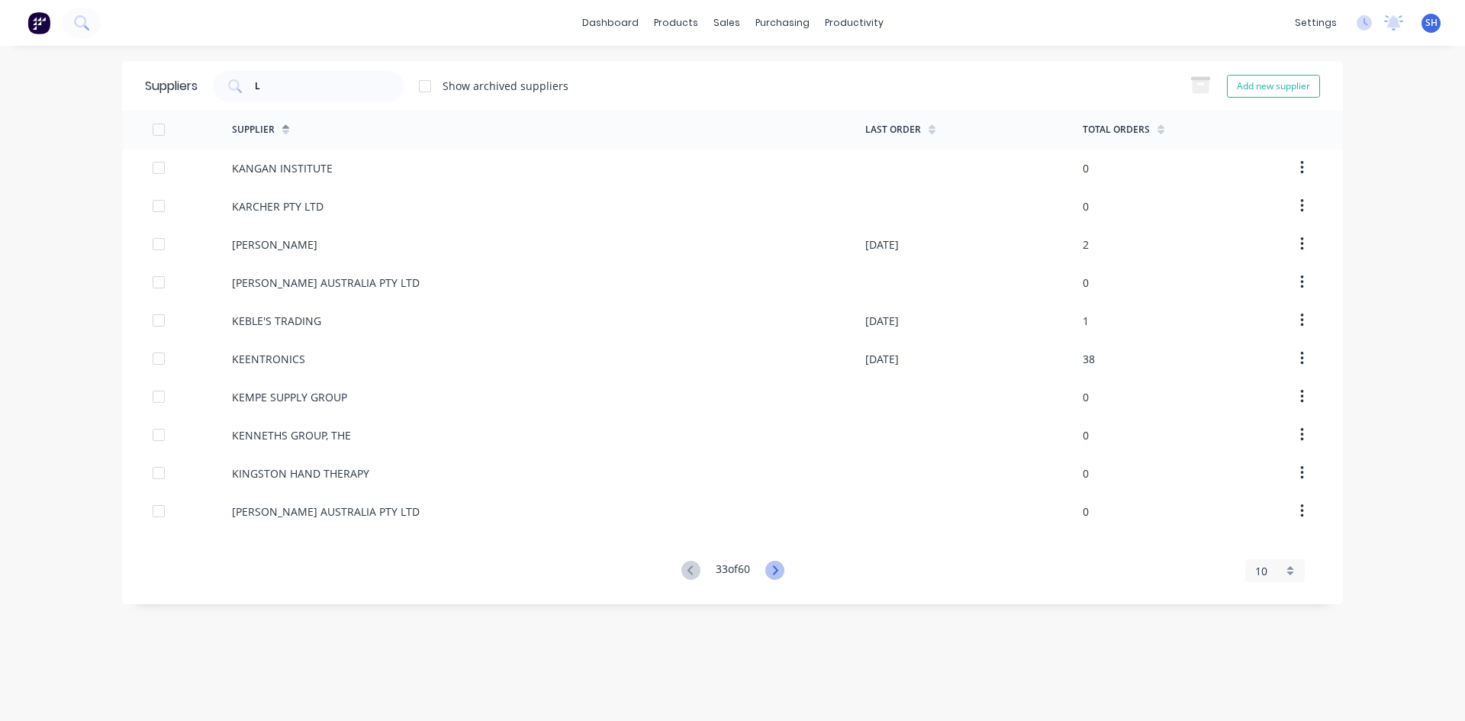
click at [771, 571] on icon at bounding box center [774, 570] width 19 height 19
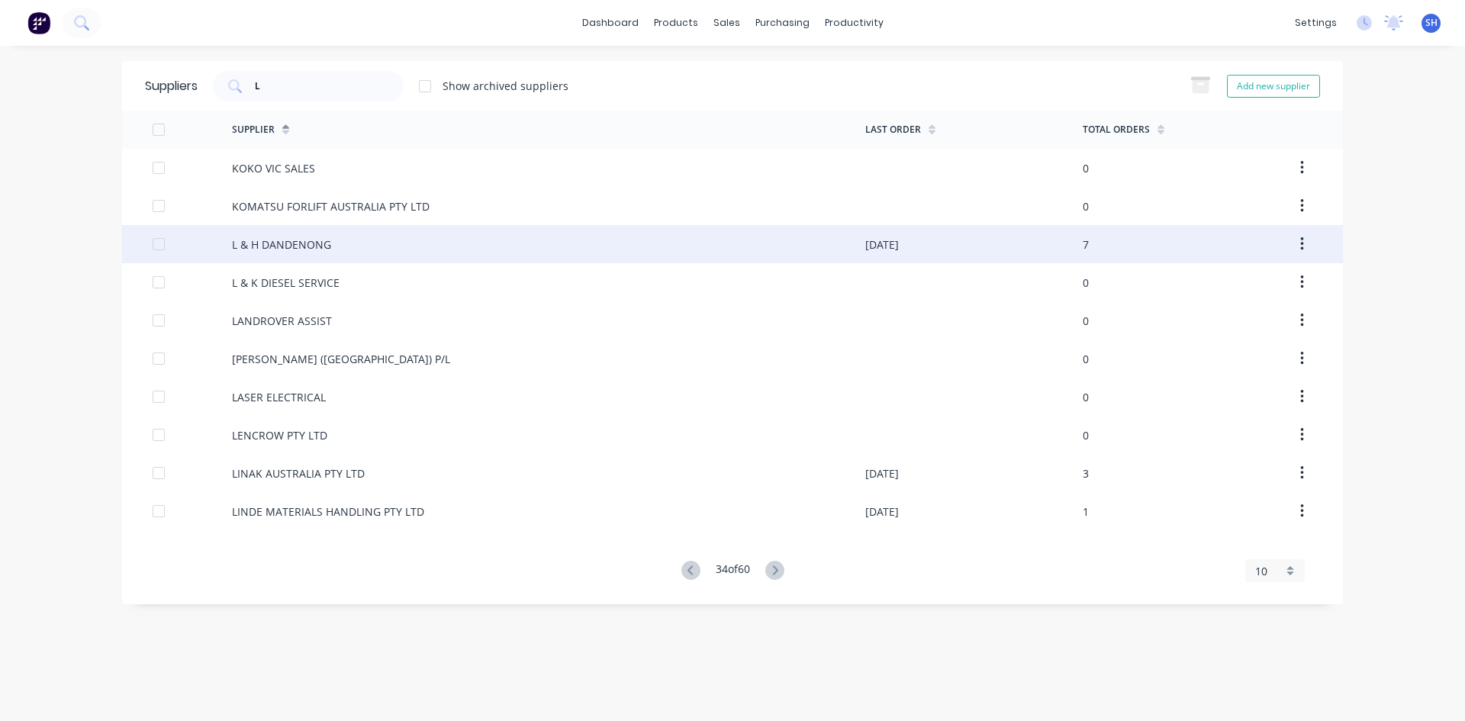
click at [384, 243] on div "L & H DANDENONG" at bounding box center [548, 244] width 633 height 38
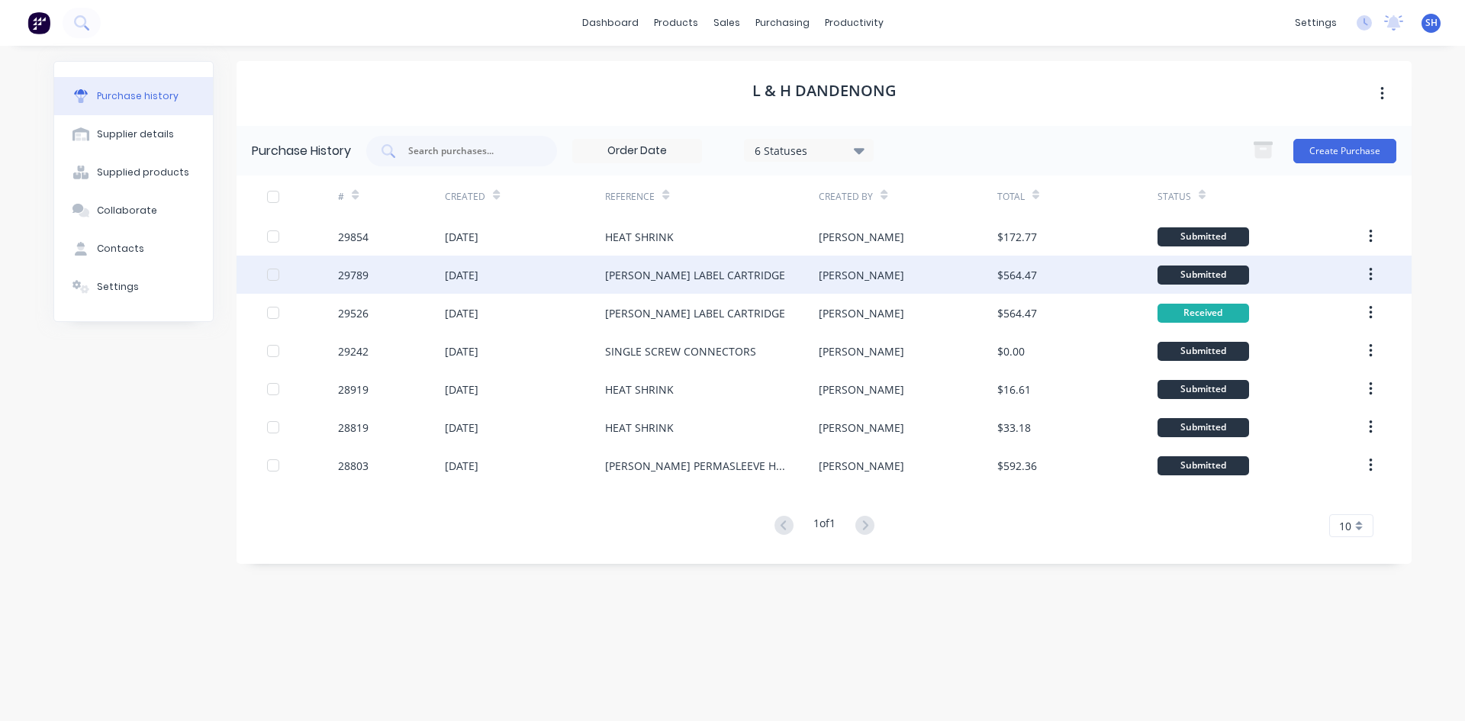
click at [473, 271] on div "[DATE]" at bounding box center [462, 275] width 34 height 16
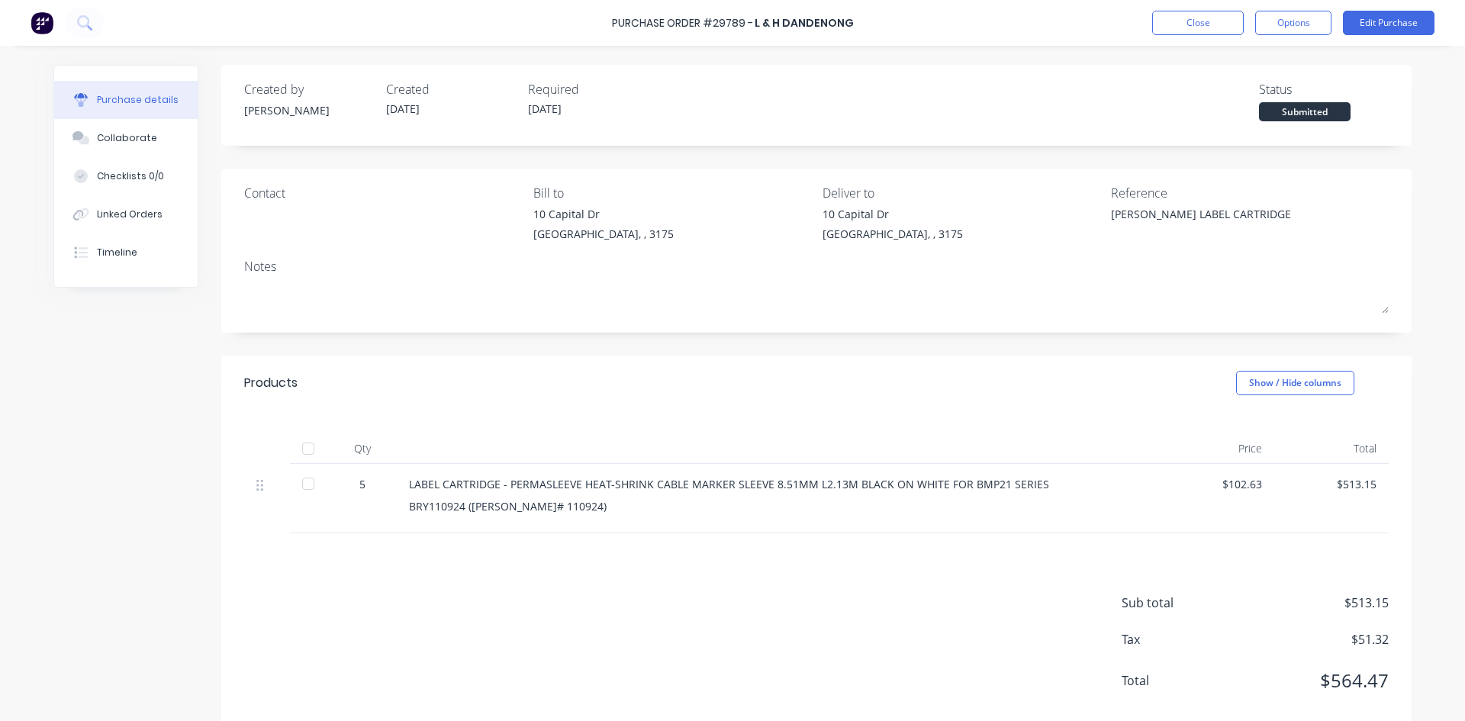
click at [301, 485] on div at bounding box center [308, 483] width 31 height 31
type textarea "x"
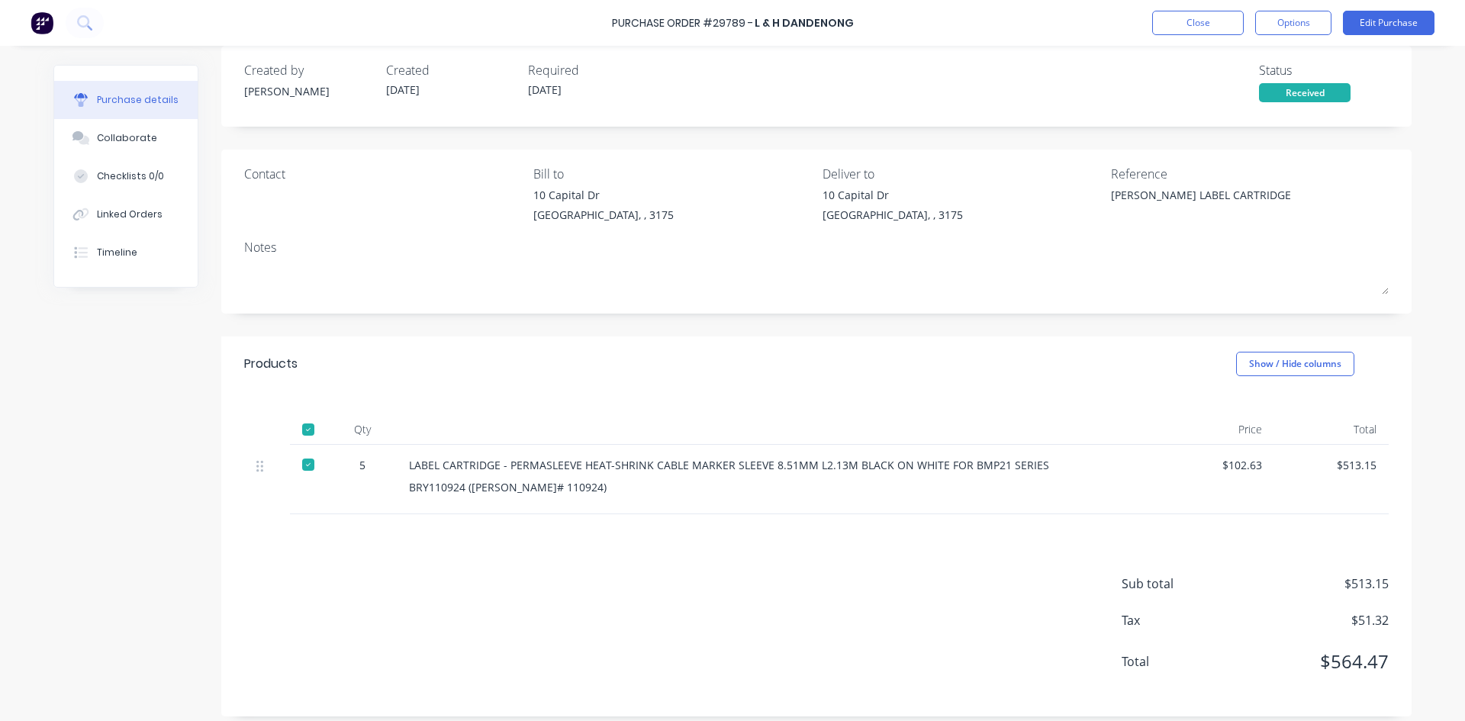
scroll to position [30, 0]
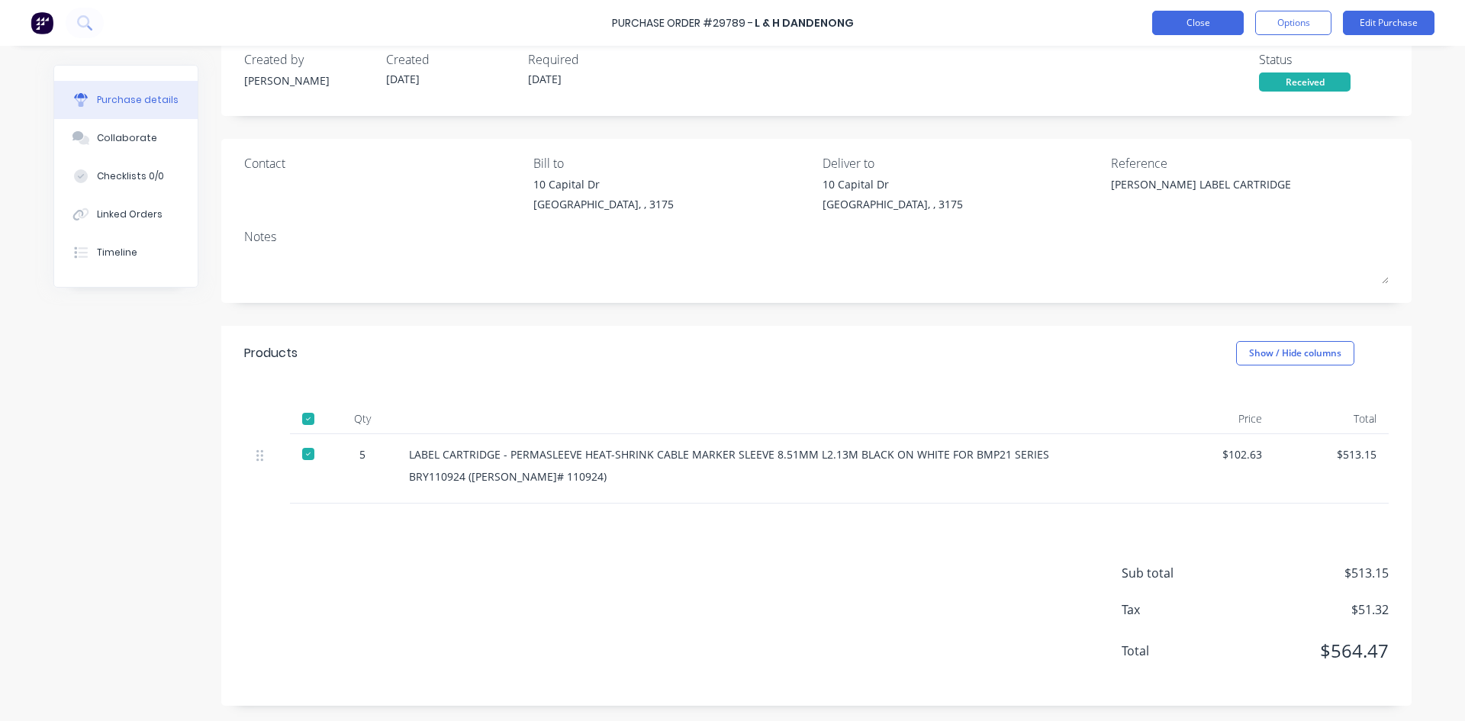
click at [1192, 16] on button "Close" at bounding box center [1198, 23] width 92 height 24
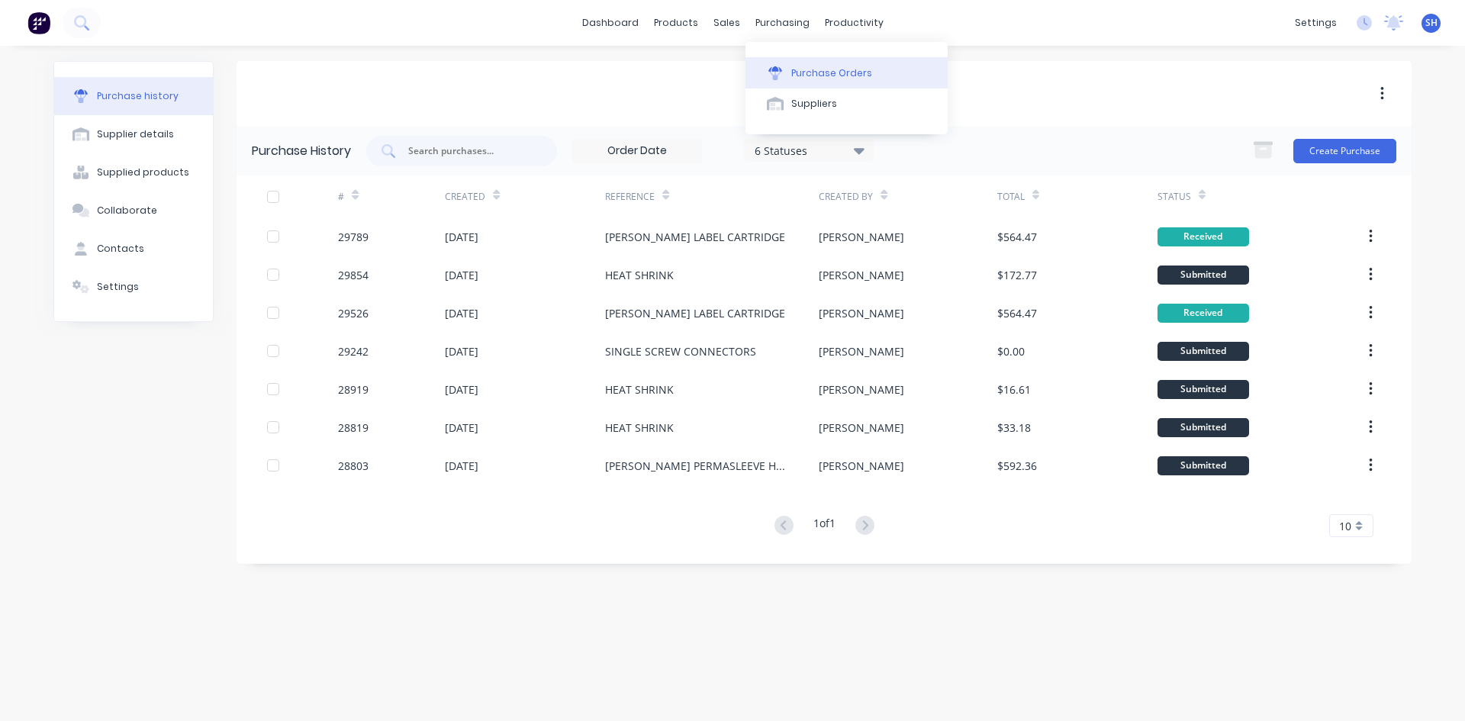
click at [805, 69] on div "Purchase Orders" at bounding box center [831, 73] width 81 height 14
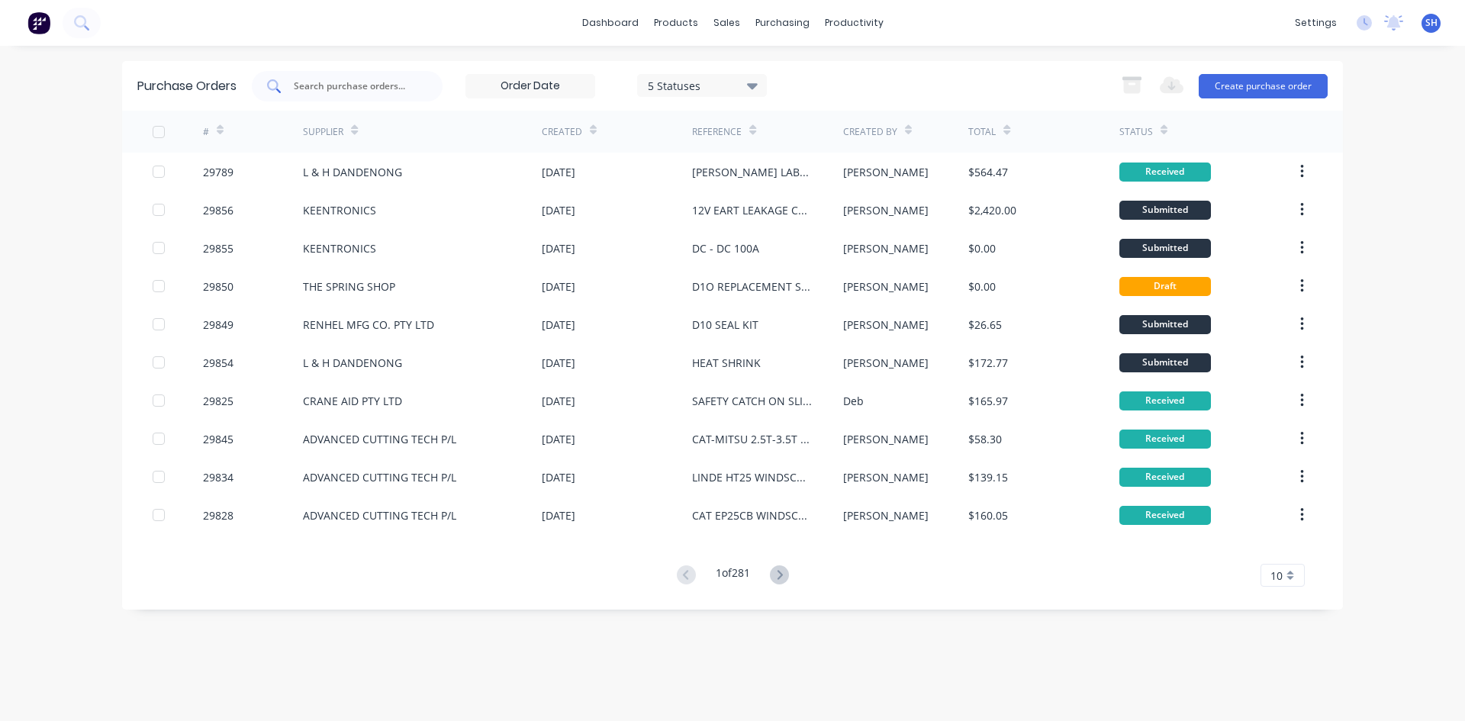
click at [354, 74] on div at bounding box center [347, 86] width 191 height 31
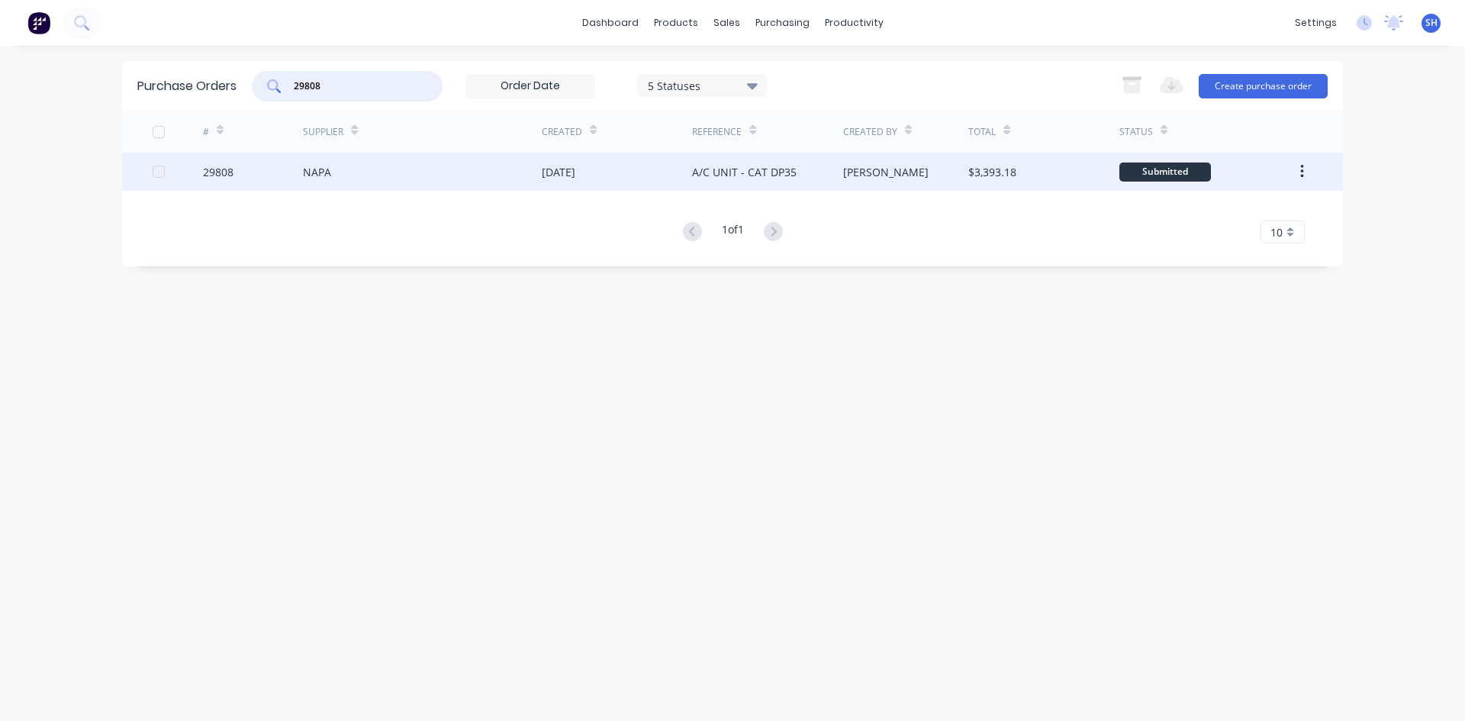
type input "29808"
click at [381, 172] on div "NAPA" at bounding box center [422, 172] width 239 height 38
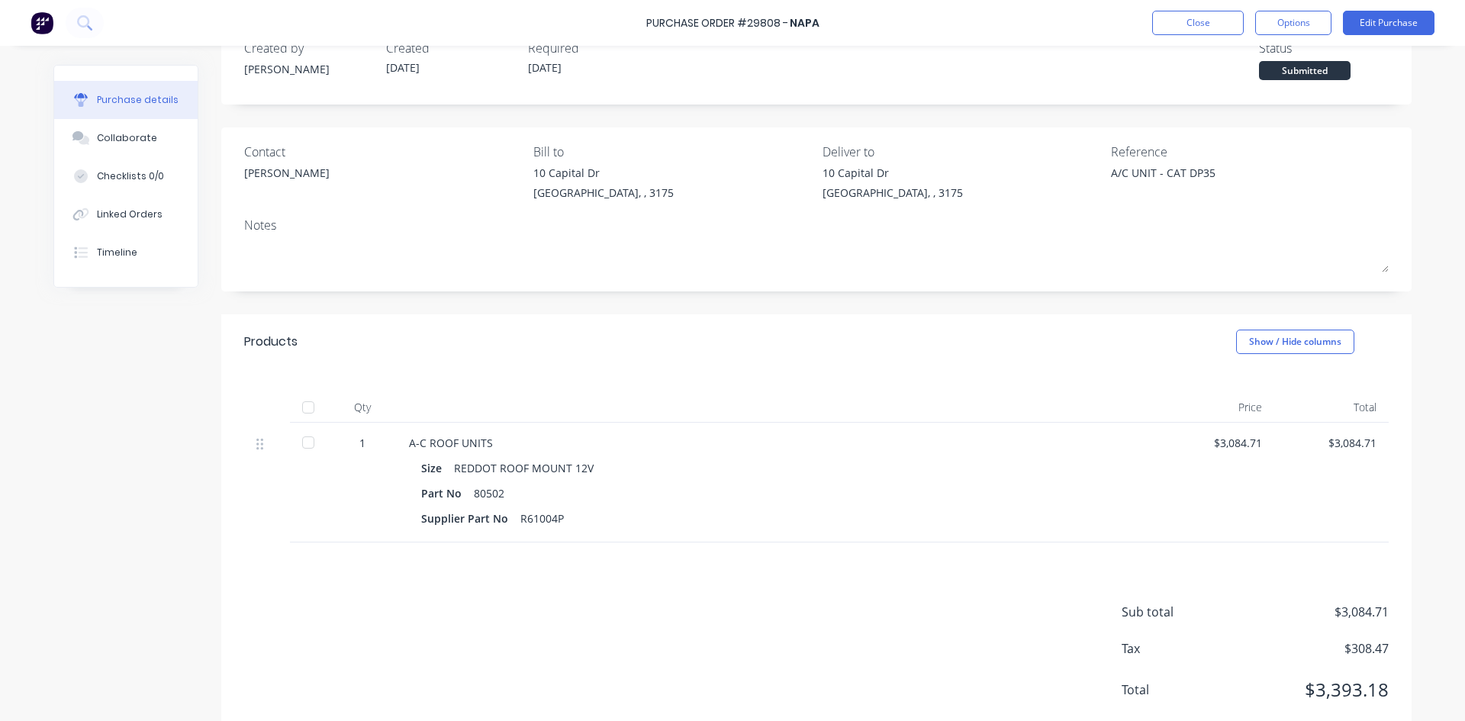
scroll to position [80, 0]
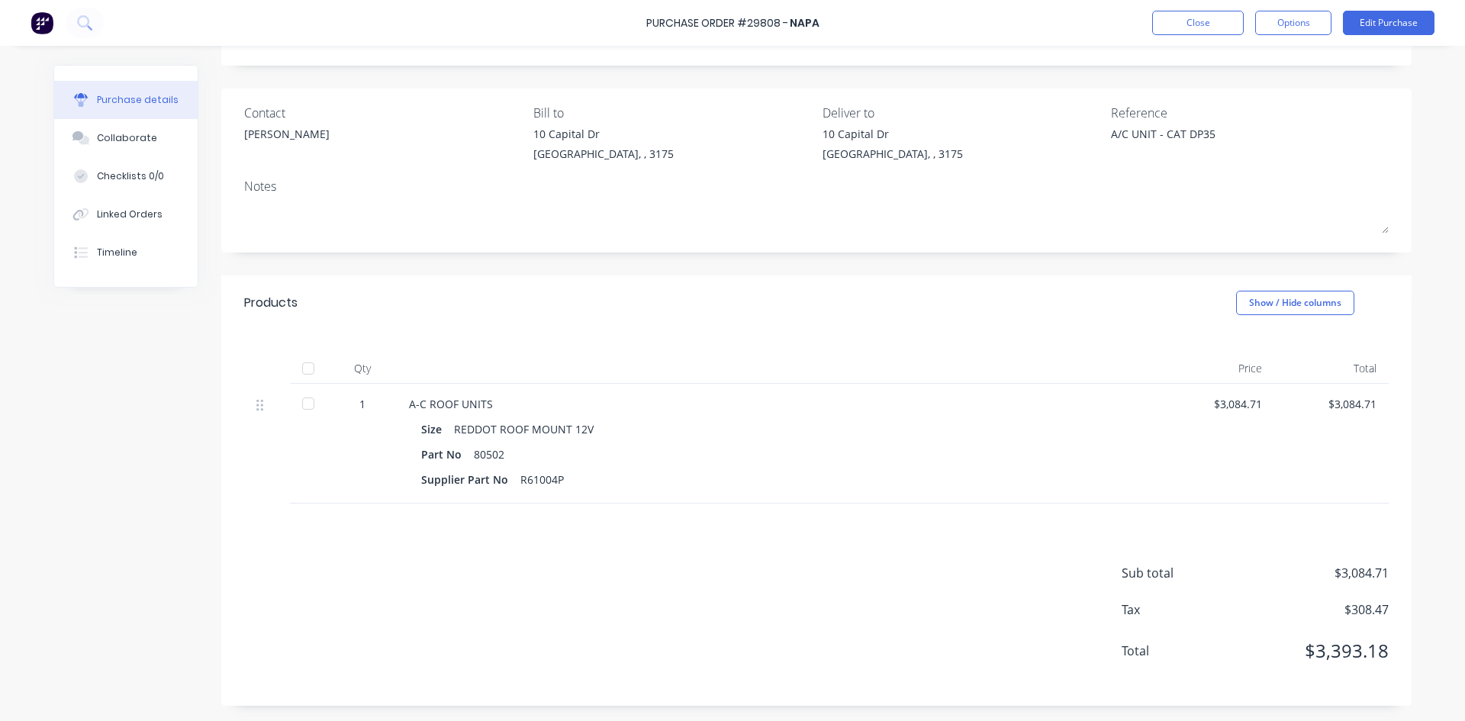
click at [299, 407] on div at bounding box center [308, 403] width 31 height 31
type textarea "x"
click at [1172, 25] on button "Close" at bounding box center [1198, 23] width 92 height 24
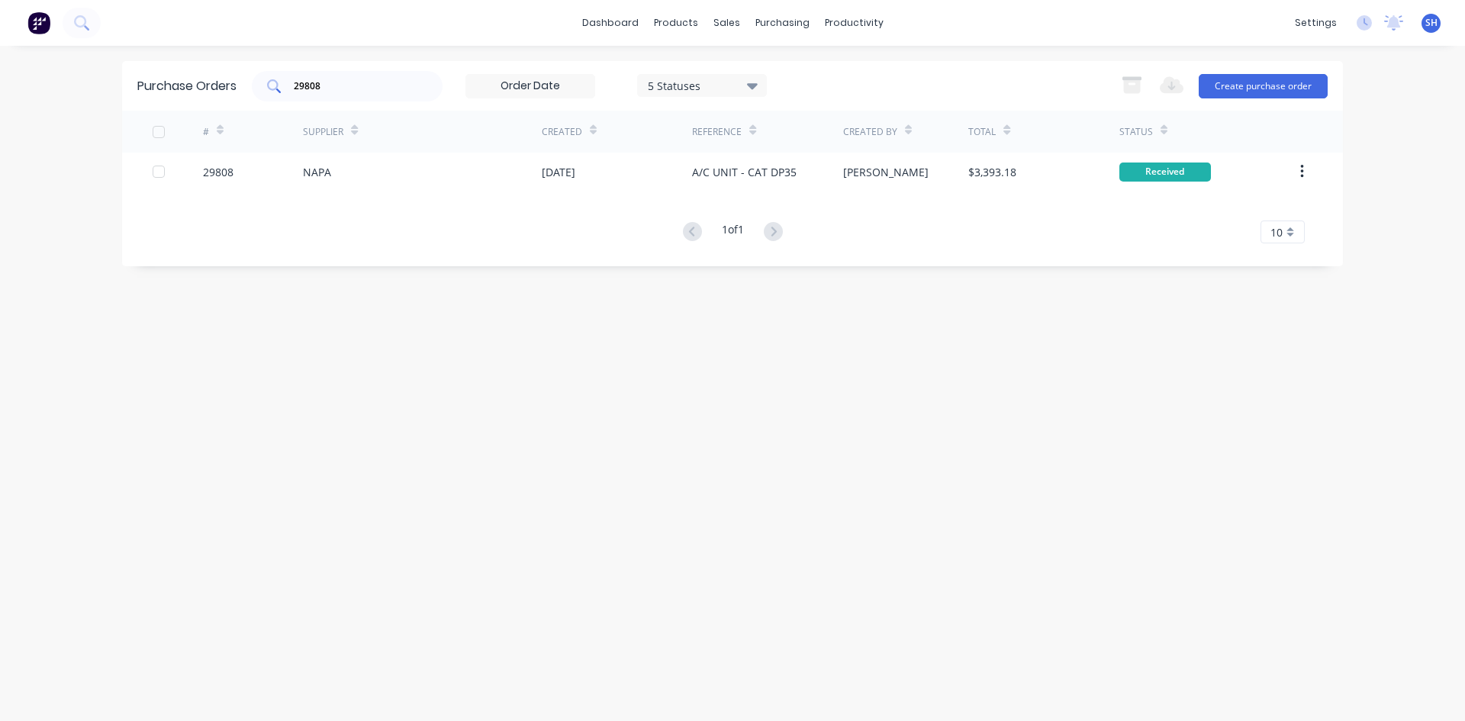
click at [332, 94] on div "29808" at bounding box center [347, 86] width 191 height 31
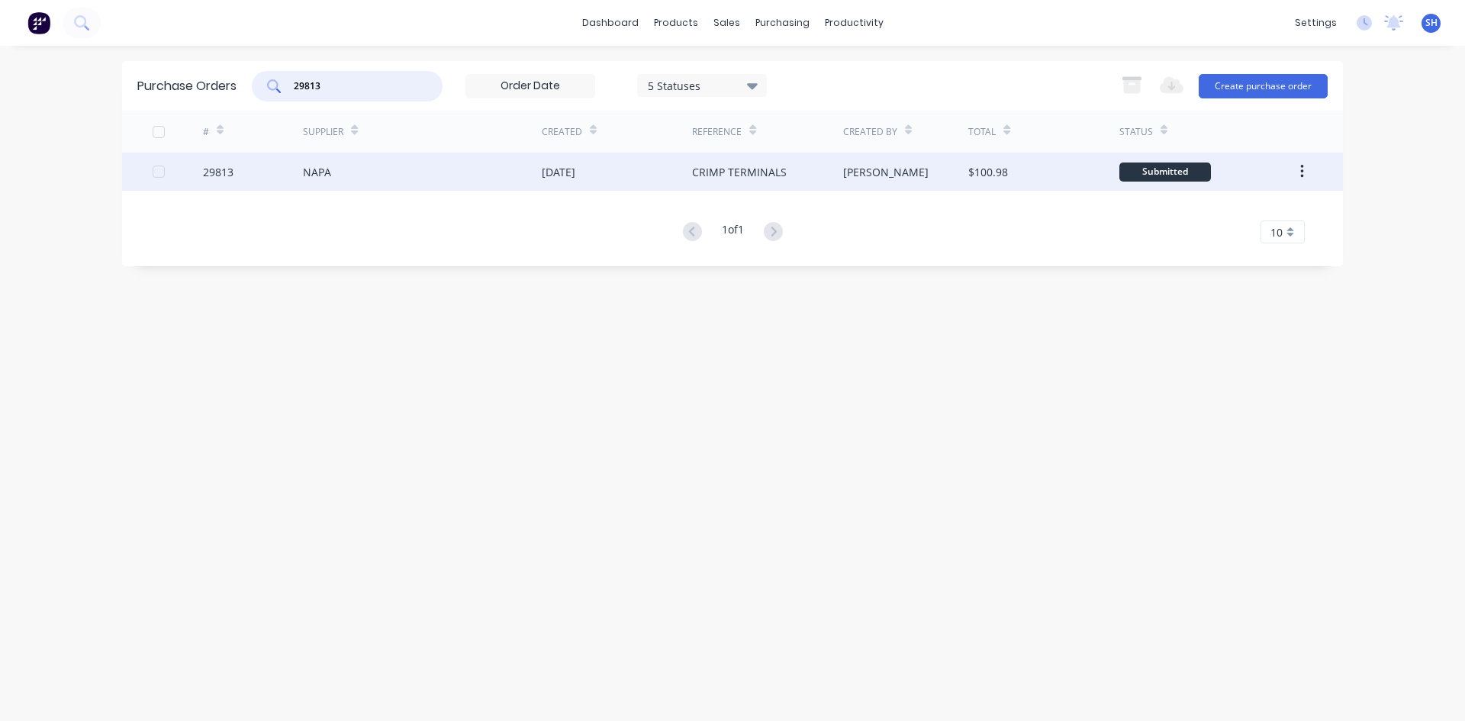
type input "29813"
click at [344, 172] on div "NAPA" at bounding box center [422, 172] width 239 height 38
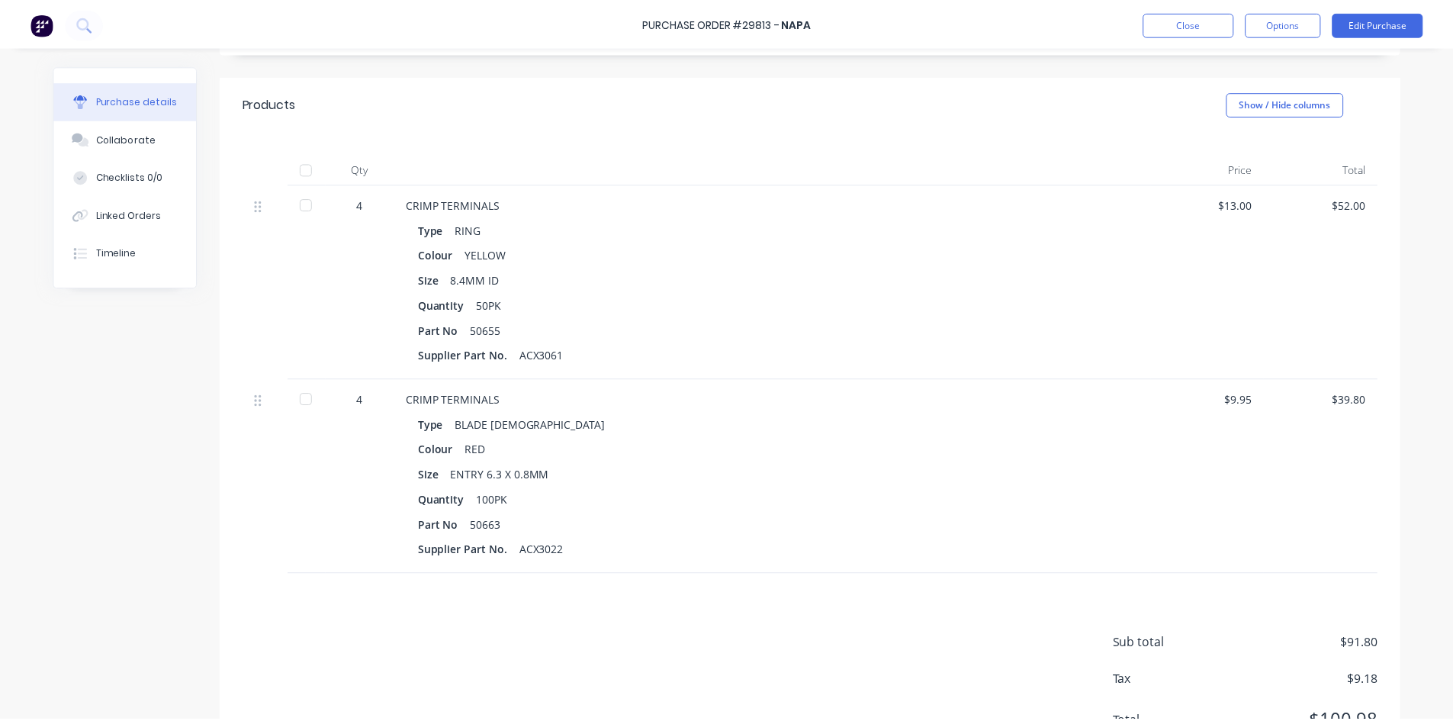
scroll to position [305, 0]
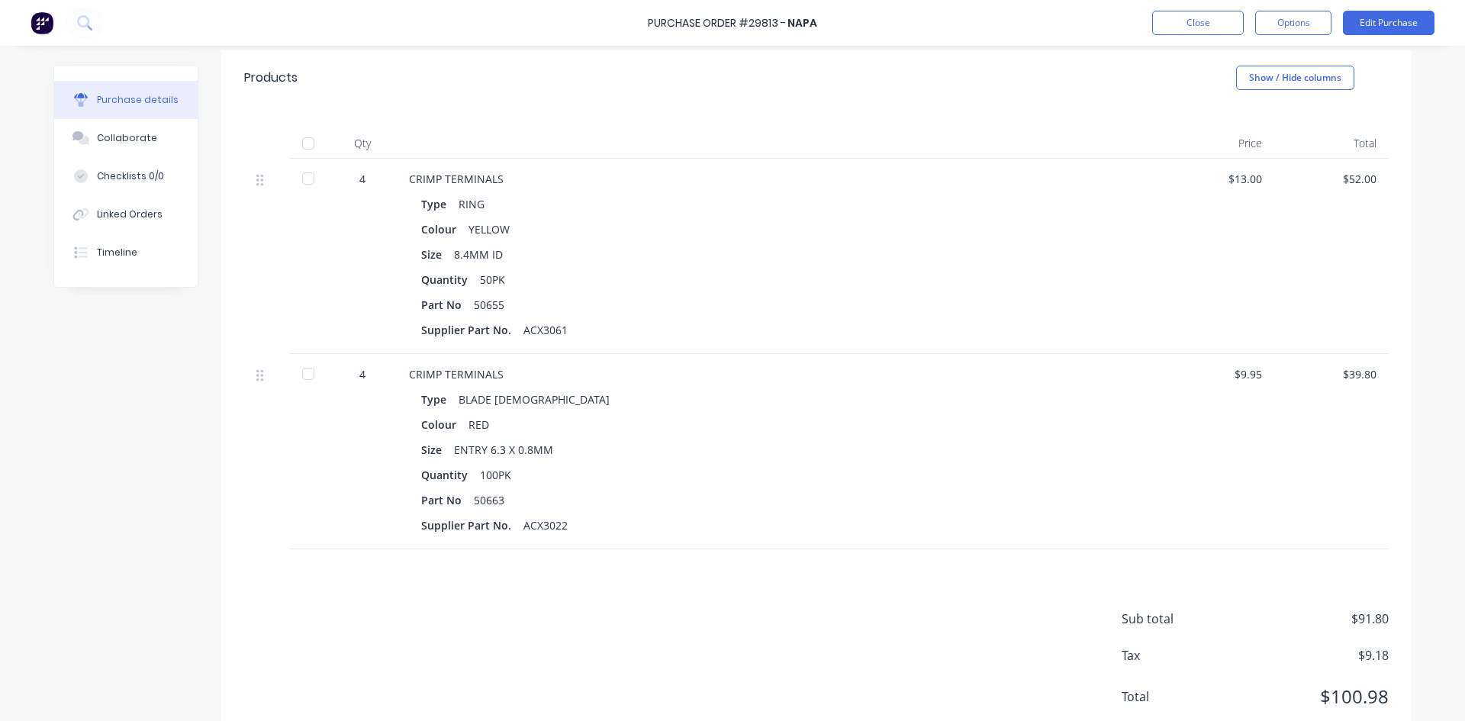
click at [307, 374] on div at bounding box center [308, 374] width 31 height 31
click at [301, 175] on div at bounding box center [308, 178] width 31 height 31
click at [1366, 22] on button "Edit Purchase" at bounding box center [1389, 23] width 92 height 24
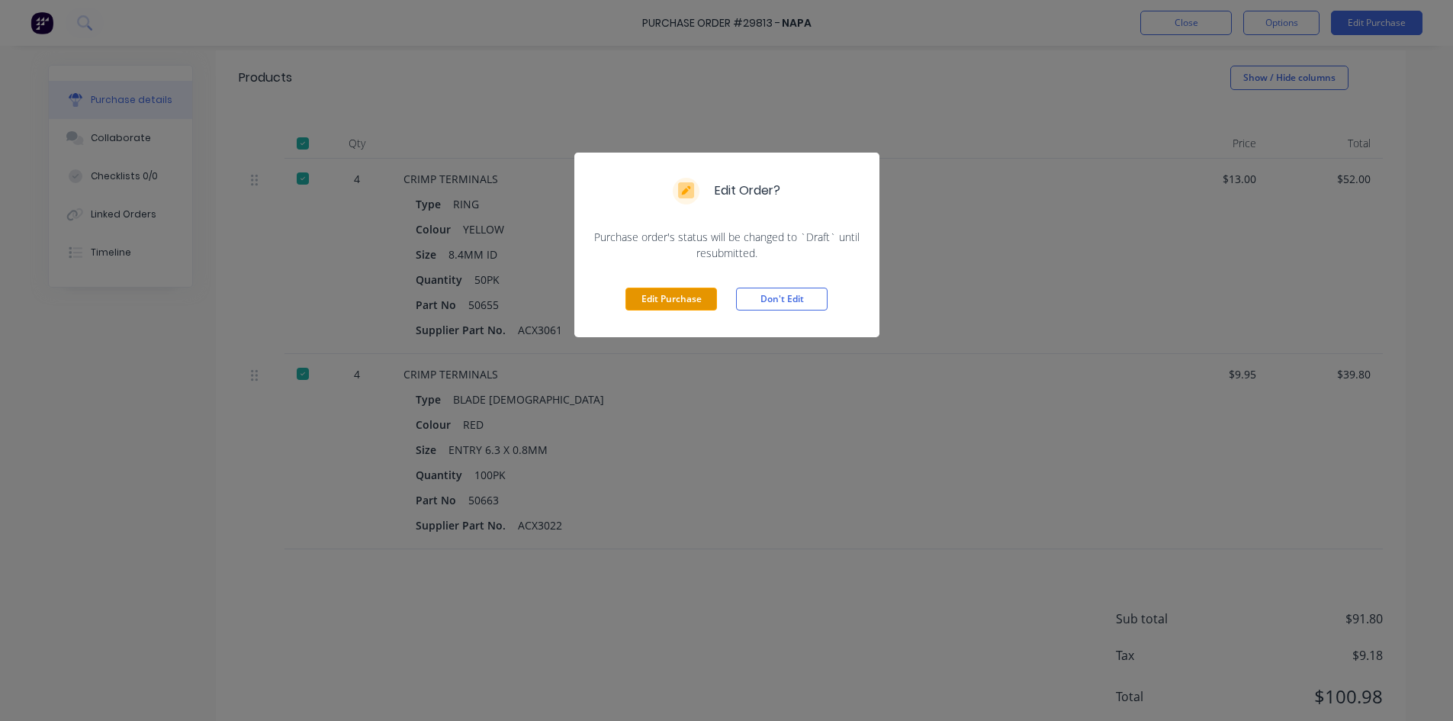
click at [665, 298] on button "Edit Purchase" at bounding box center [672, 299] width 92 height 23
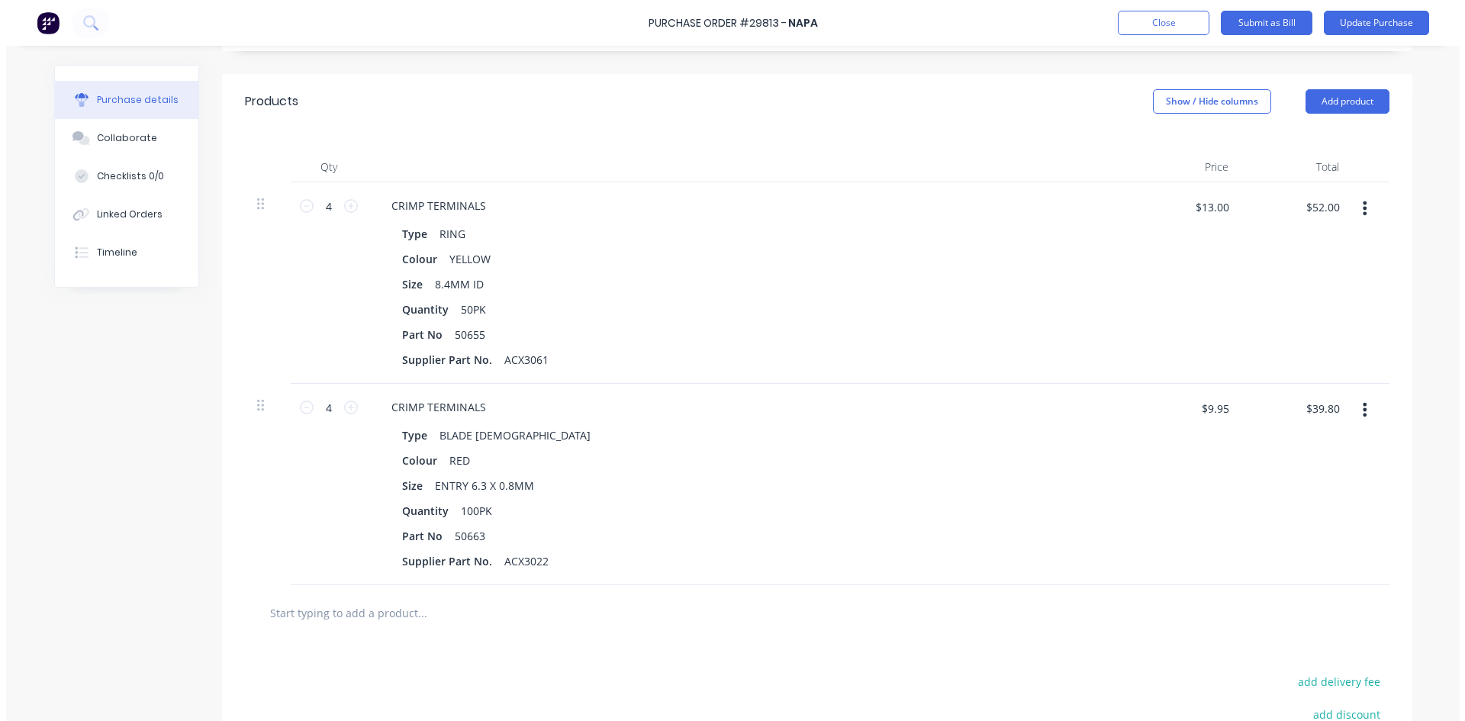
scroll to position [329, 0]
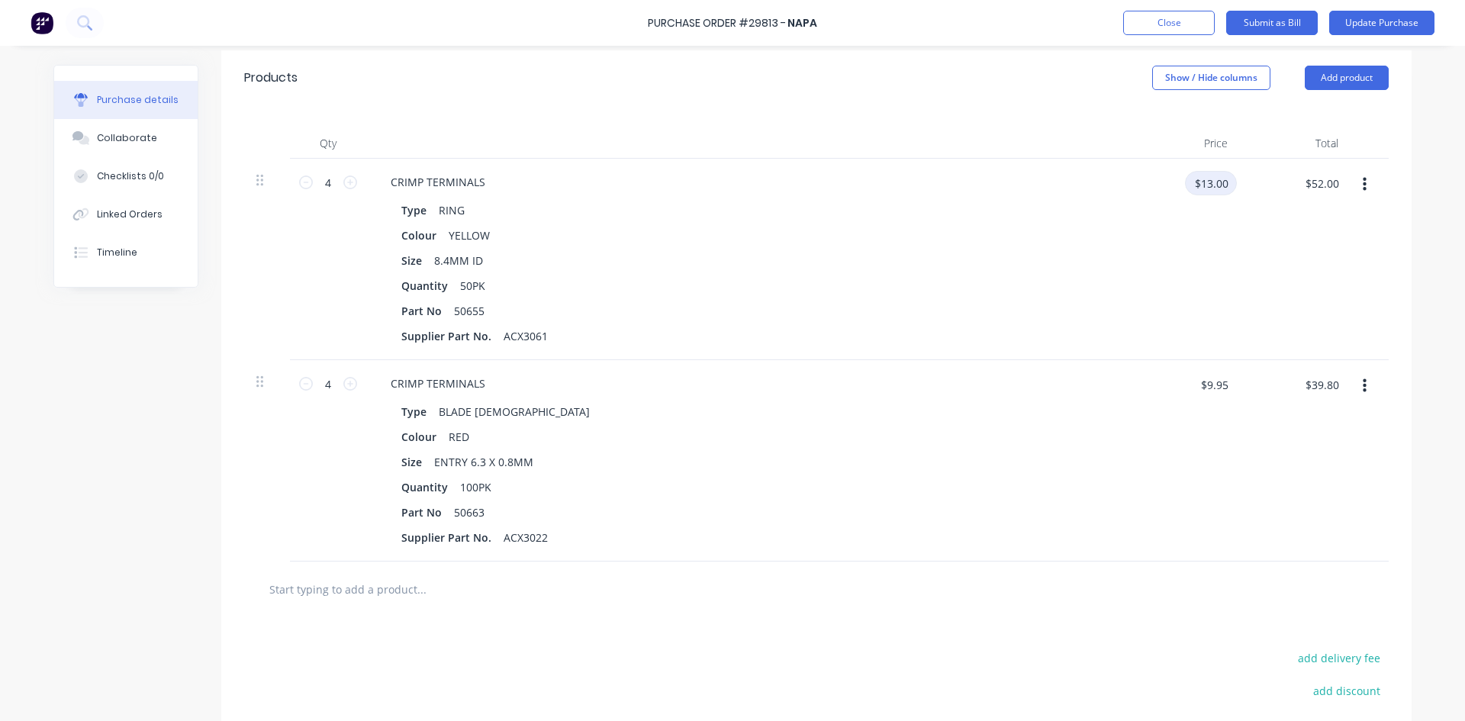
type textarea "x"
click at [1202, 188] on input "$13.00" at bounding box center [1211, 183] width 52 height 24
type input "10.50"
type textarea "x"
type input "$10.50"
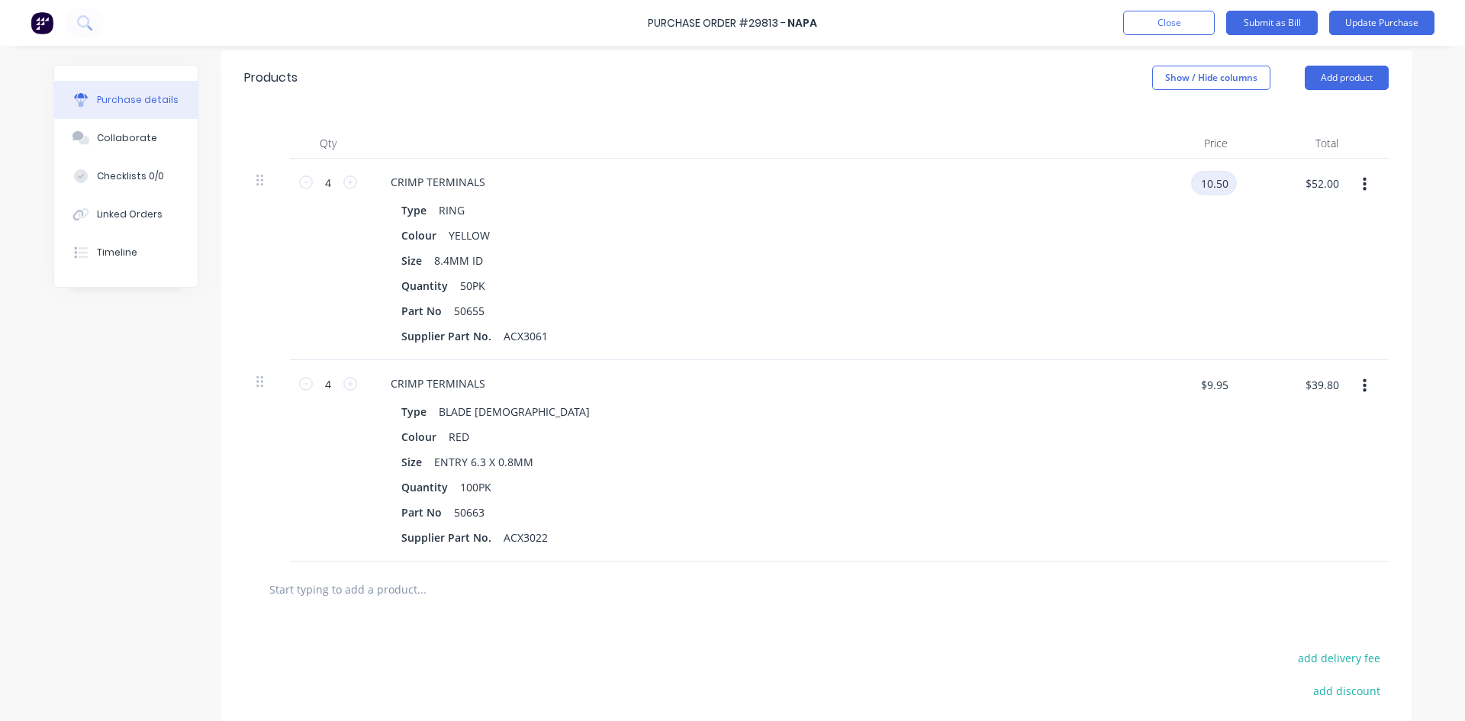
type input "$42.00"
type textarea "x"
click at [1207, 385] on input "$9.95" at bounding box center [1214, 384] width 46 height 24
type input "11.75"
type textarea "x"
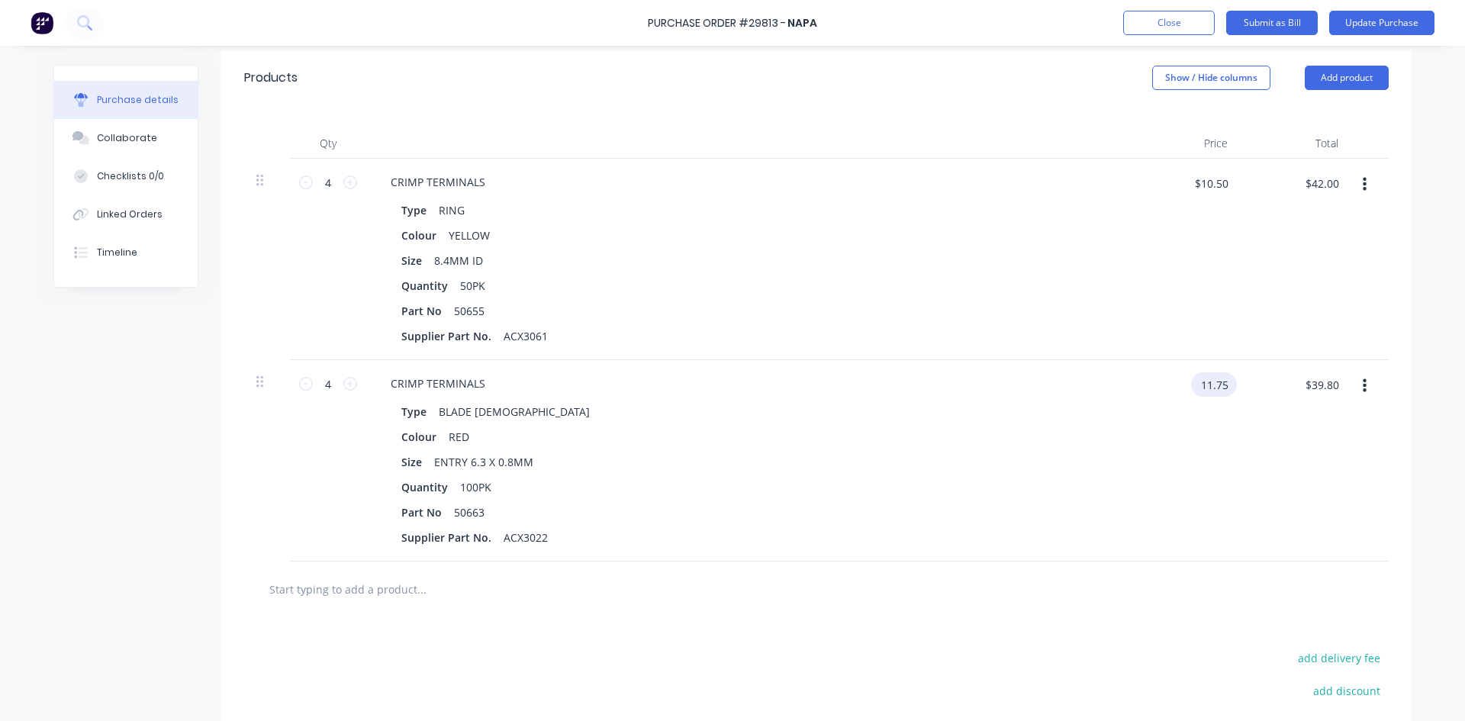
type input "$11.75"
type input "$47.00"
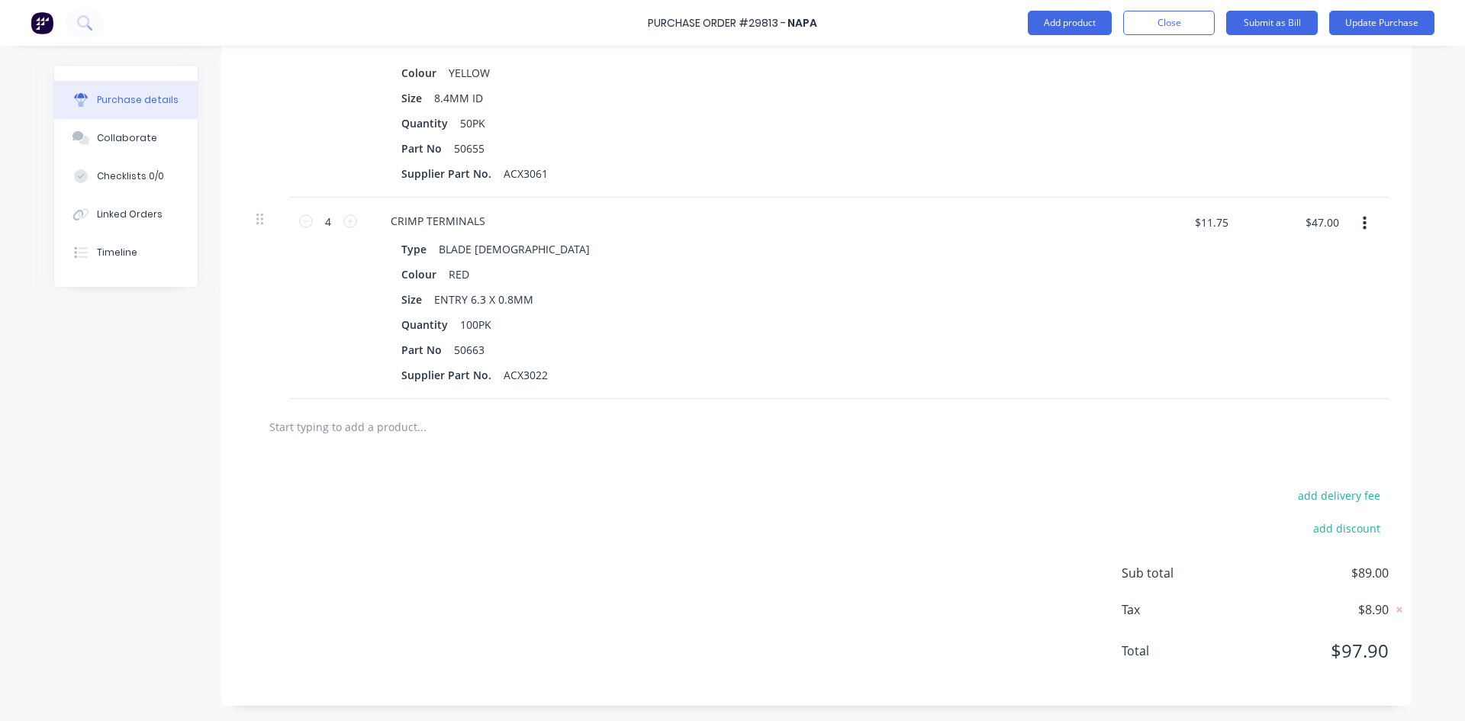
scroll to position [34, 0]
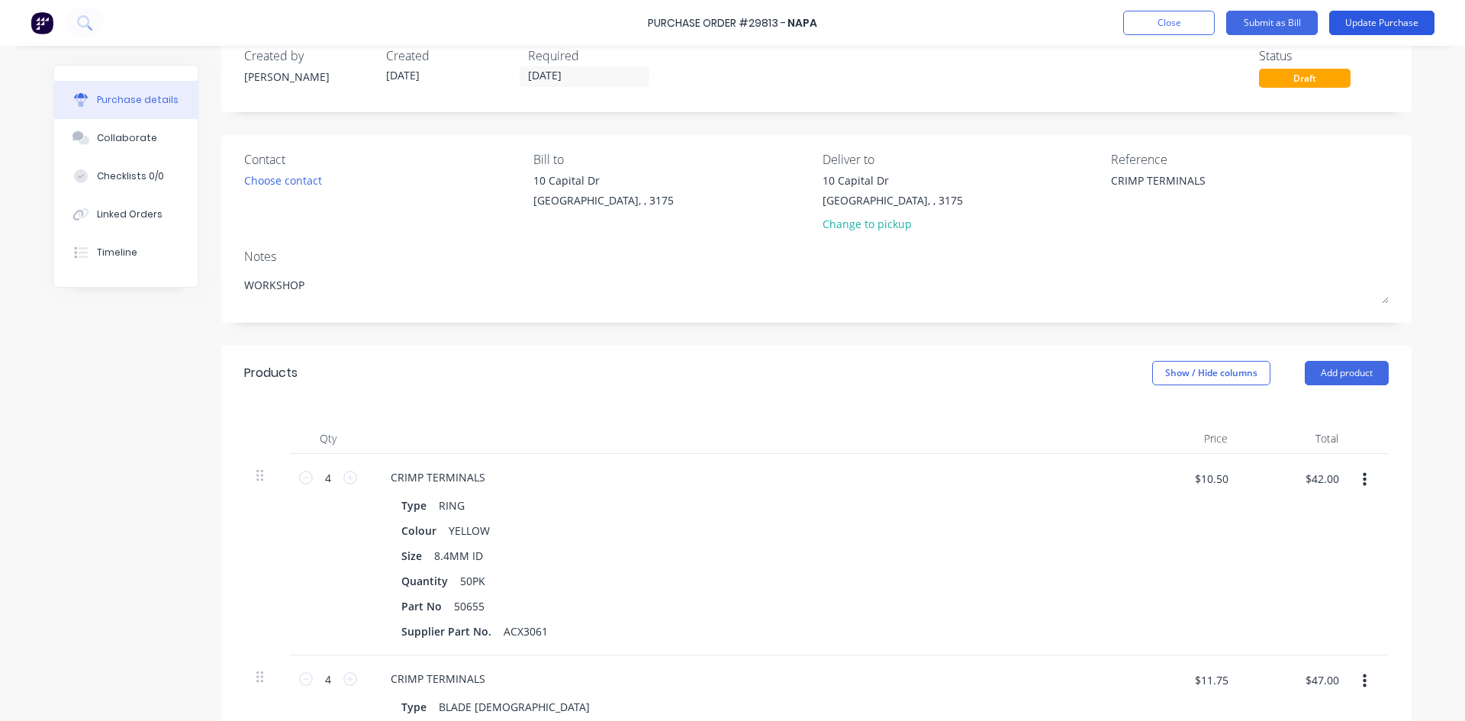
click at [1356, 23] on button "Update Purchase" at bounding box center [1381, 23] width 105 height 24
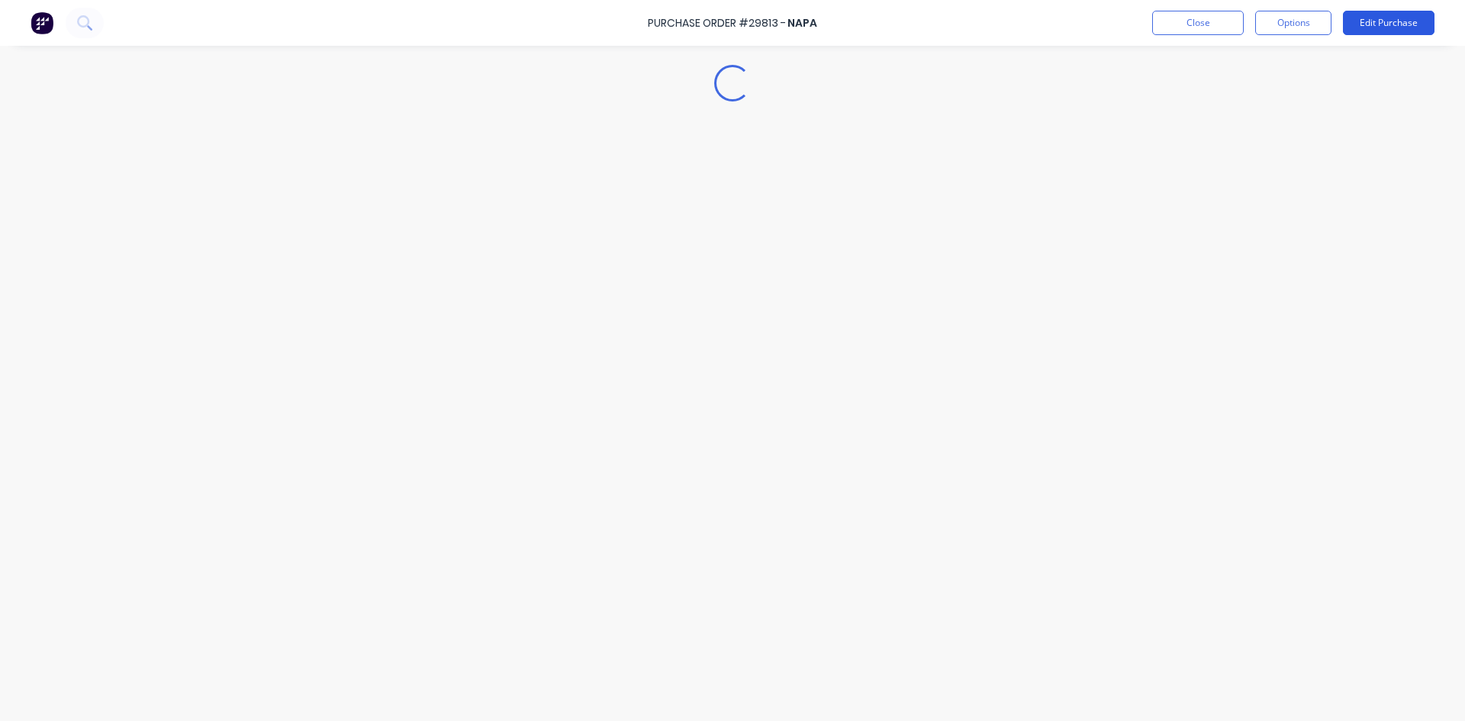
type textarea "x"
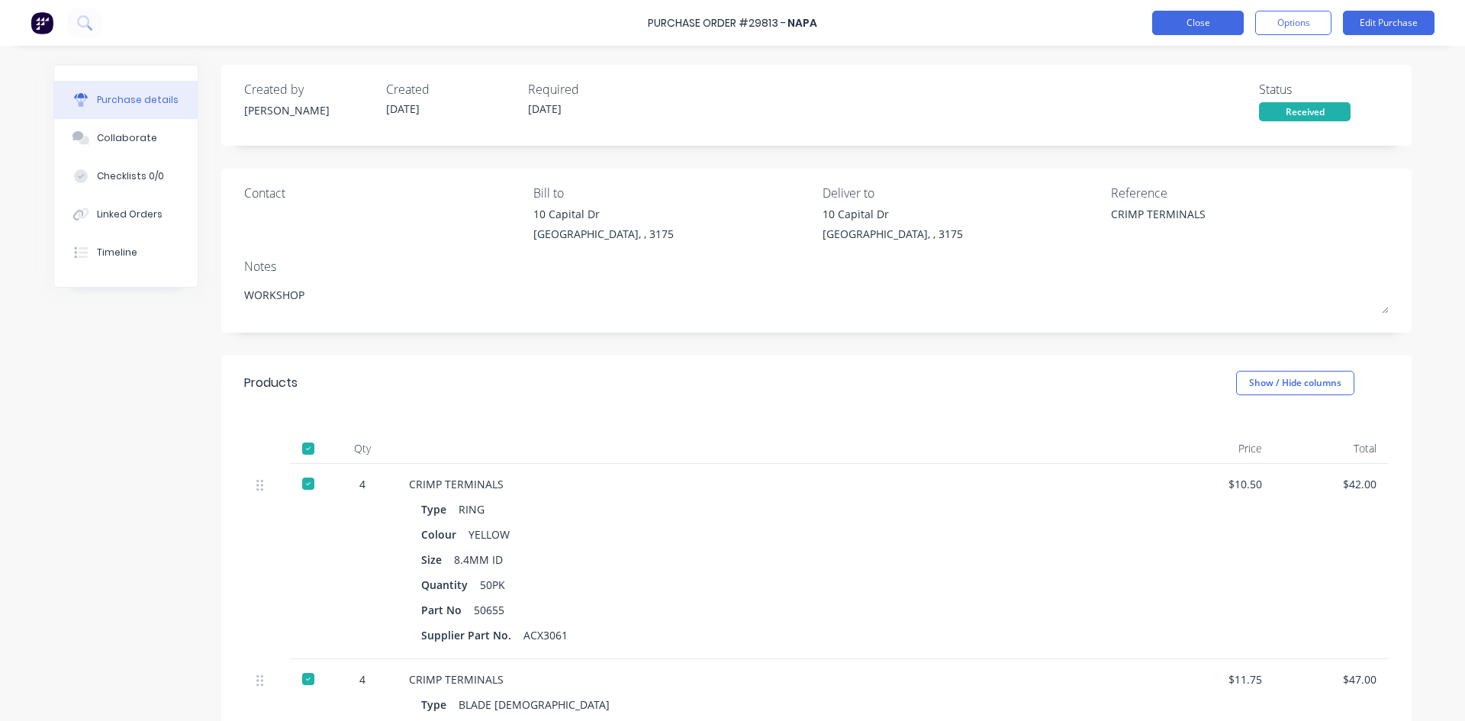
click at [1196, 17] on button "Close" at bounding box center [1198, 23] width 92 height 24
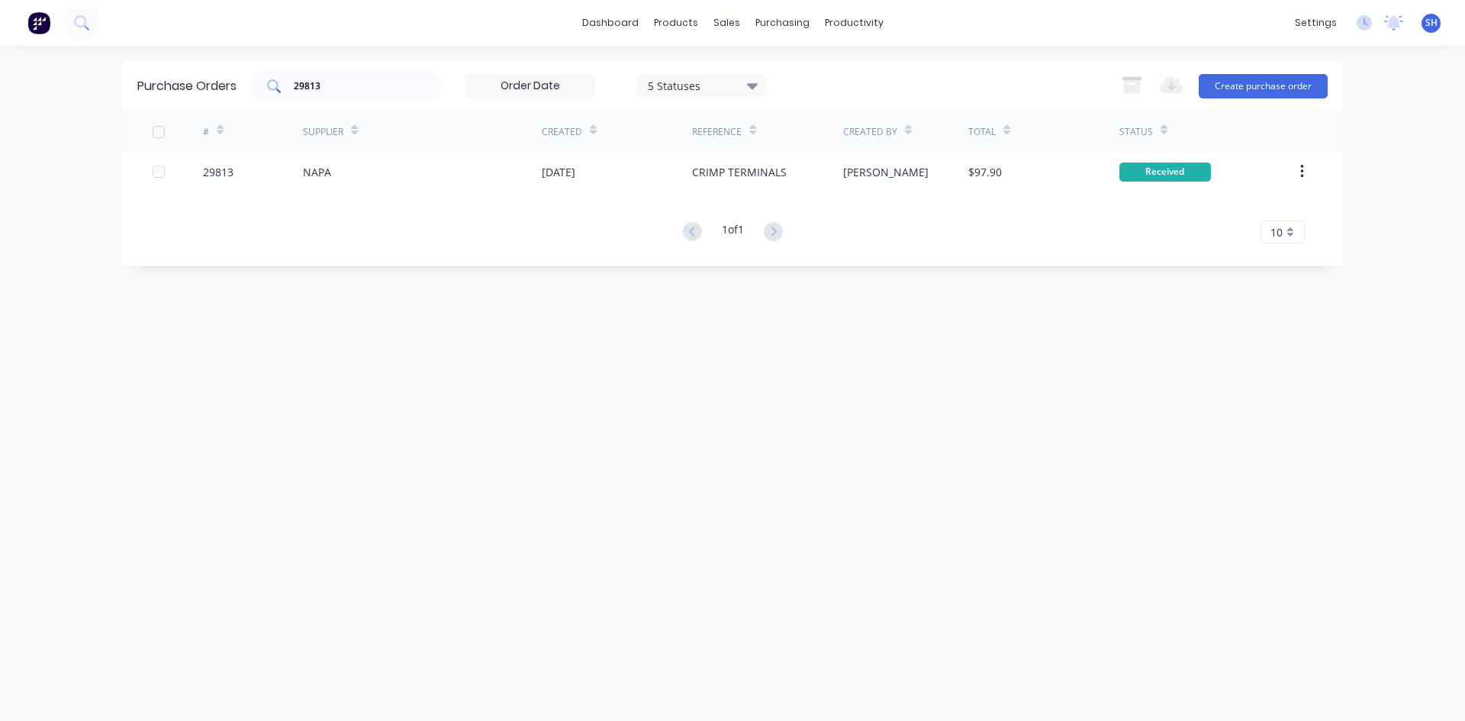
click at [330, 86] on input "29813" at bounding box center [355, 86] width 127 height 15
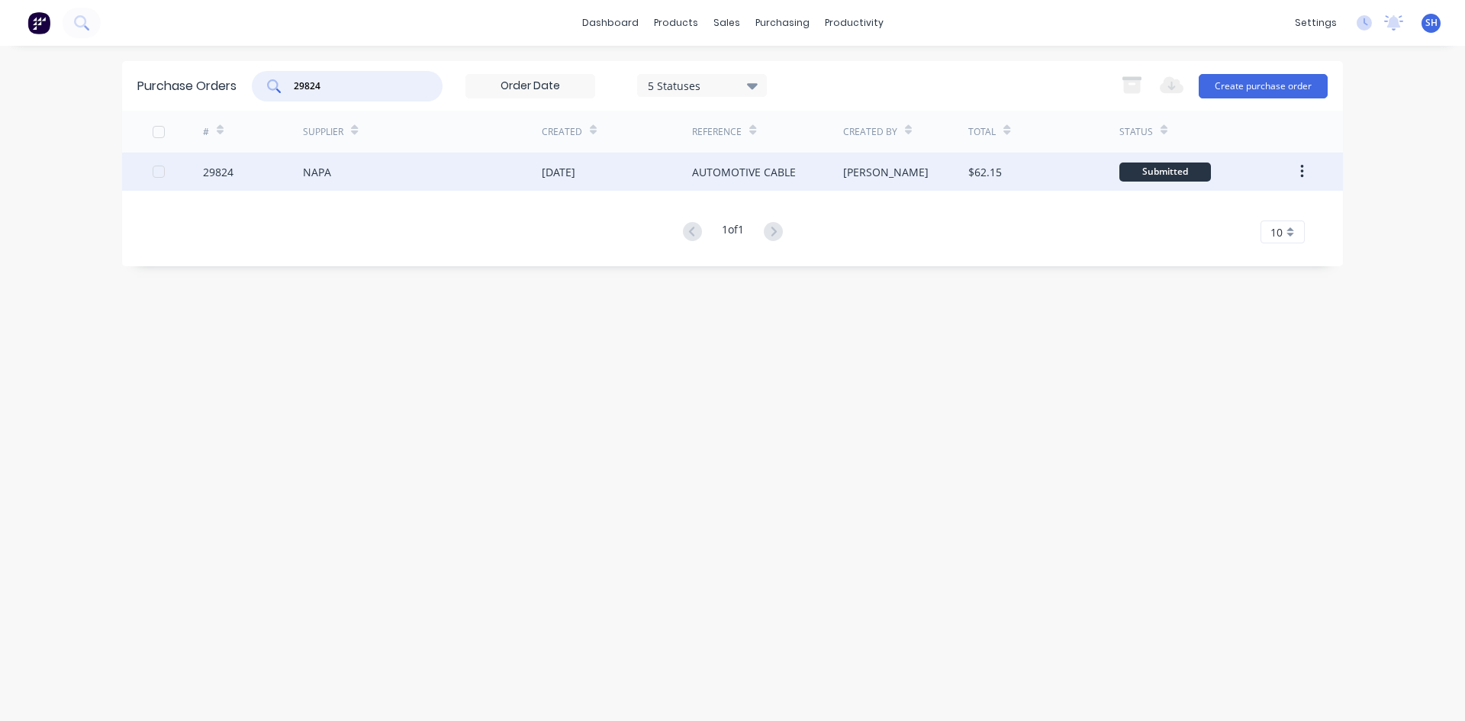
type input "29824"
click at [339, 169] on div "NAPA" at bounding box center [422, 172] width 239 height 38
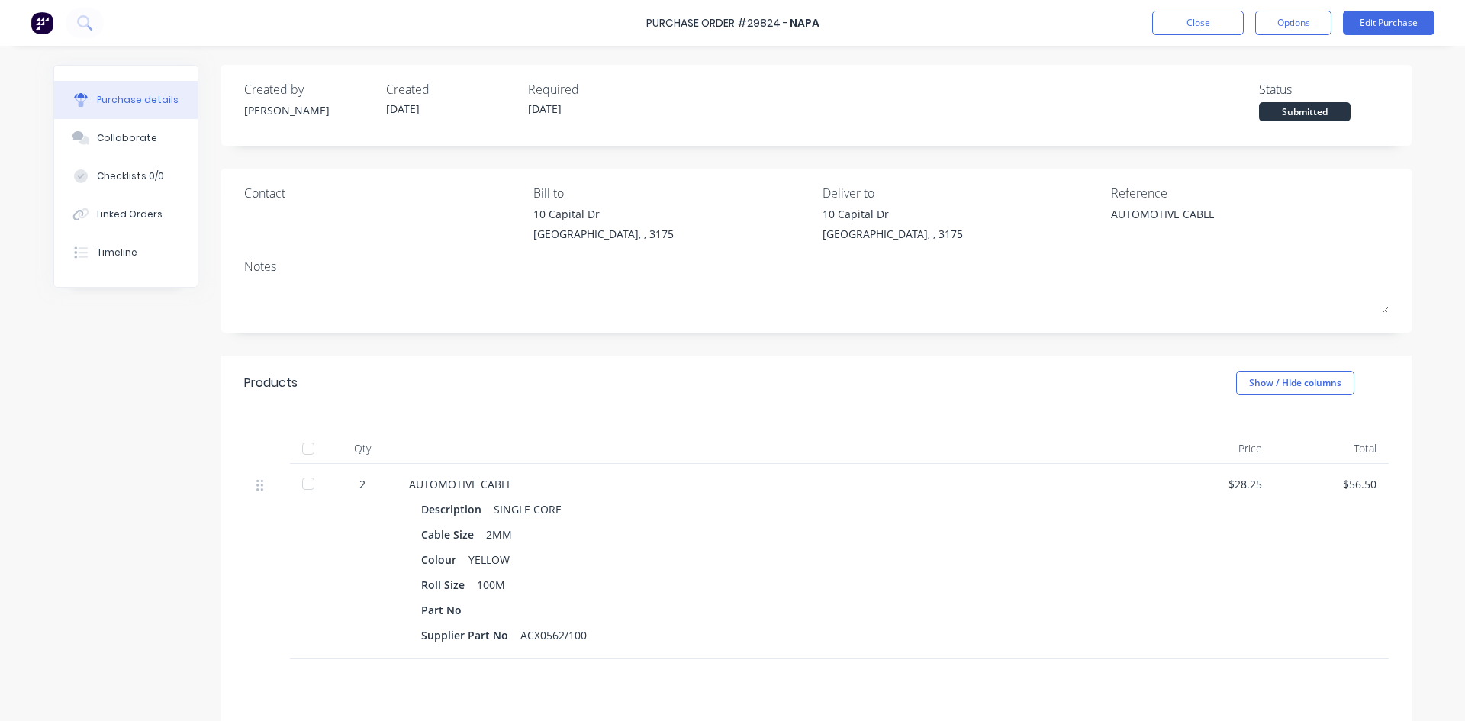
click at [298, 482] on div at bounding box center [308, 483] width 31 height 31
click at [1385, 24] on button "Edit Purchase" at bounding box center [1389, 23] width 92 height 24
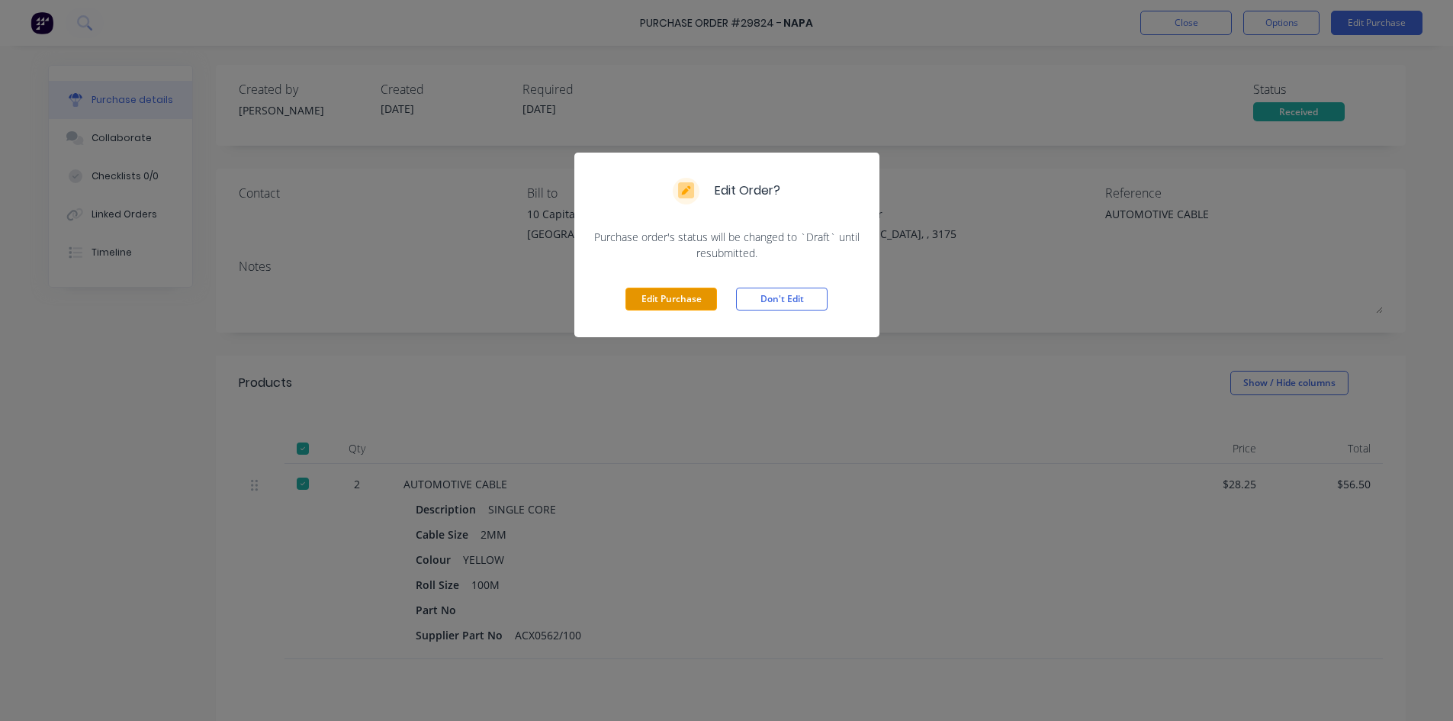
click at [682, 297] on button "Edit Purchase" at bounding box center [672, 299] width 92 height 23
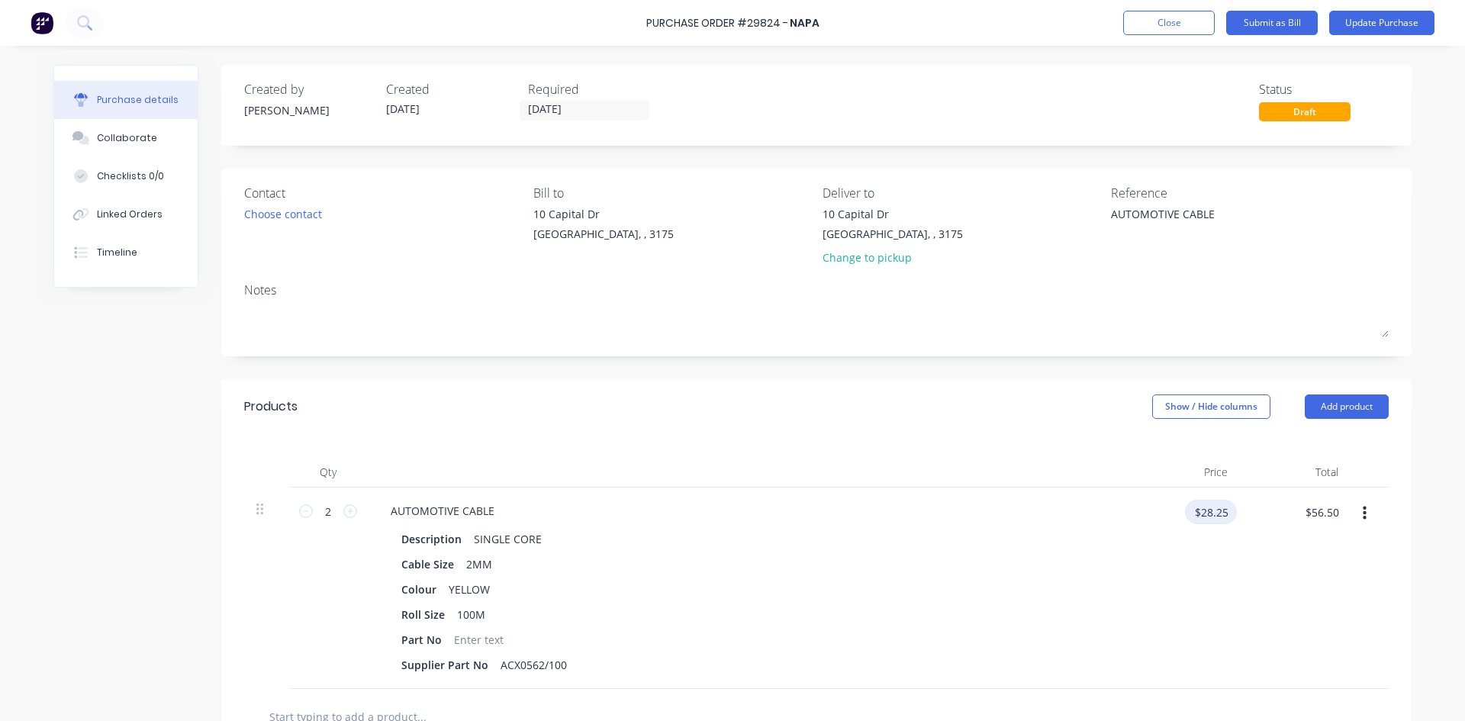
type textarea "x"
click at [1207, 519] on input "$28.25" at bounding box center [1211, 512] width 52 height 24
type input "28.50"
type textarea "x"
type input "$28.50"
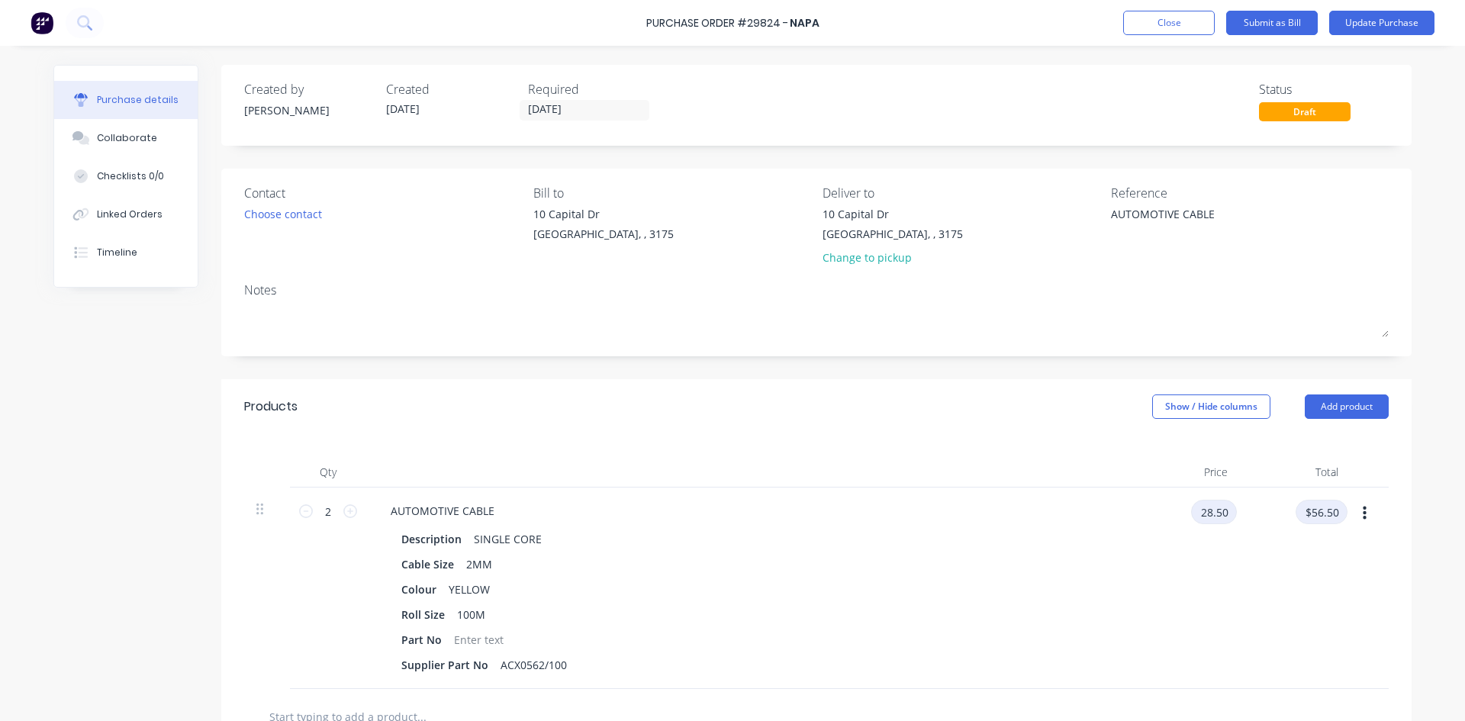
type input "$57.00"
click at [1365, 17] on button "Update Purchase" at bounding box center [1381, 23] width 105 height 24
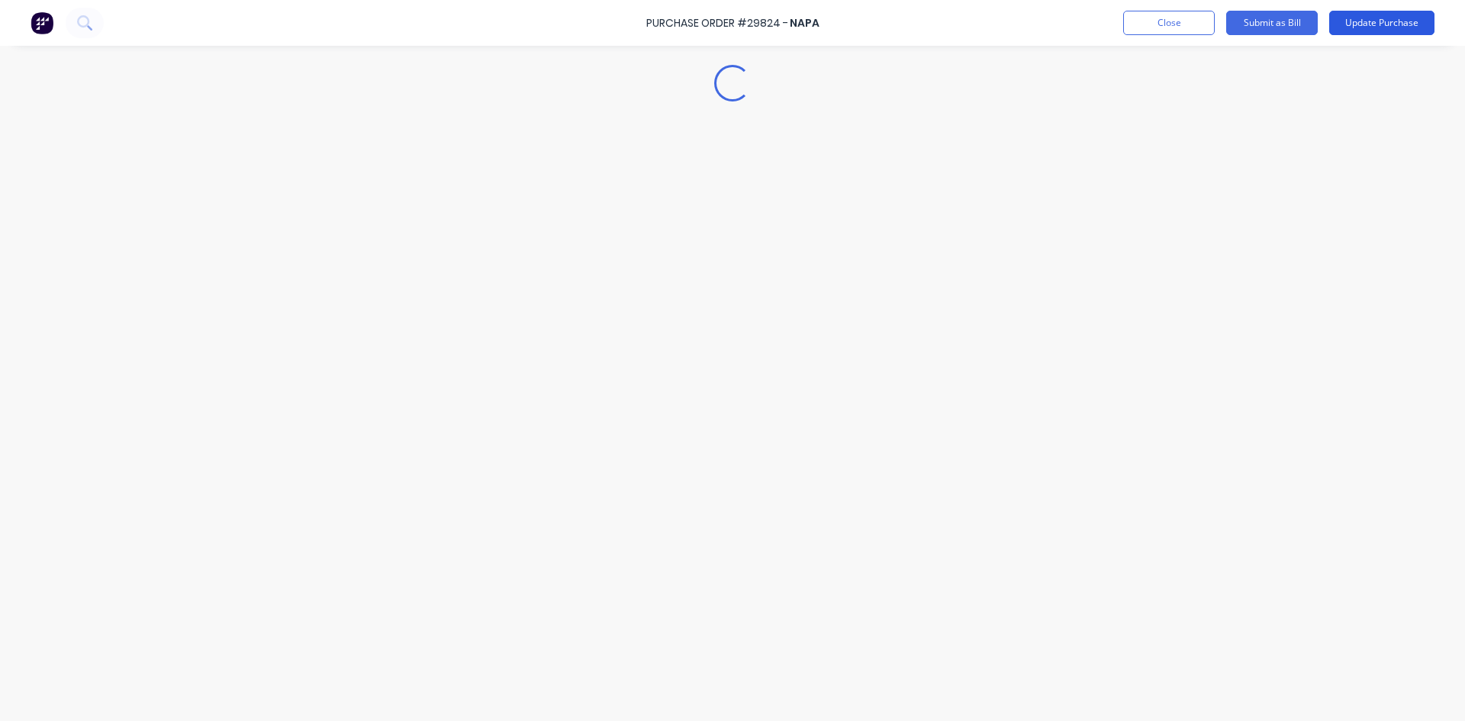
type textarea "x"
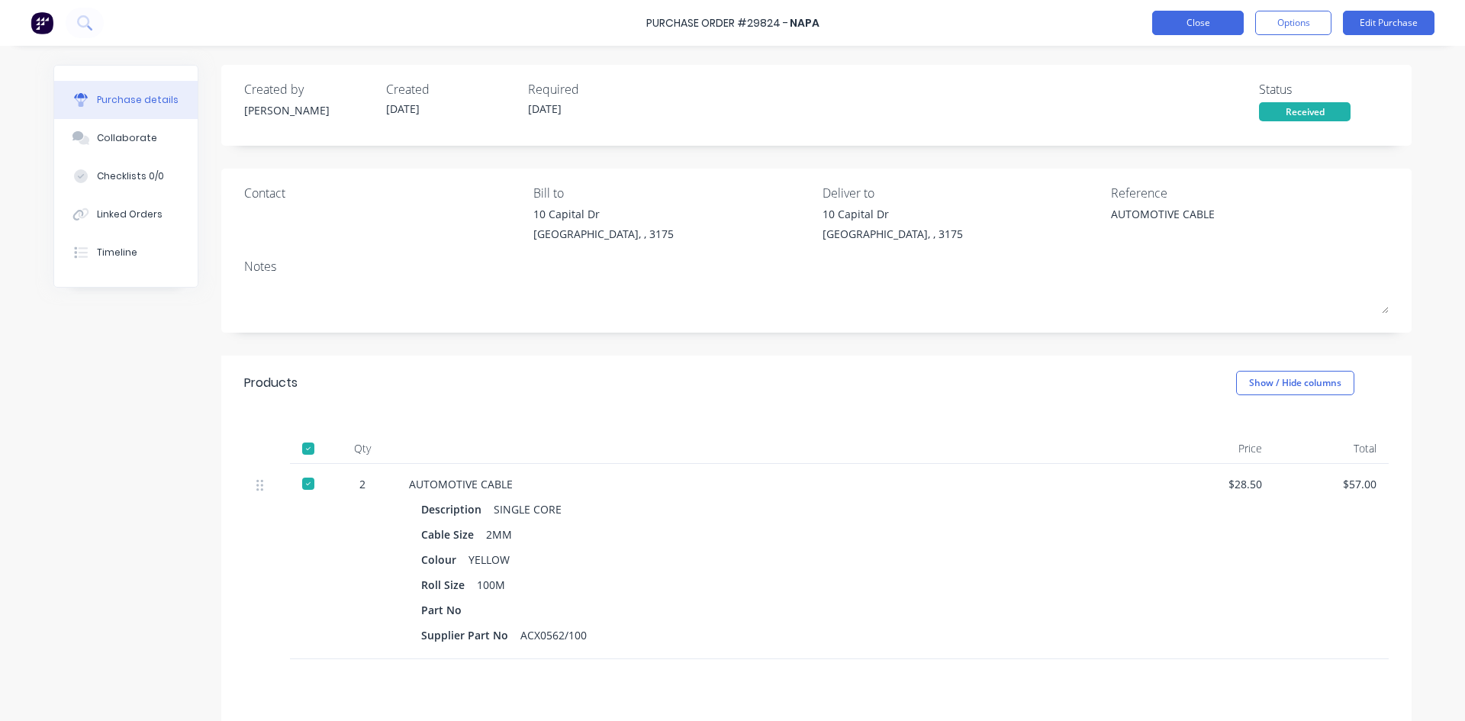
click at [1218, 21] on button "Close" at bounding box center [1198, 23] width 92 height 24
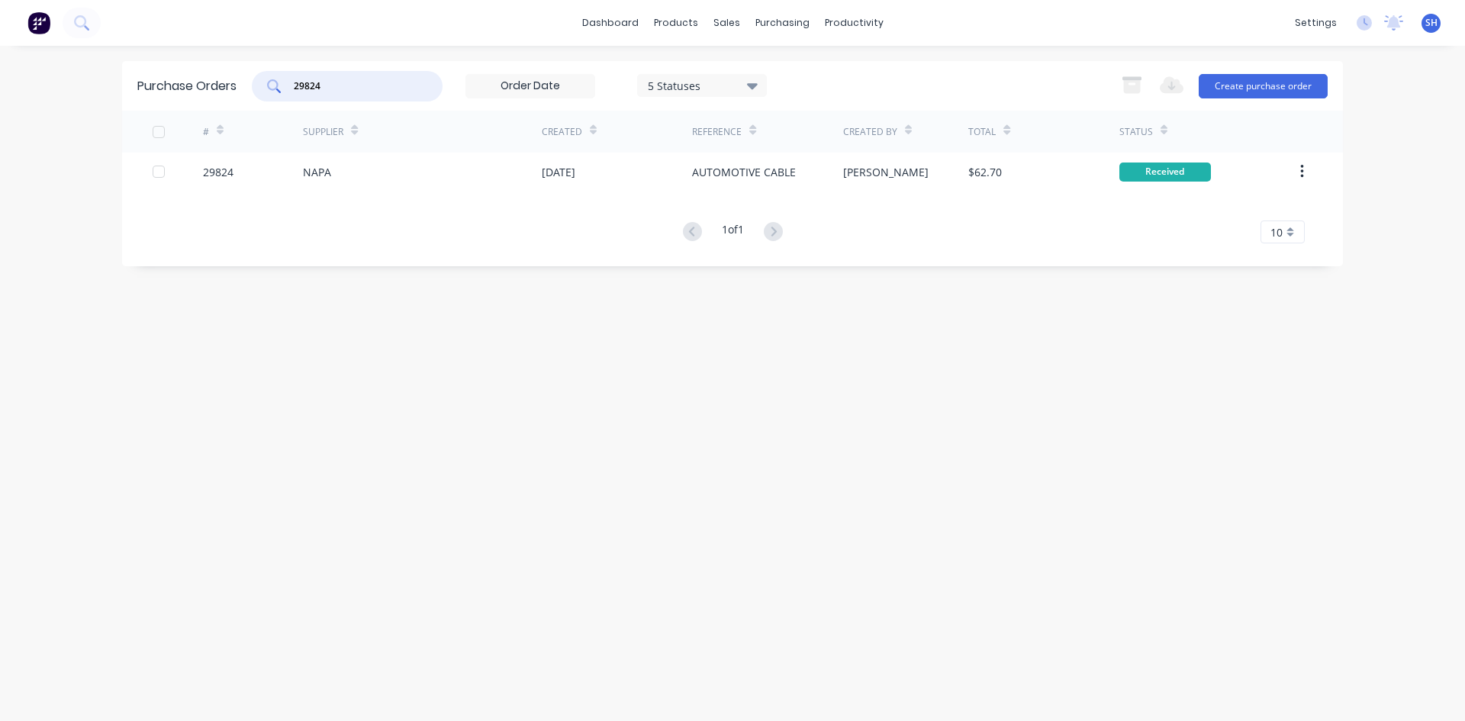
click at [338, 82] on input "29824" at bounding box center [355, 86] width 127 height 15
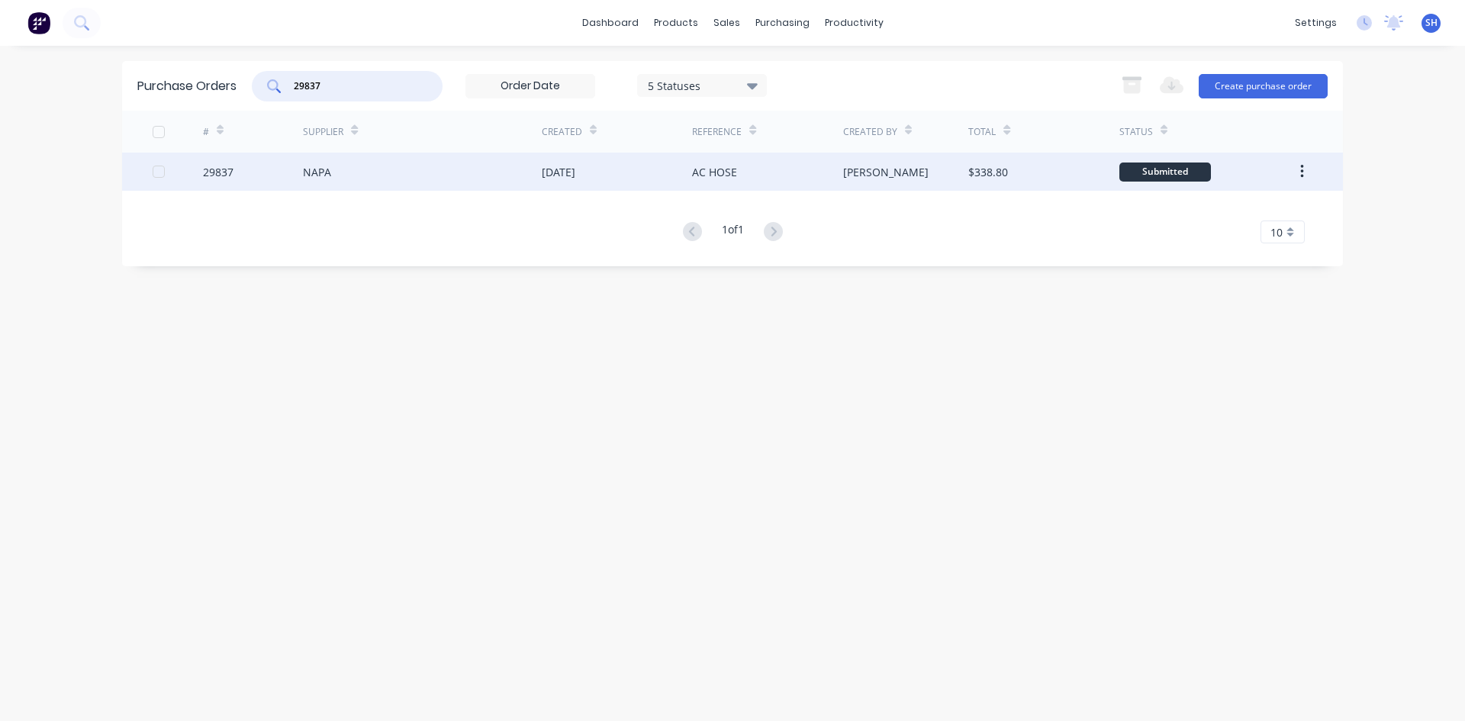
type input "29837"
click at [335, 172] on div "NAPA" at bounding box center [422, 172] width 239 height 38
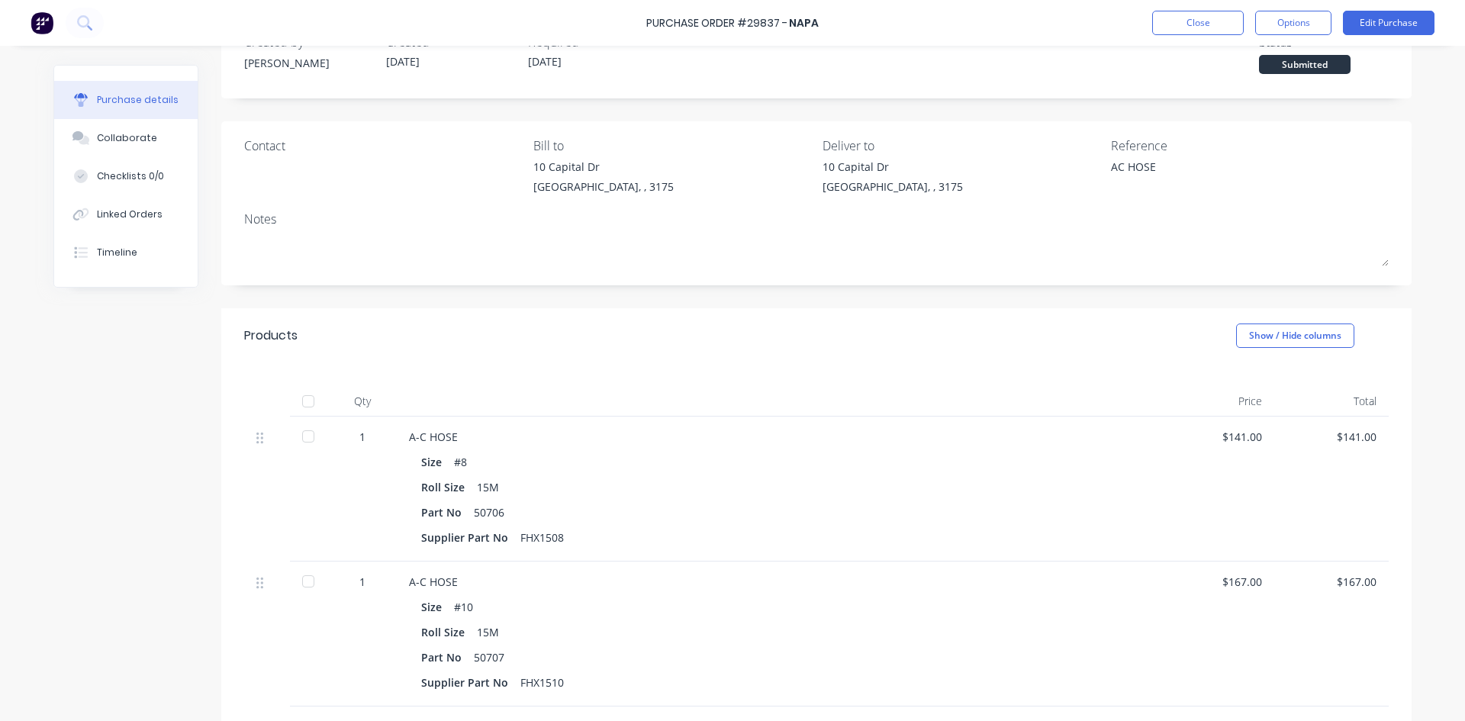
scroll to position [250, 0]
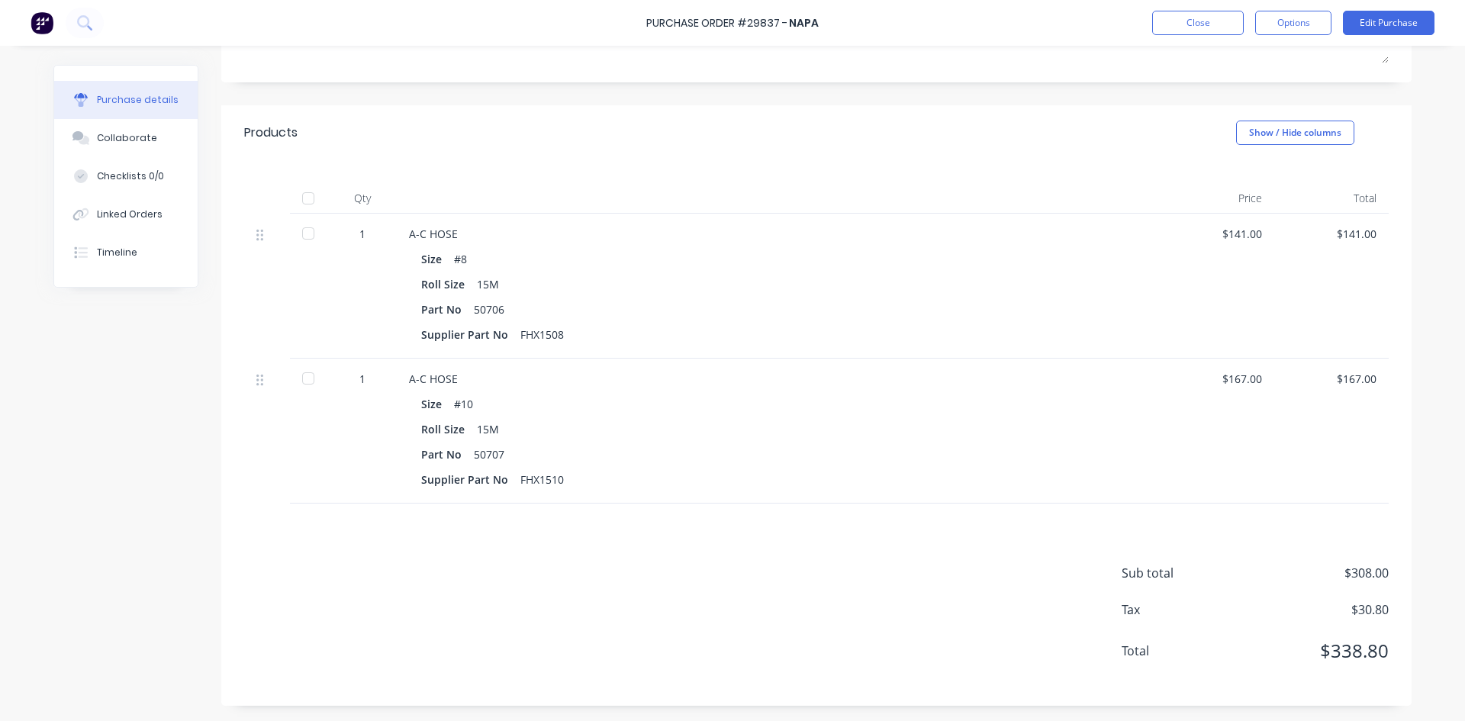
click at [301, 378] on div at bounding box center [308, 378] width 31 height 31
click at [307, 235] on div at bounding box center [308, 233] width 31 height 31
type textarea "x"
click at [1177, 26] on button "Close" at bounding box center [1198, 23] width 92 height 24
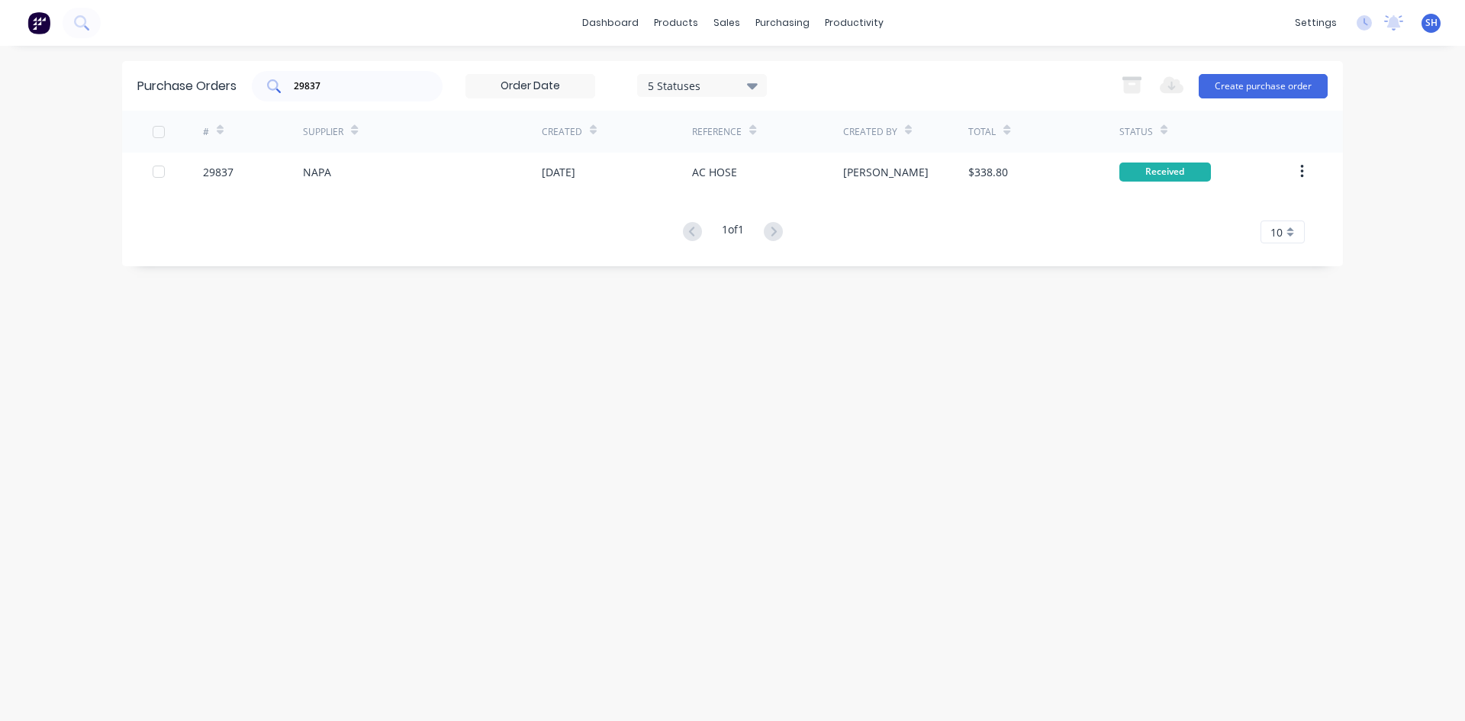
click at [340, 85] on input "29837" at bounding box center [355, 86] width 127 height 15
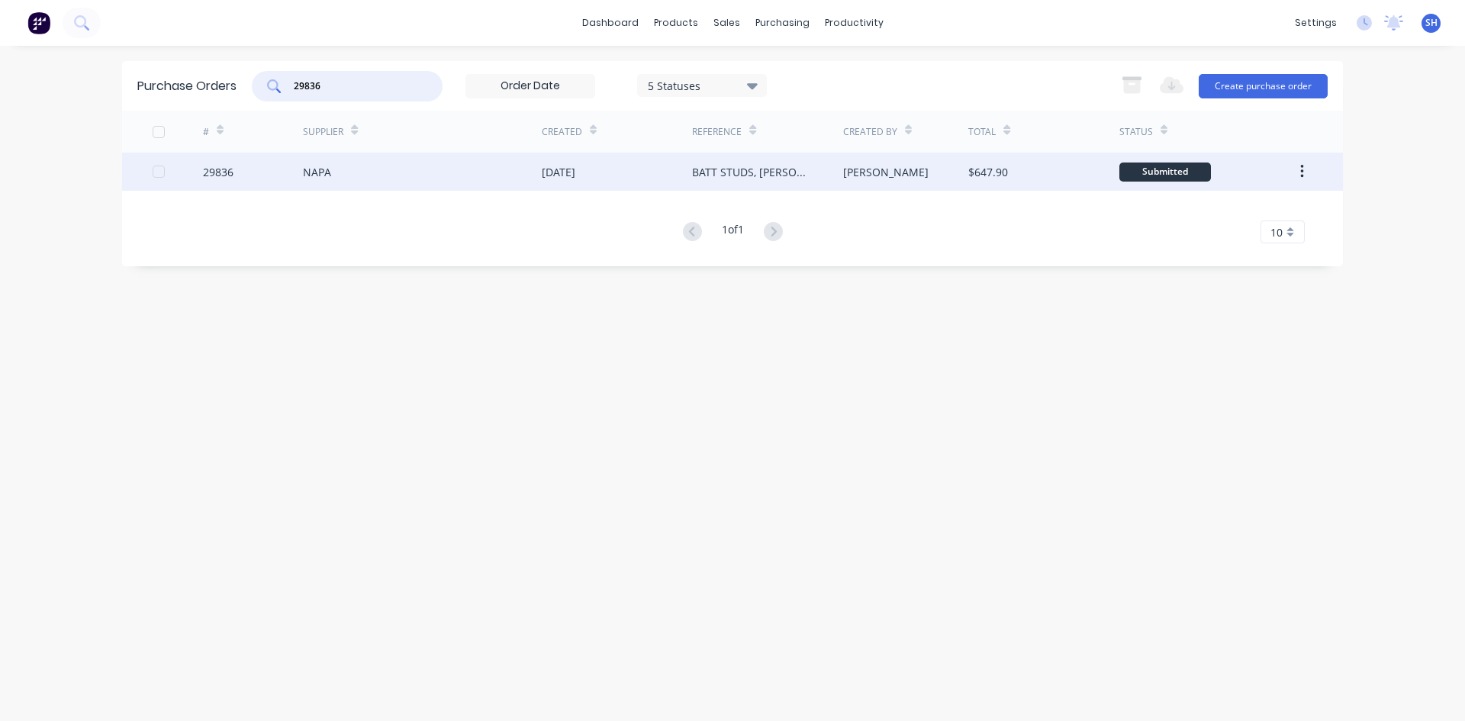
type input "29836"
click at [381, 166] on div "NAPA" at bounding box center [422, 172] width 239 height 38
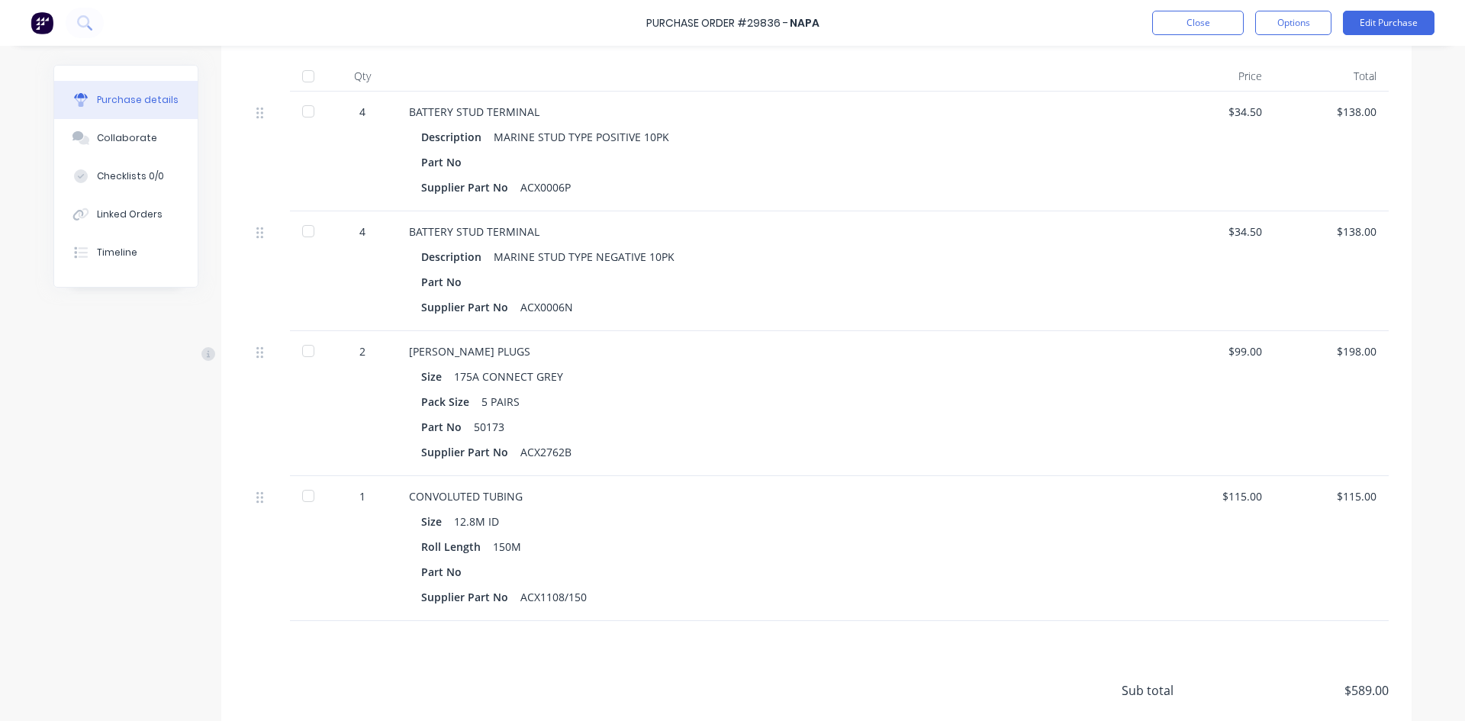
scroll to position [458, 0]
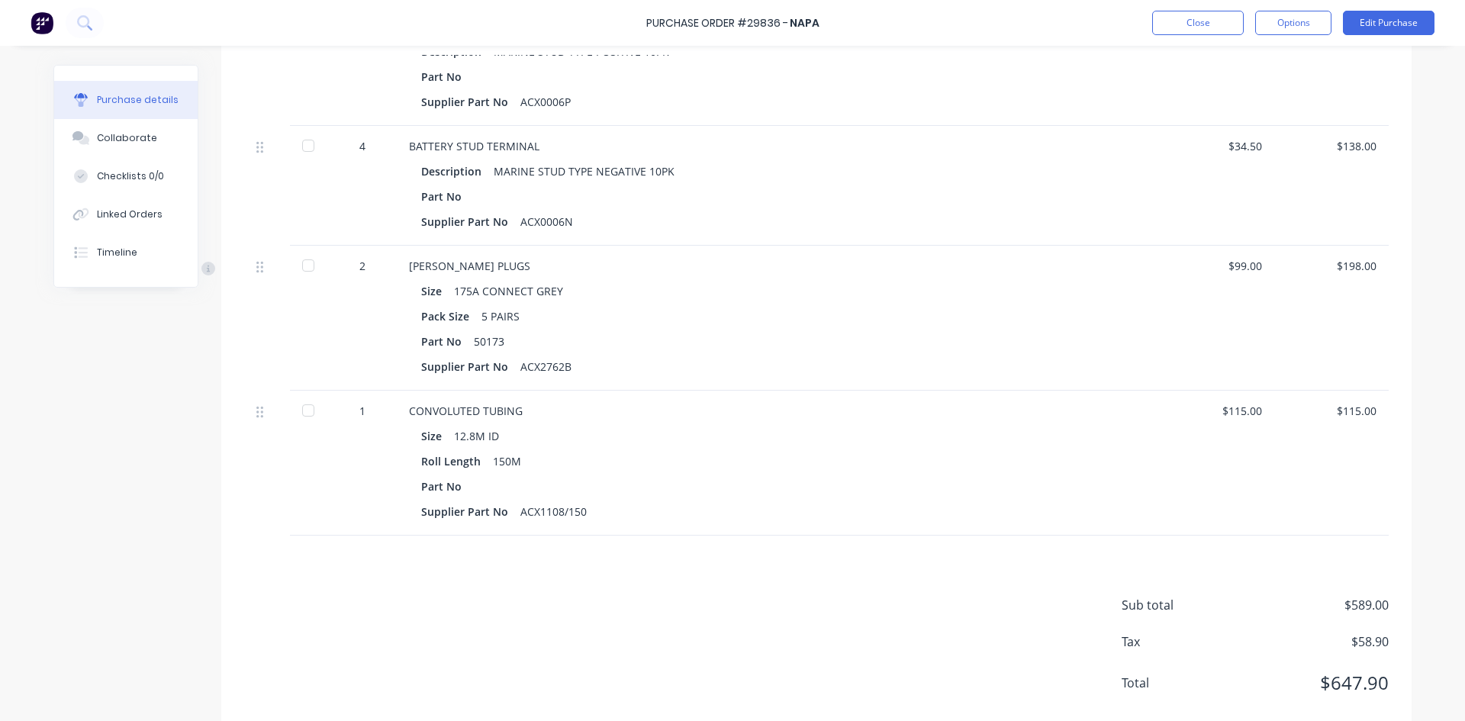
click at [301, 410] on div at bounding box center [308, 410] width 31 height 31
click at [298, 262] on div at bounding box center [308, 265] width 31 height 31
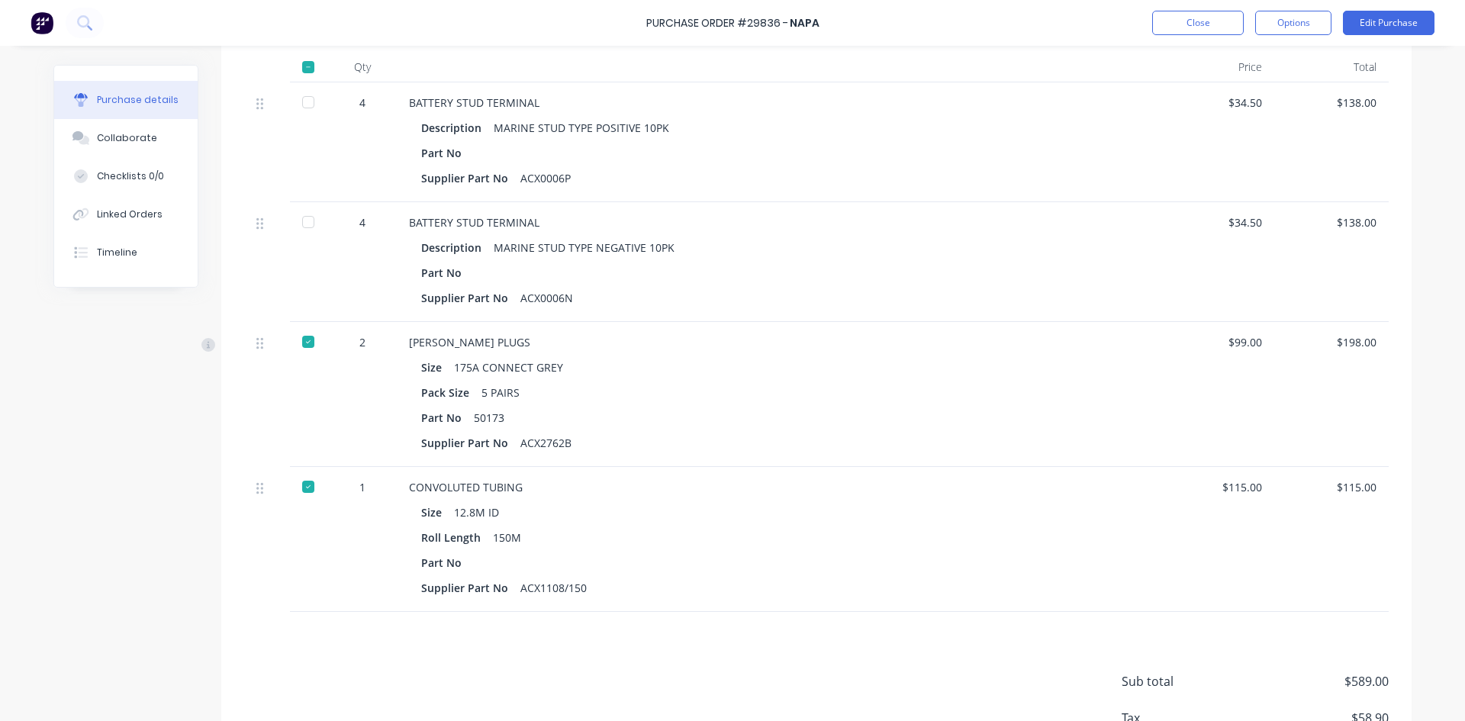
click at [301, 223] on div at bounding box center [308, 222] width 31 height 31
click at [301, 99] on div at bounding box center [308, 102] width 31 height 31
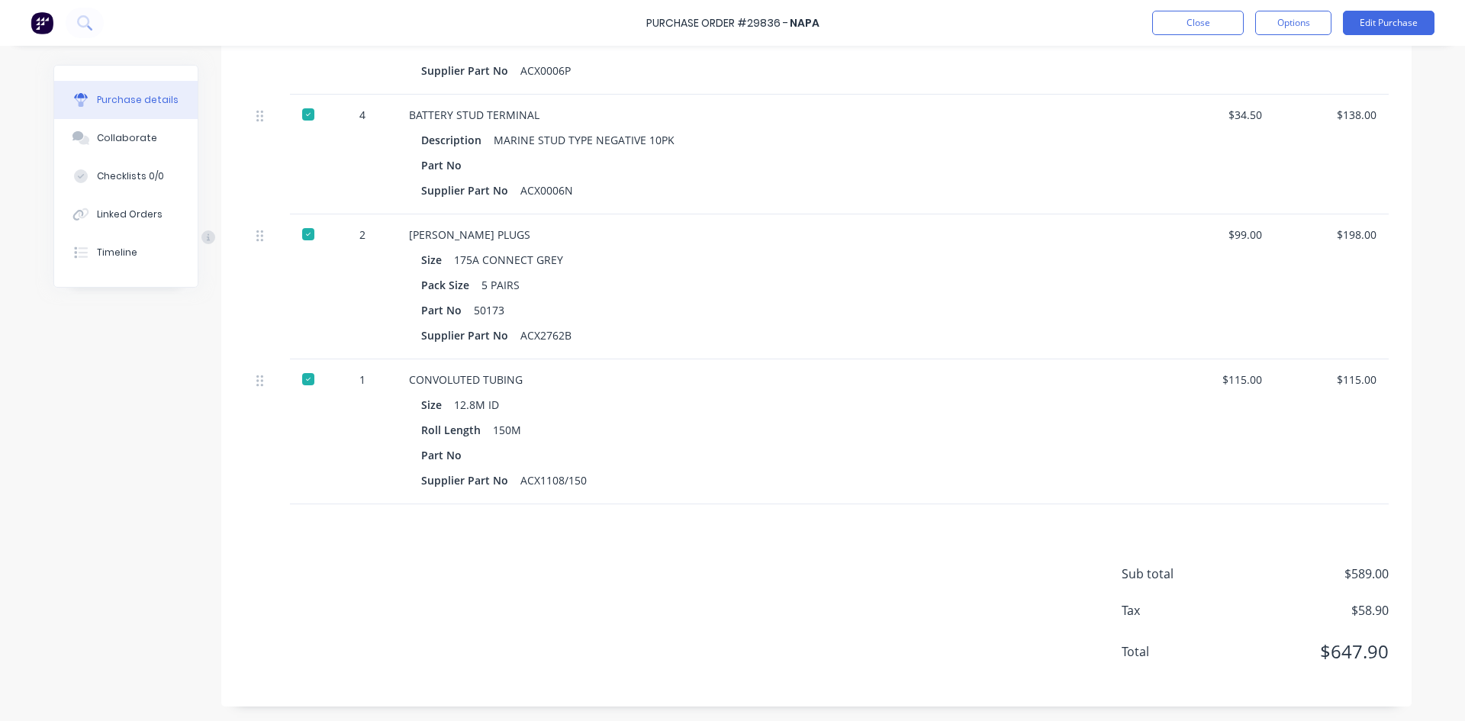
scroll to position [490, 0]
click at [1368, 23] on button "Edit Purchase" at bounding box center [1389, 23] width 92 height 24
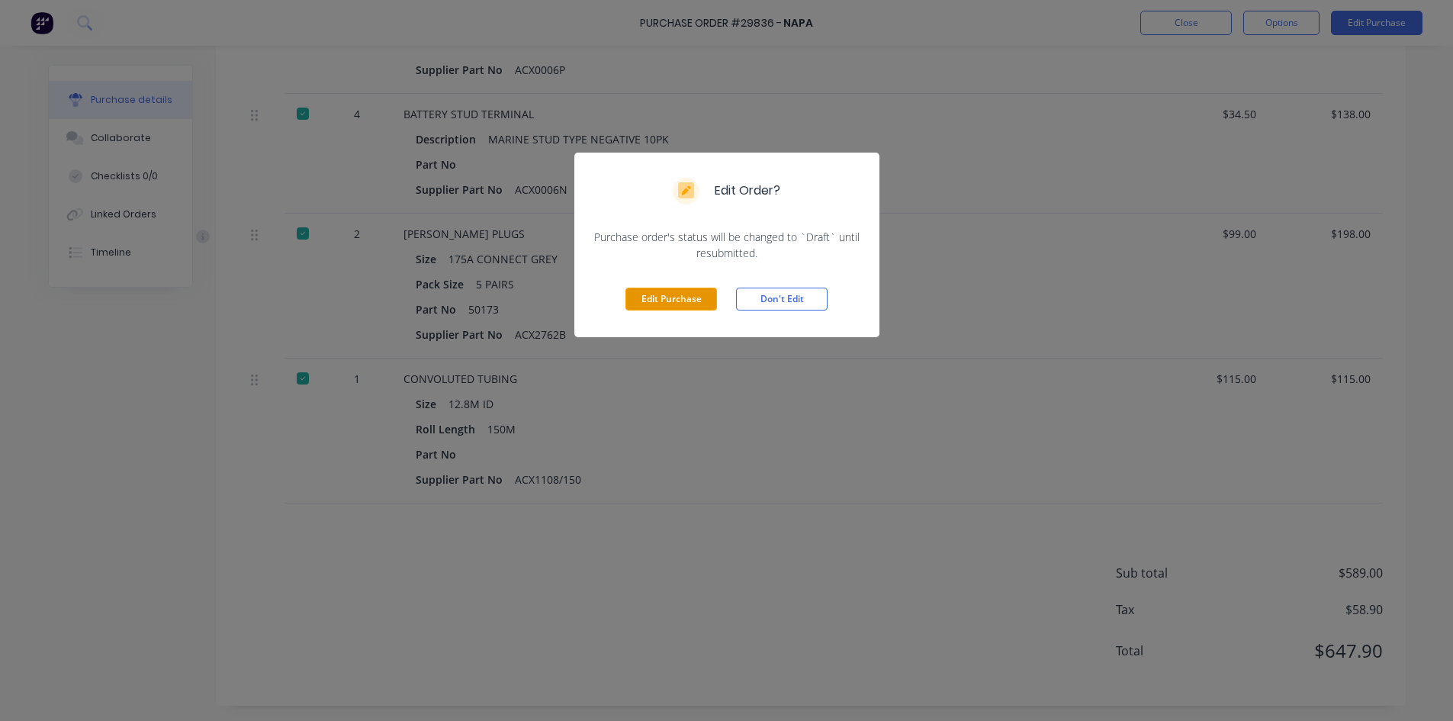
click at [669, 294] on button "Edit Purchase" at bounding box center [672, 299] width 92 height 23
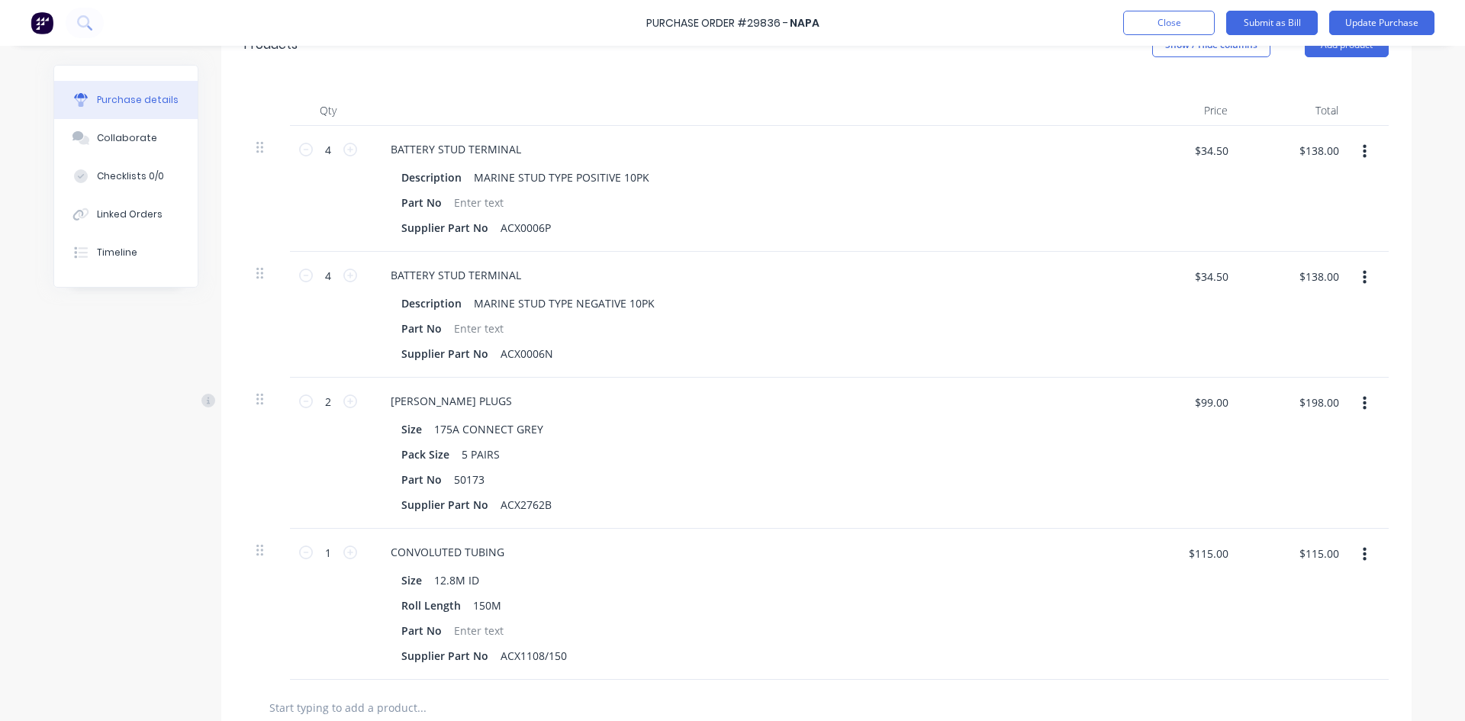
scroll to position [361, 0]
type textarea "x"
click at [1189, 153] on input "$34.50" at bounding box center [1211, 151] width 52 height 24
type input "35.25"
type textarea "x"
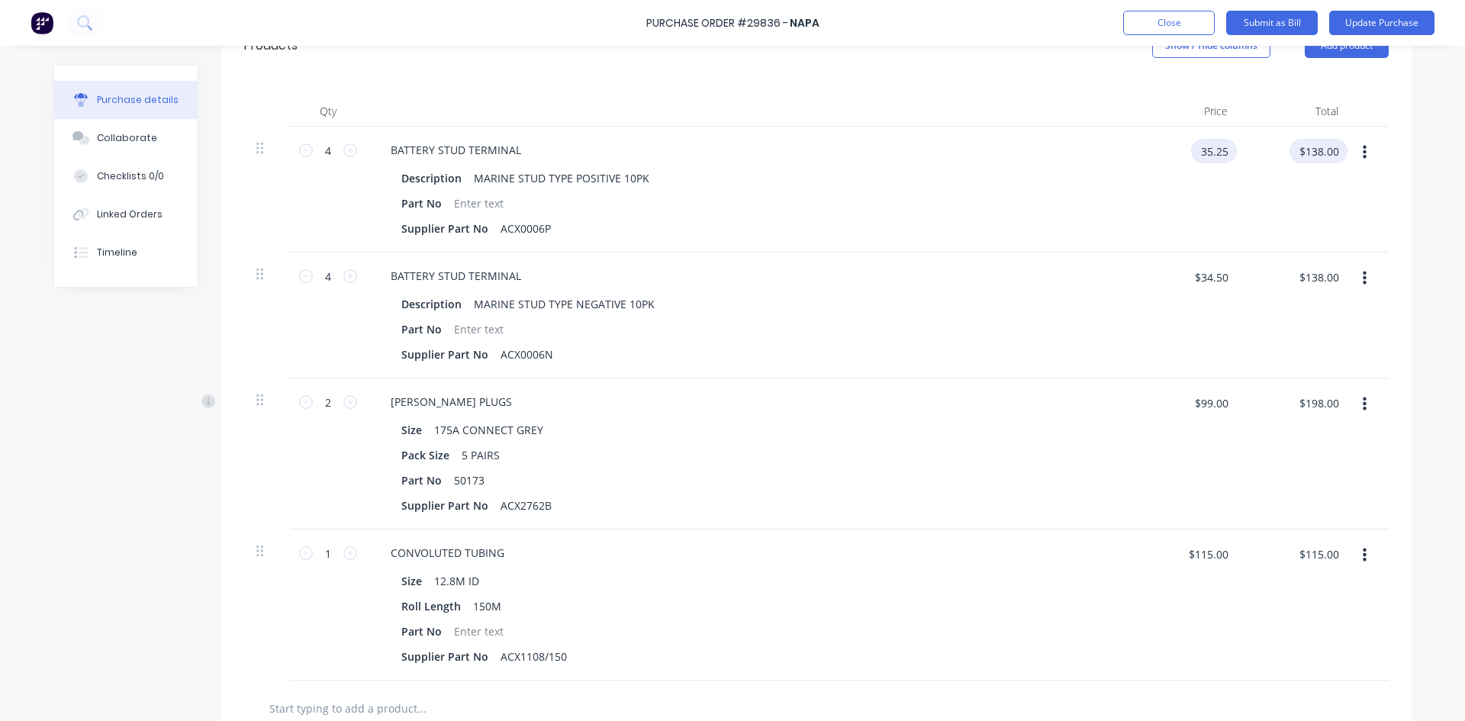
type input "$35.25"
type input "$141.00"
type textarea "x"
click at [1197, 274] on input "$34.50" at bounding box center [1211, 277] width 52 height 24
type input "35.25"
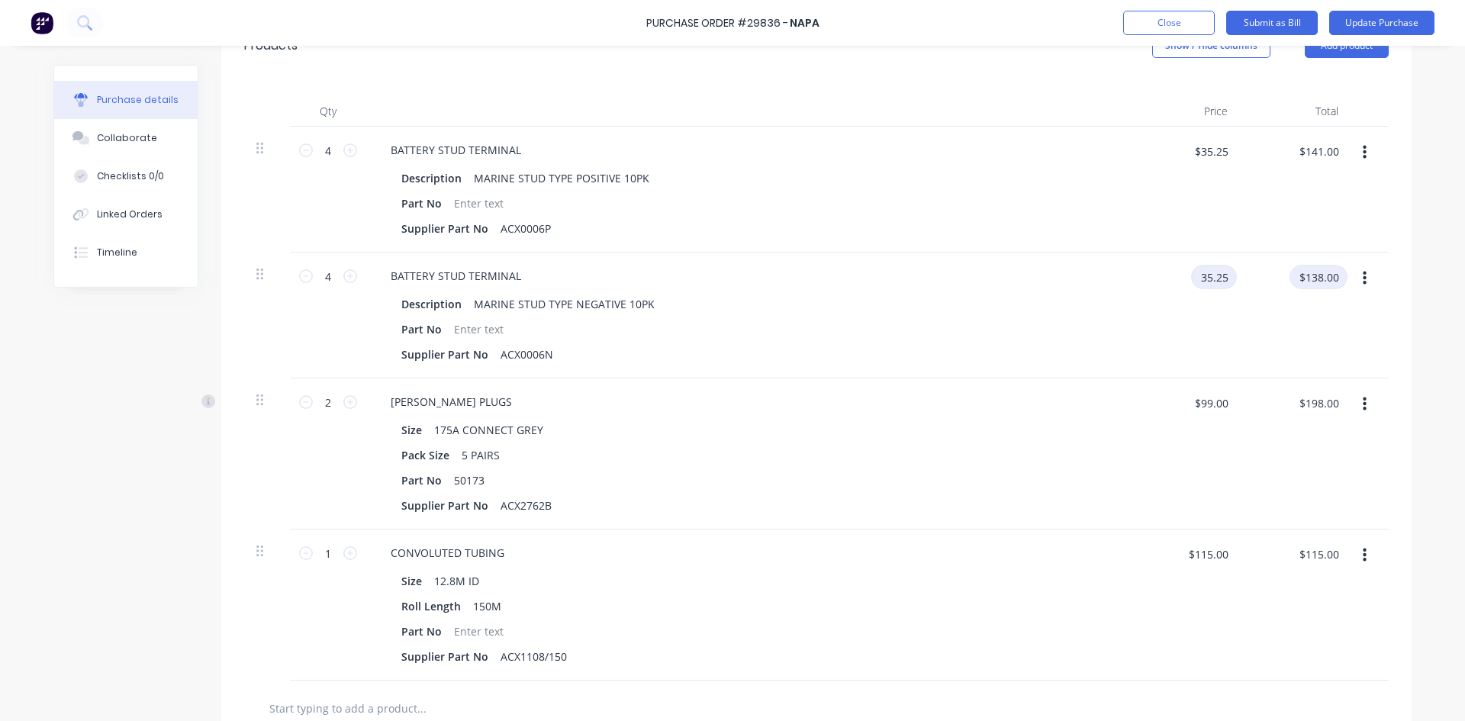
type textarea "x"
type input "$35.25"
type input "$141.00"
type textarea "x"
click at [1185, 403] on input "$99.00" at bounding box center [1211, 403] width 52 height 24
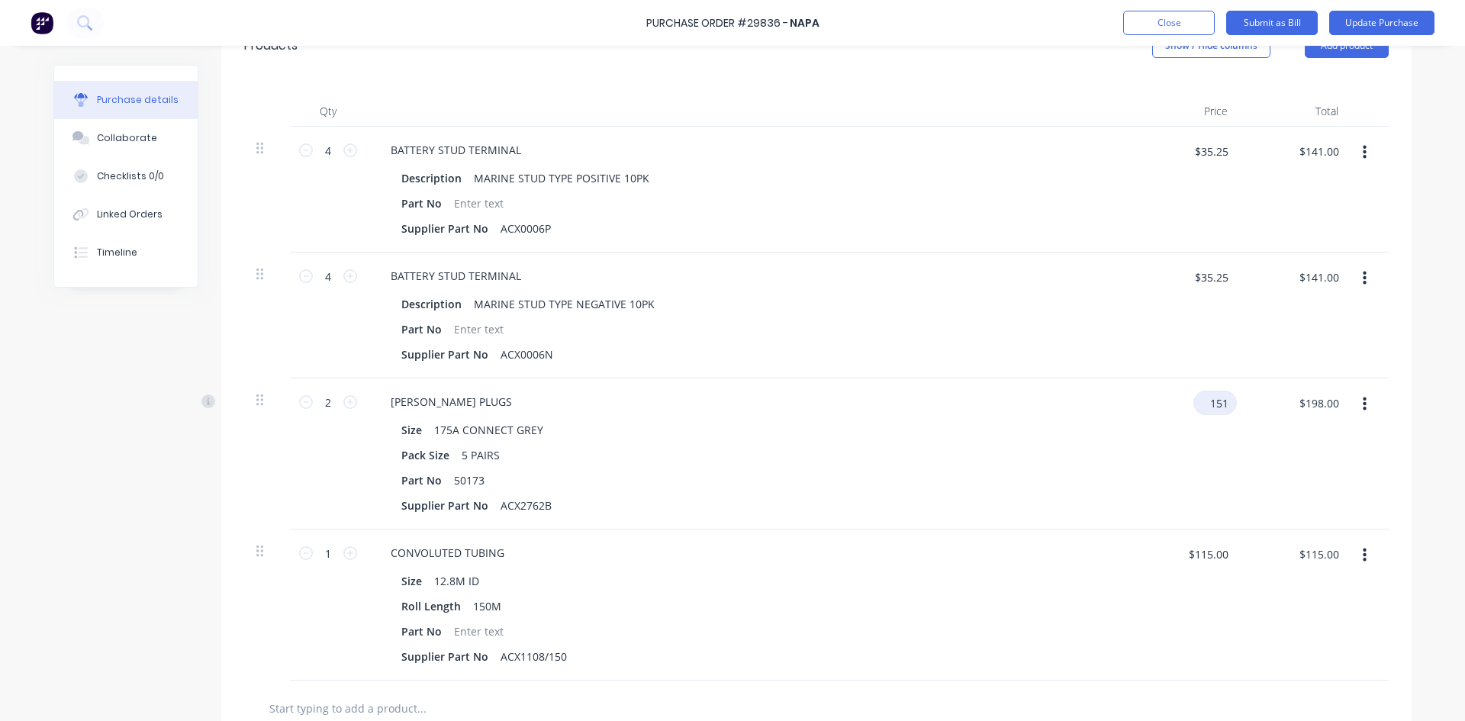
type input "151"
type textarea "x"
type input "$151.00"
type input "$302.00"
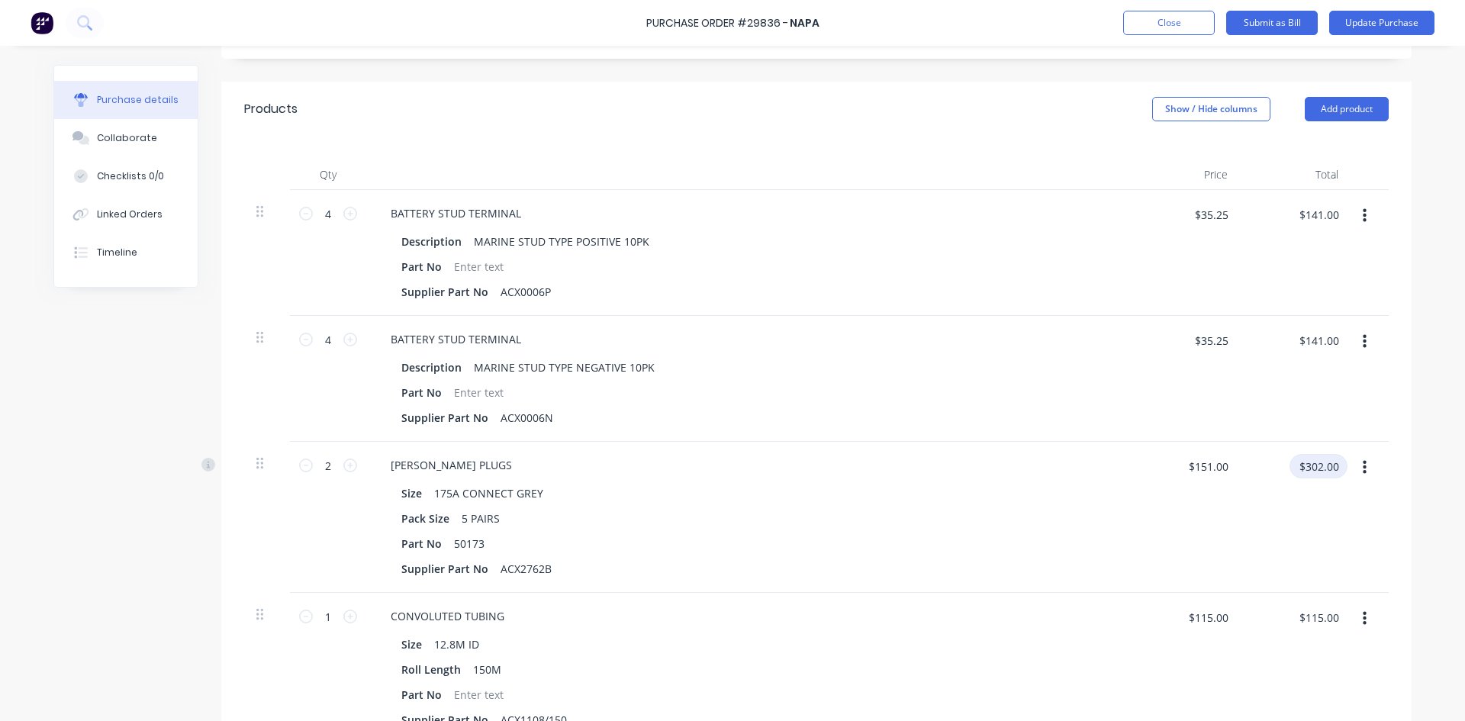
scroll to position [261, 0]
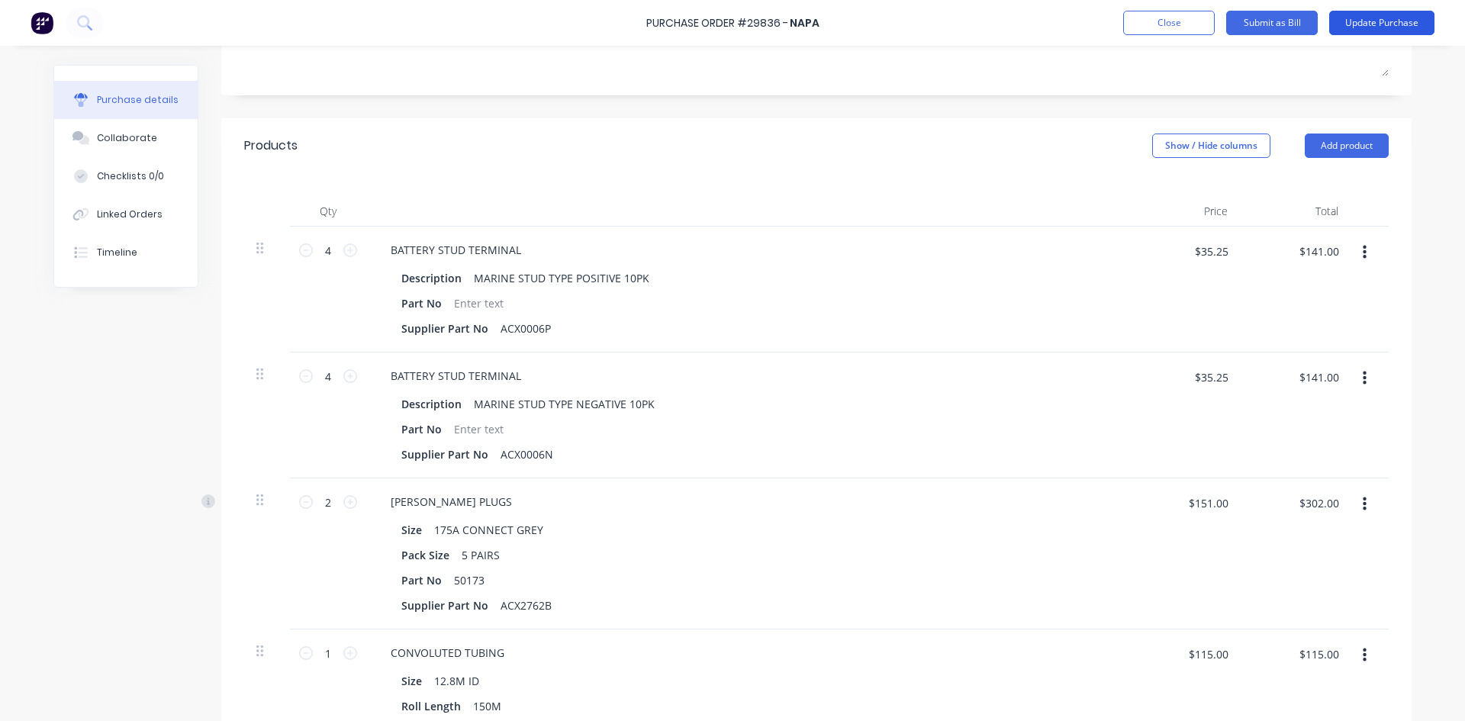
click at [1366, 16] on button "Update Purchase" at bounding box center [1381, 23] width 105 height 24
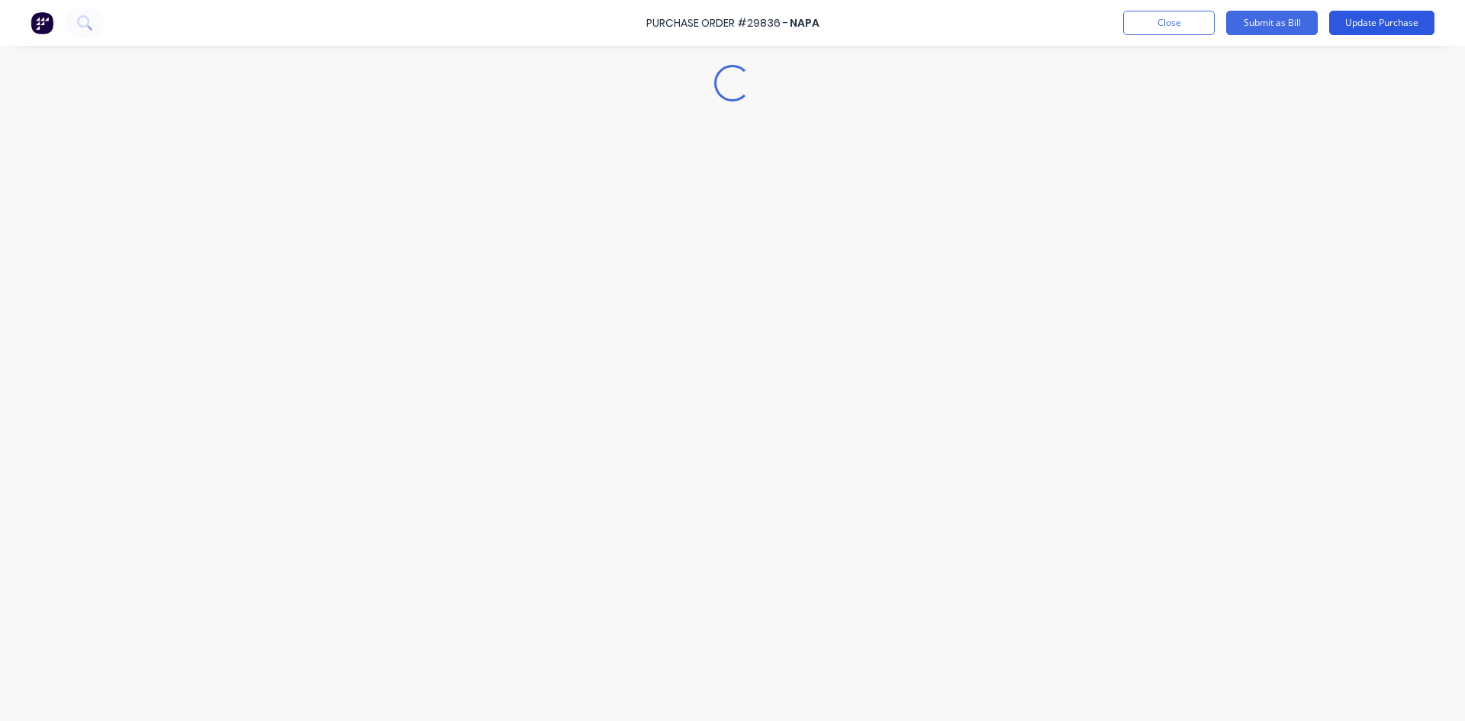
type textarea "x"
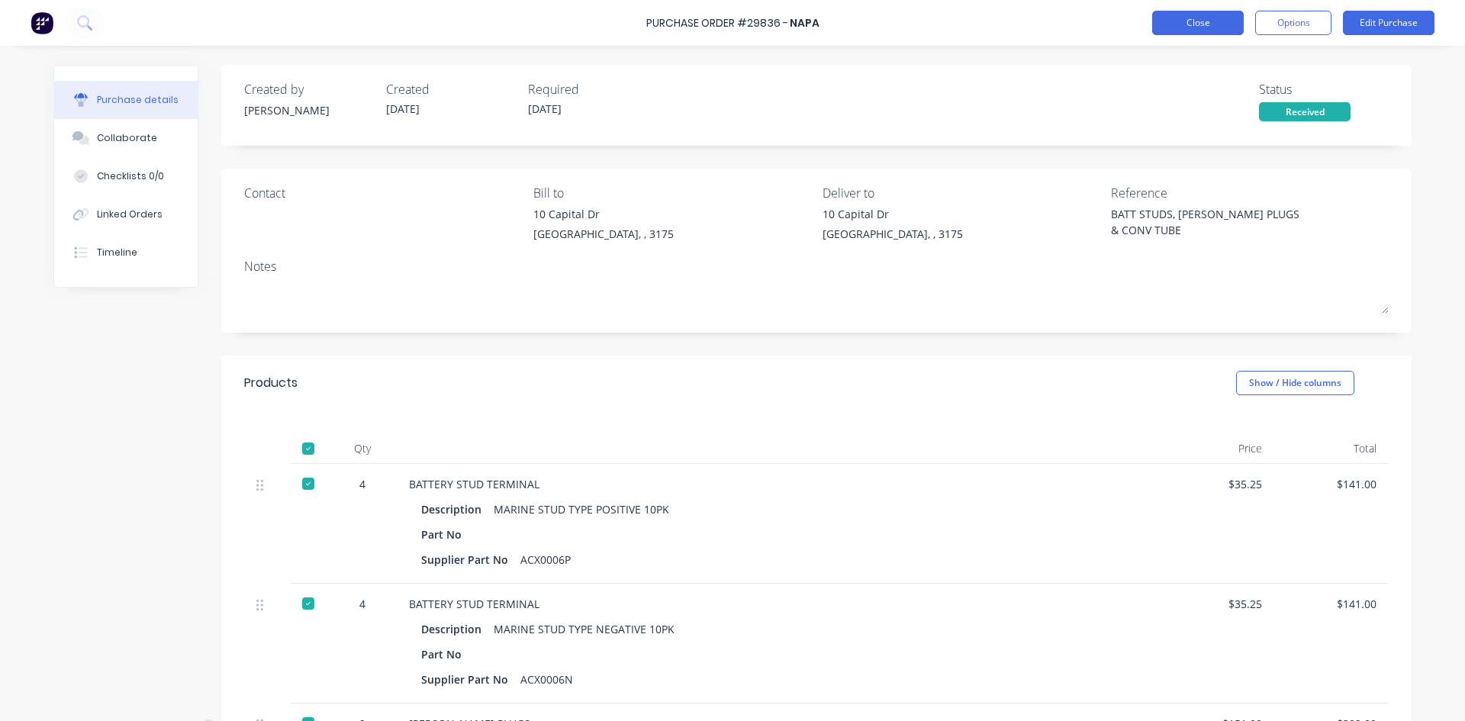
click at [1212, 17] on button "Close" at bounding box center [1198, 23] width 92 height 24
